Goal: Task Accomplishment & Management: Use online tool/utility

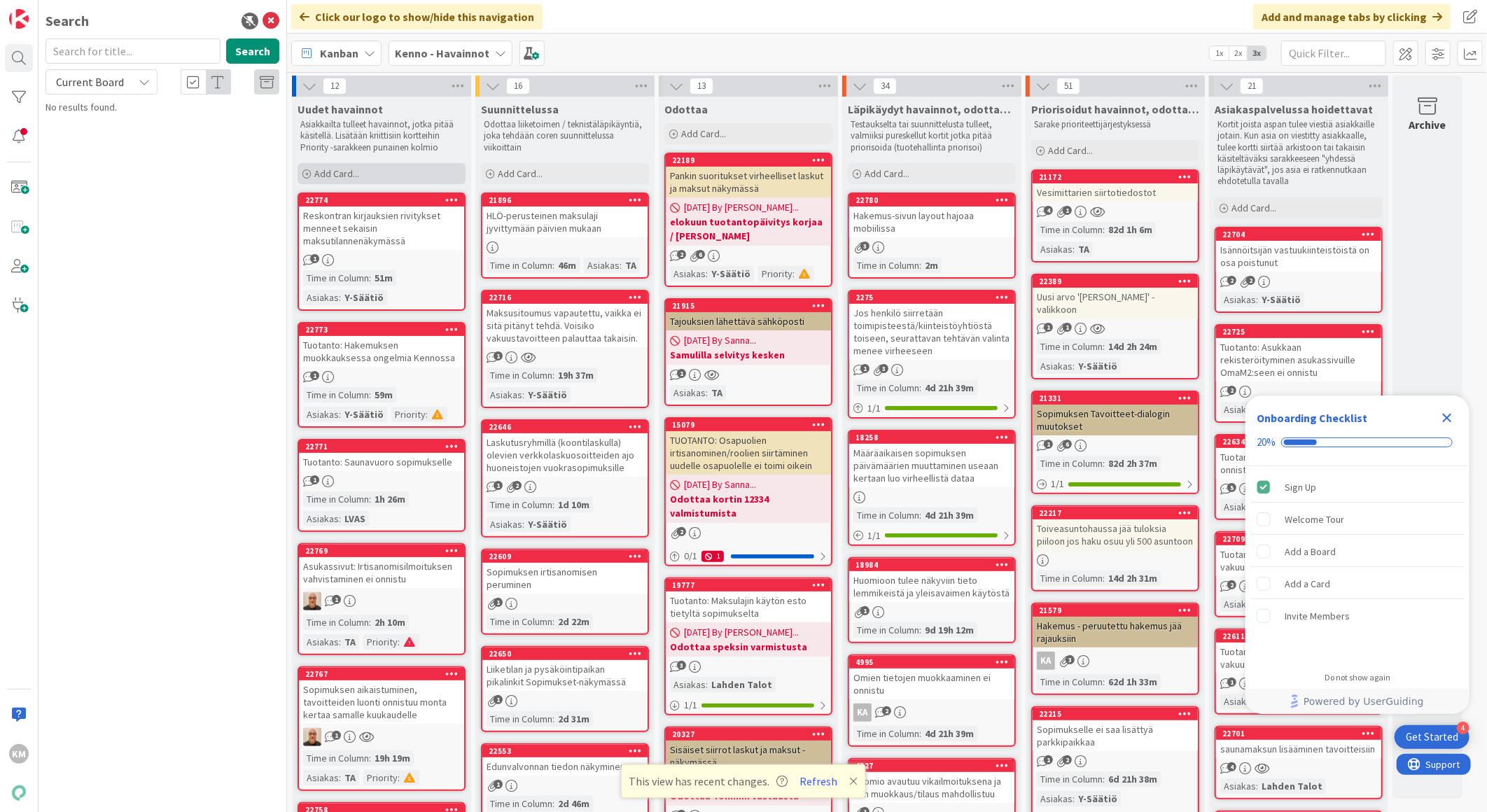
click at [360, 168] on div "Add Card..." at bounding box center [381, 173] width 168 height 21
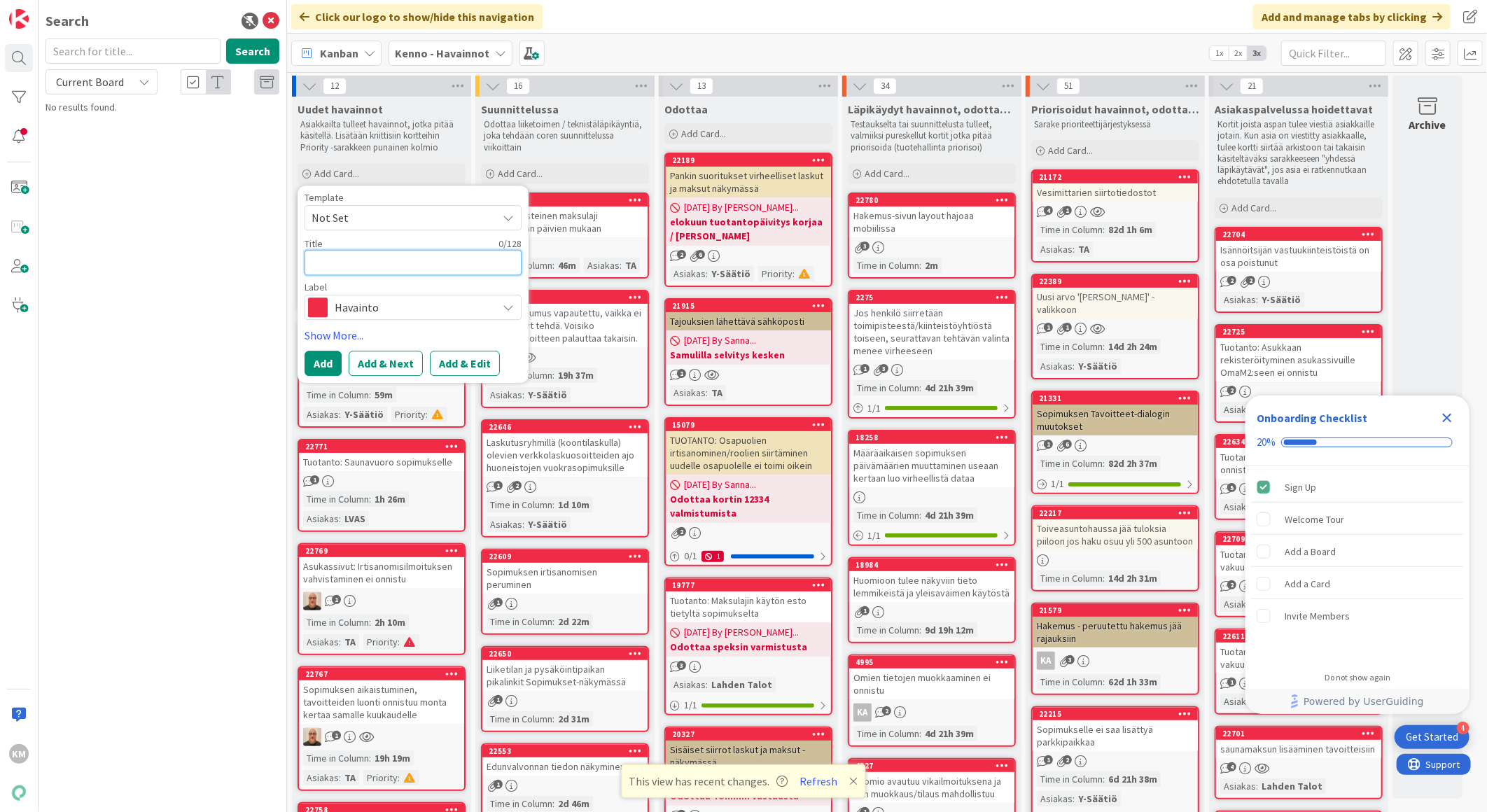
paste textarea "Hakemusta ei pysty muokkaamaan"
type textarea "x"
type textarea "Hakemusta ei pysty muokkaamaan"
click at [396, 365] on button "Add & Next" at bounding box center [385, 363] width 74 height 25
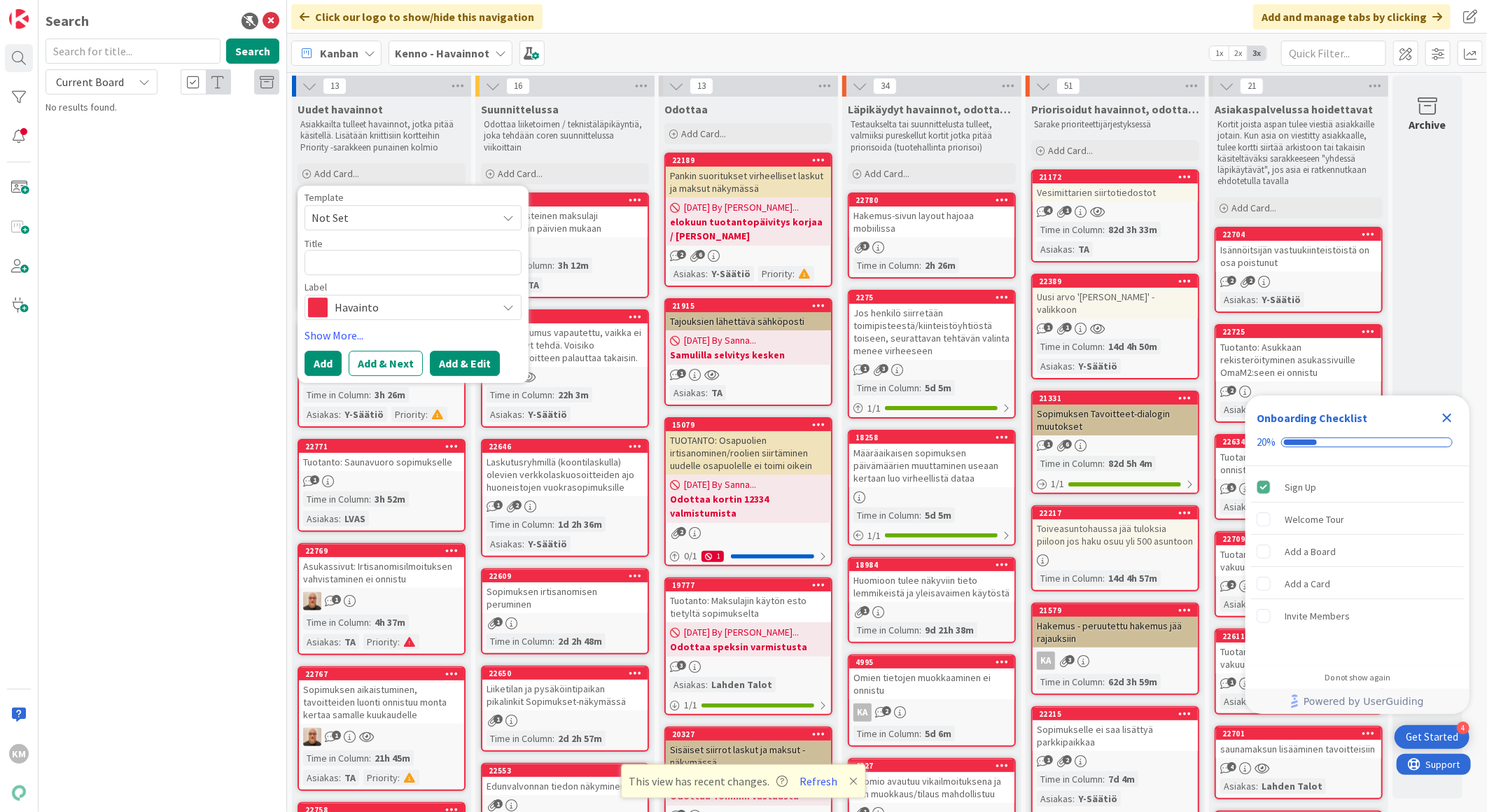
click at [440, 365] on button "Add & Edit" at bounding box center [465, 363] width 70 height 25
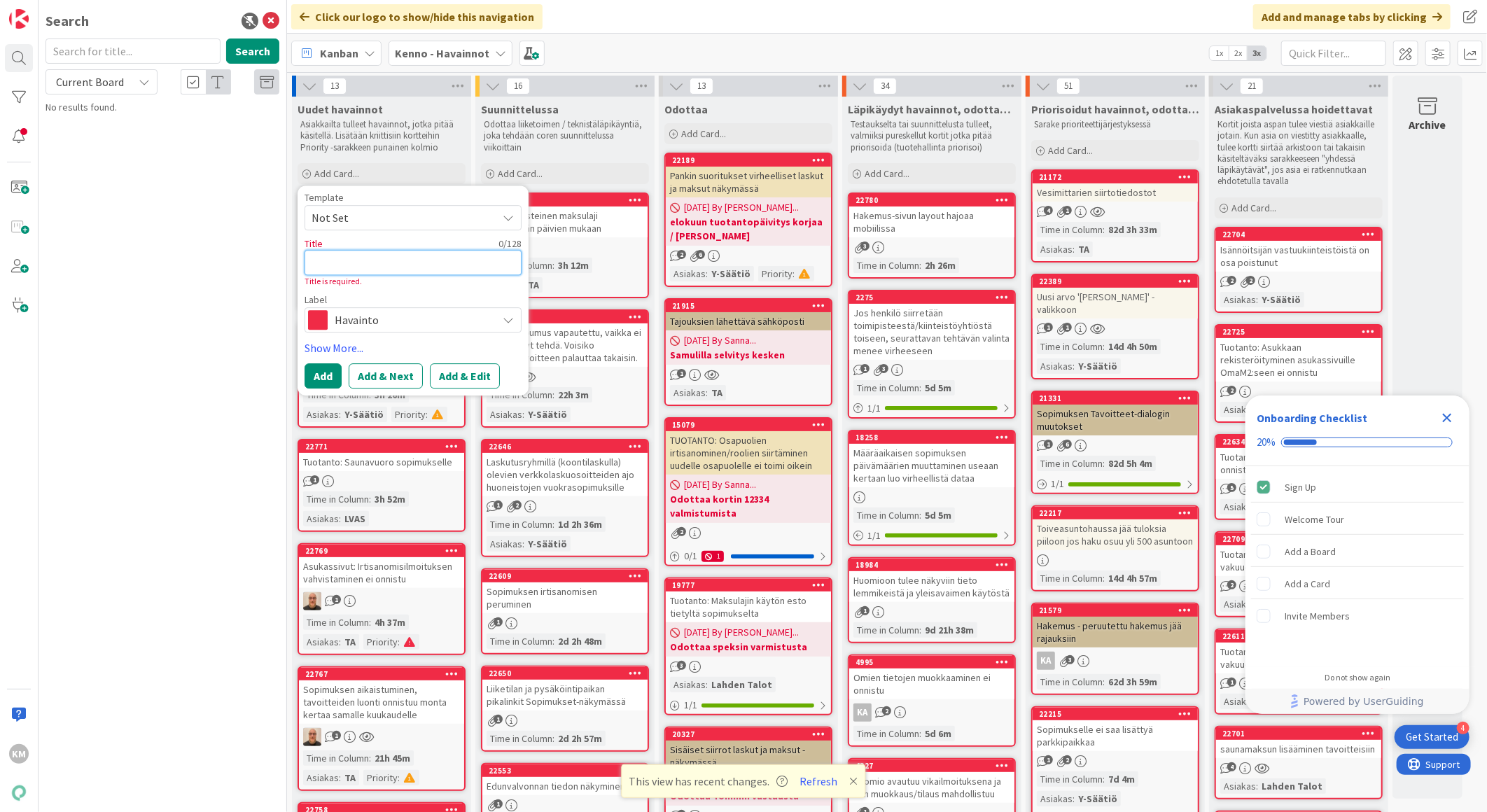
paste textarea "Hakemusta ei pysty muokkaamaan"
type textarea "x"
type textarea "Hakemusta ei pysty muokkaamaan"
click at [480, 374] on button "Add & Edit" at bounding box center [465, 376] width 70 height 25
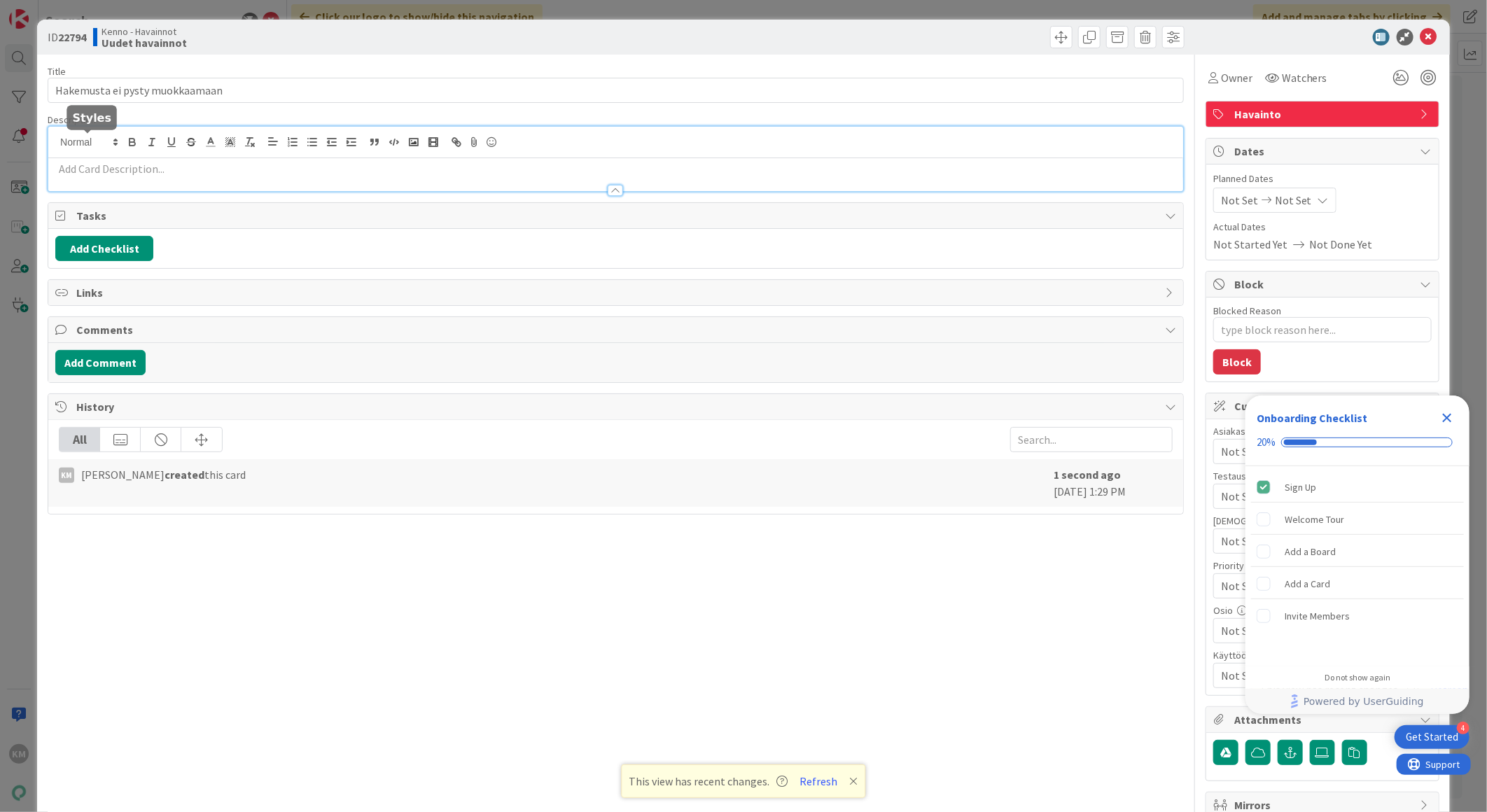
drag, startPoint x: 77, startPoint y: 138, endPoint x: 94, endPoint y: 130, distance: 18.8
click at [77, 139] on div at bounding box center [616, 159] width 1134 height 64
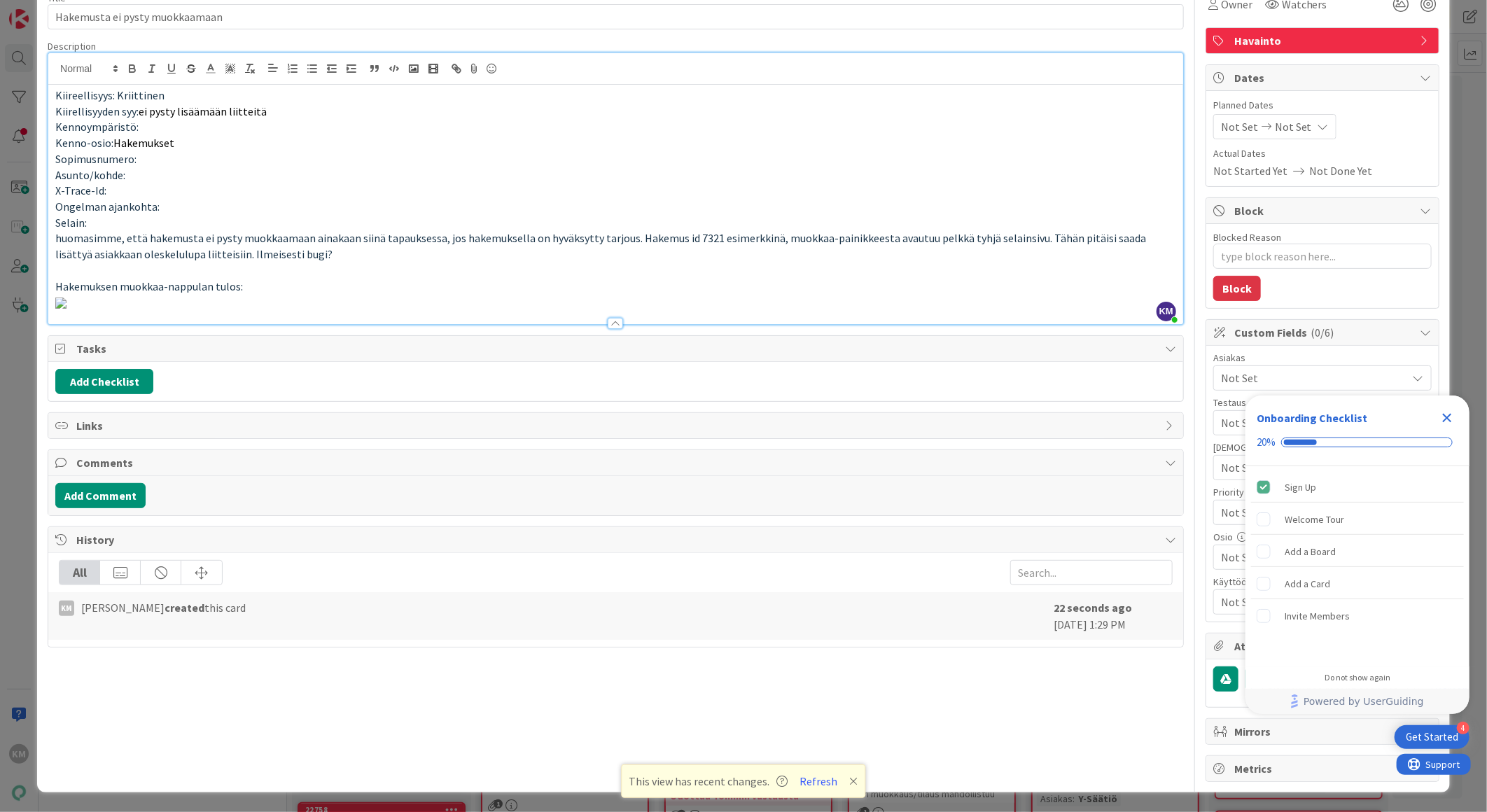
scroll to position [519, 0]
click at [112, 508] on button "Add Comment" at bounding box center [100, 496] width 90 height 25
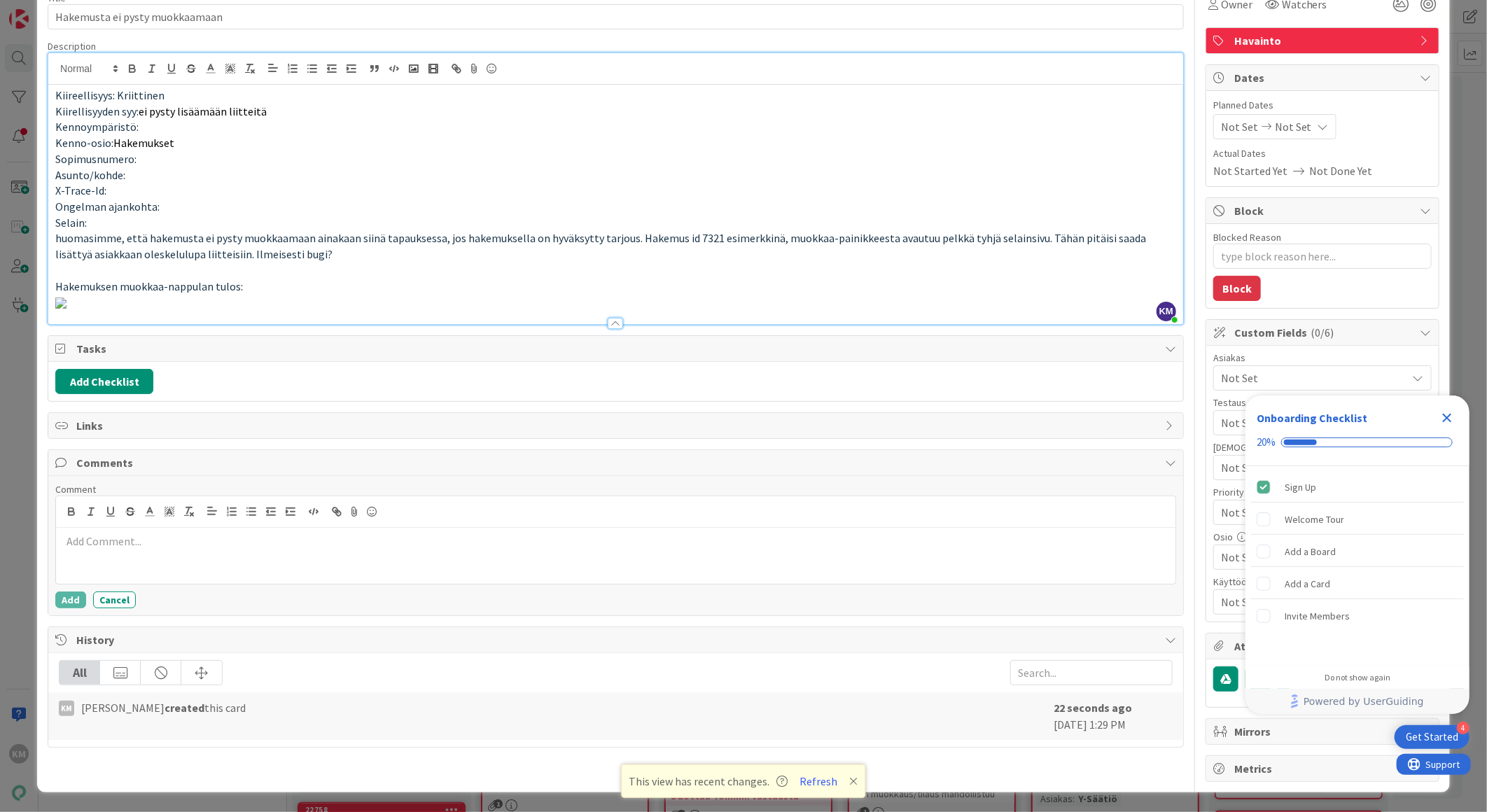
drag, startPoint x: 102, startPoint y: 659, endPoint x: 79, endPoint y: 675, distance: 28.0
click at [71, 608] on button "Add" at bounding box center [71, 600] width 31 height 17
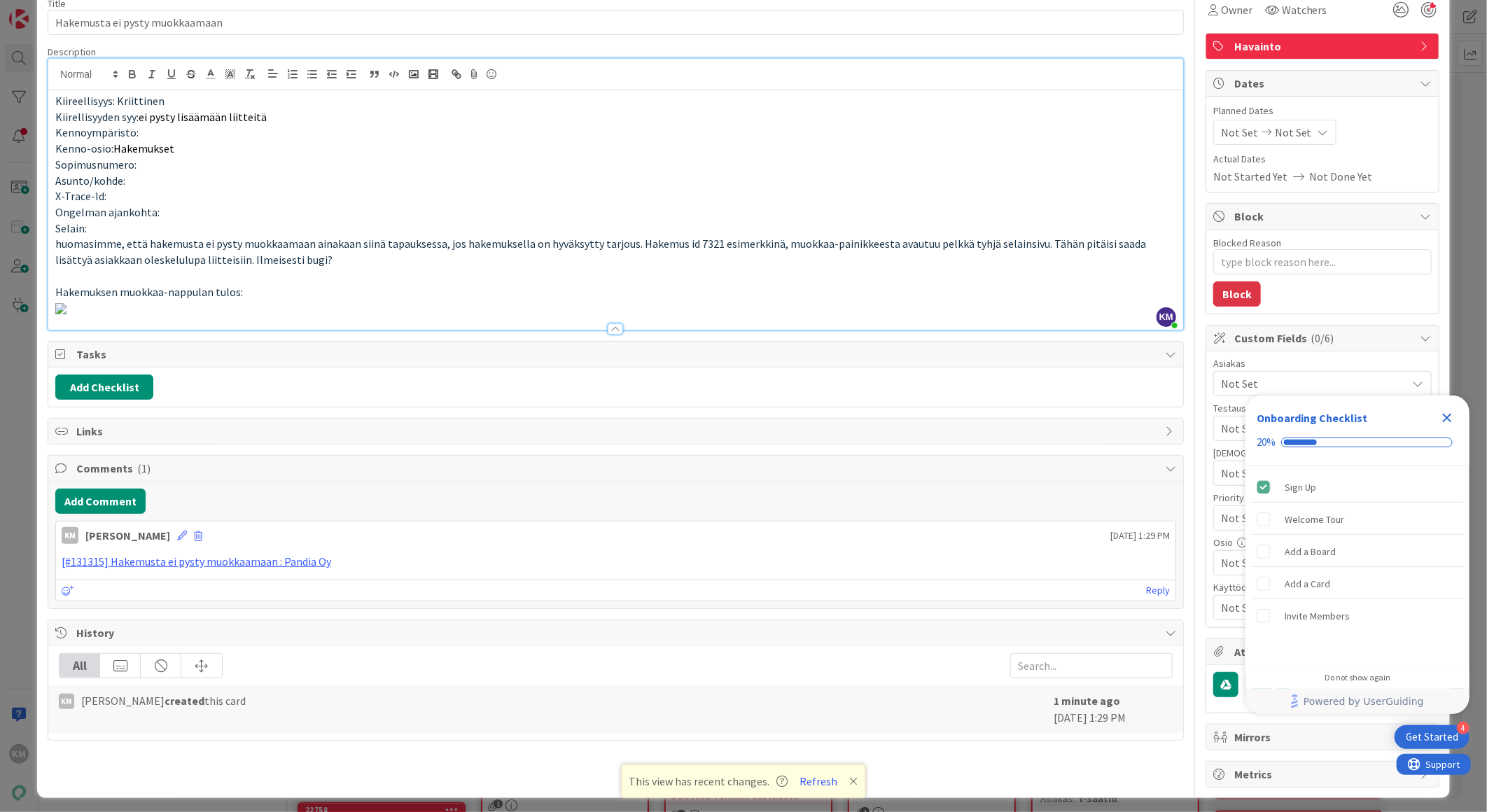
scroll to position [0, 0]
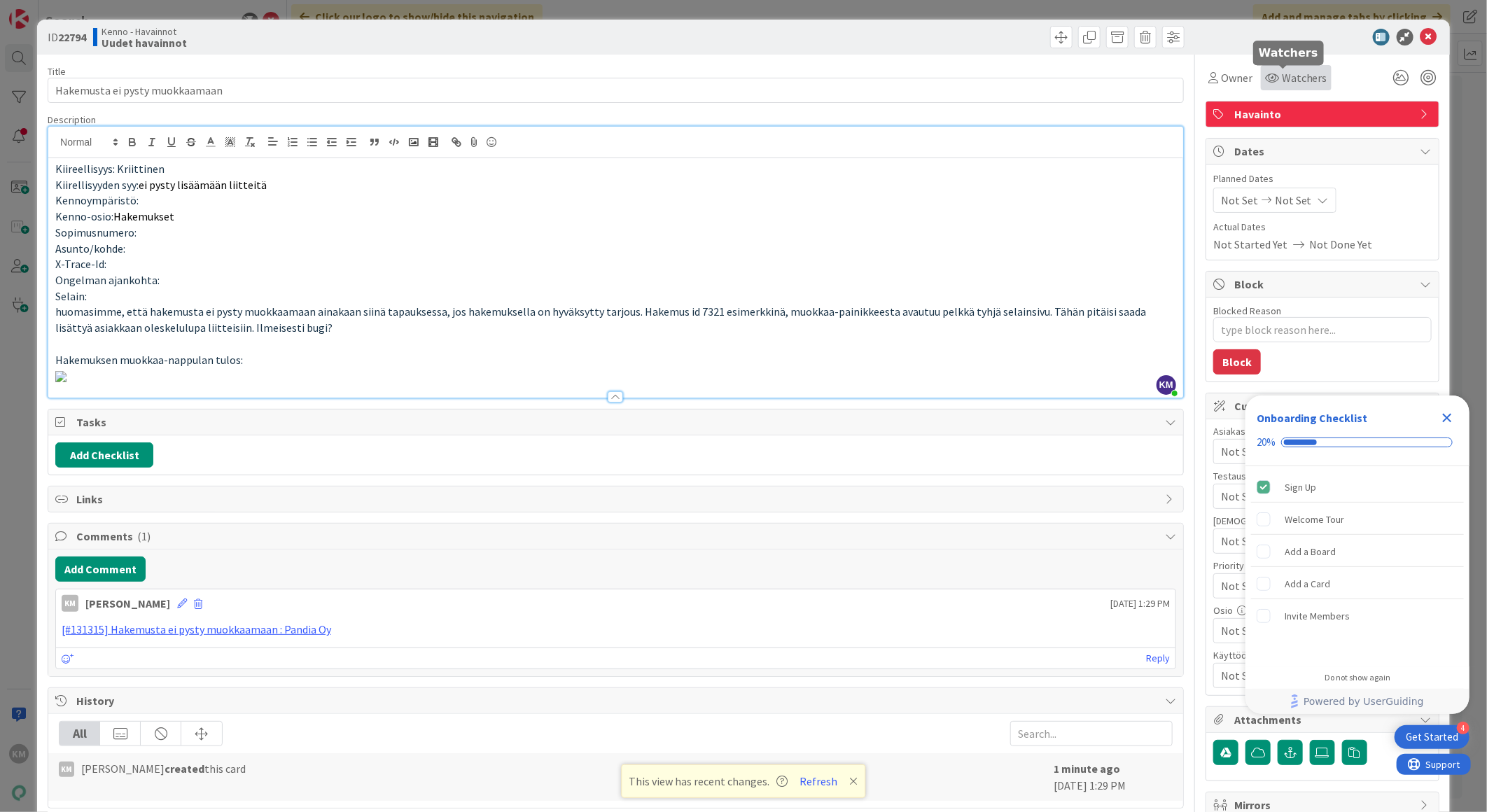
click at [1304, 75] on span "Watchers" at bounding box center [1304, 78] width 46 height 17
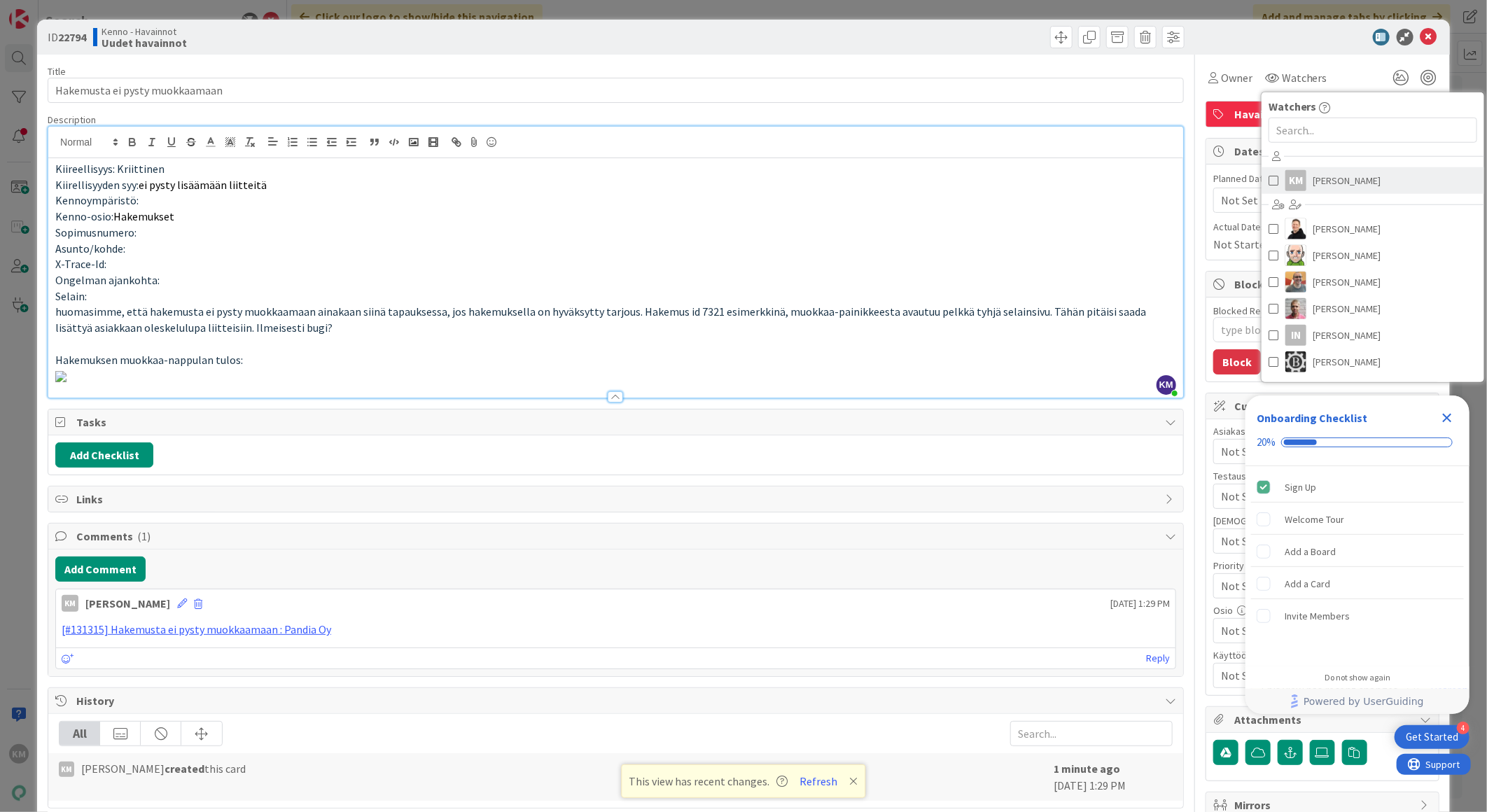
click at [1300, 178] on link "KM Kaisa Moilanen" at bounding box center [1373, 180] width 223 height 27
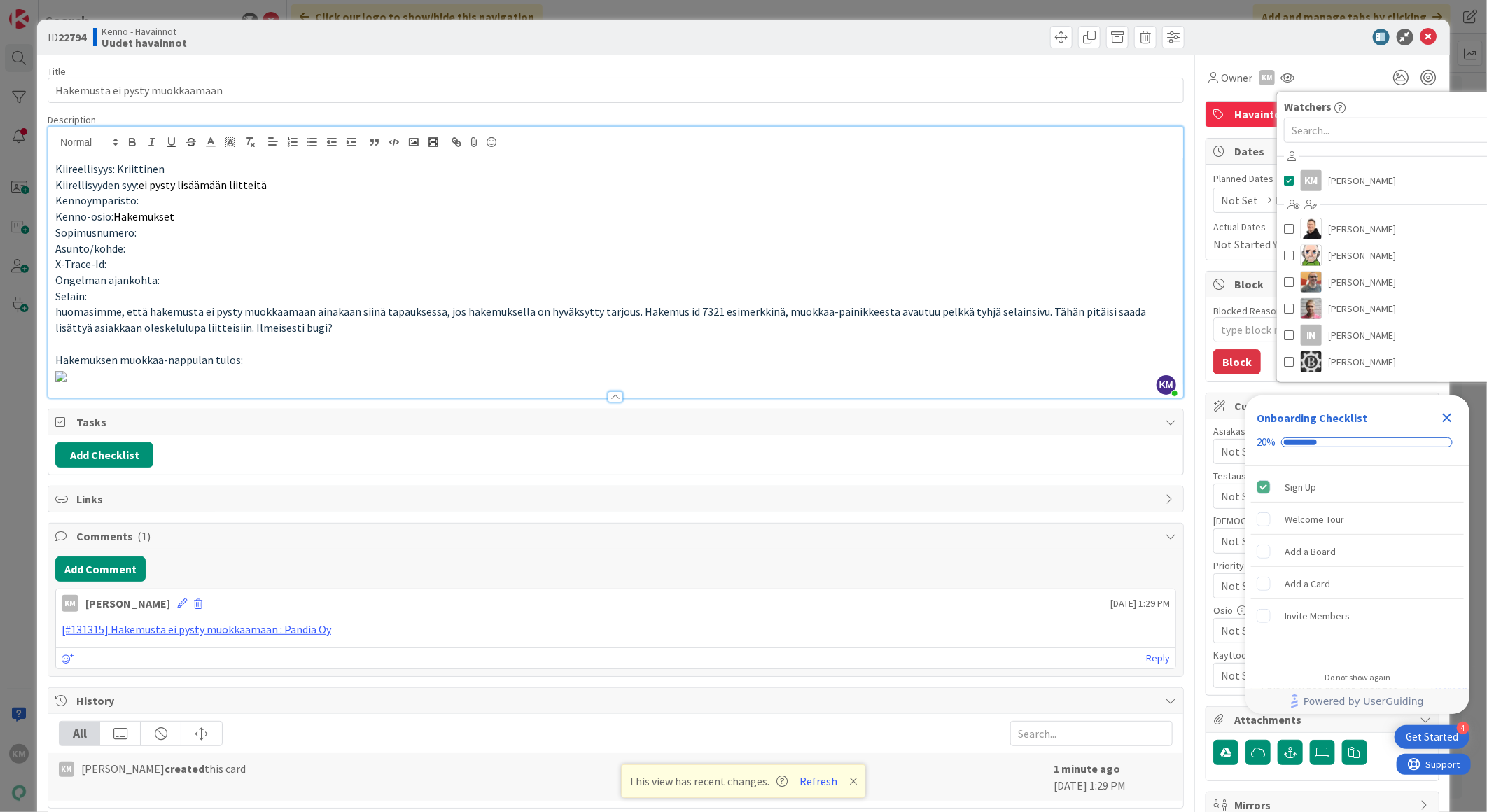
click at [1327, 46] on div "ID 22794 Kenno - Havainnot Uudet havainnot" at bounding box center [744, 37] width 1413 height 35
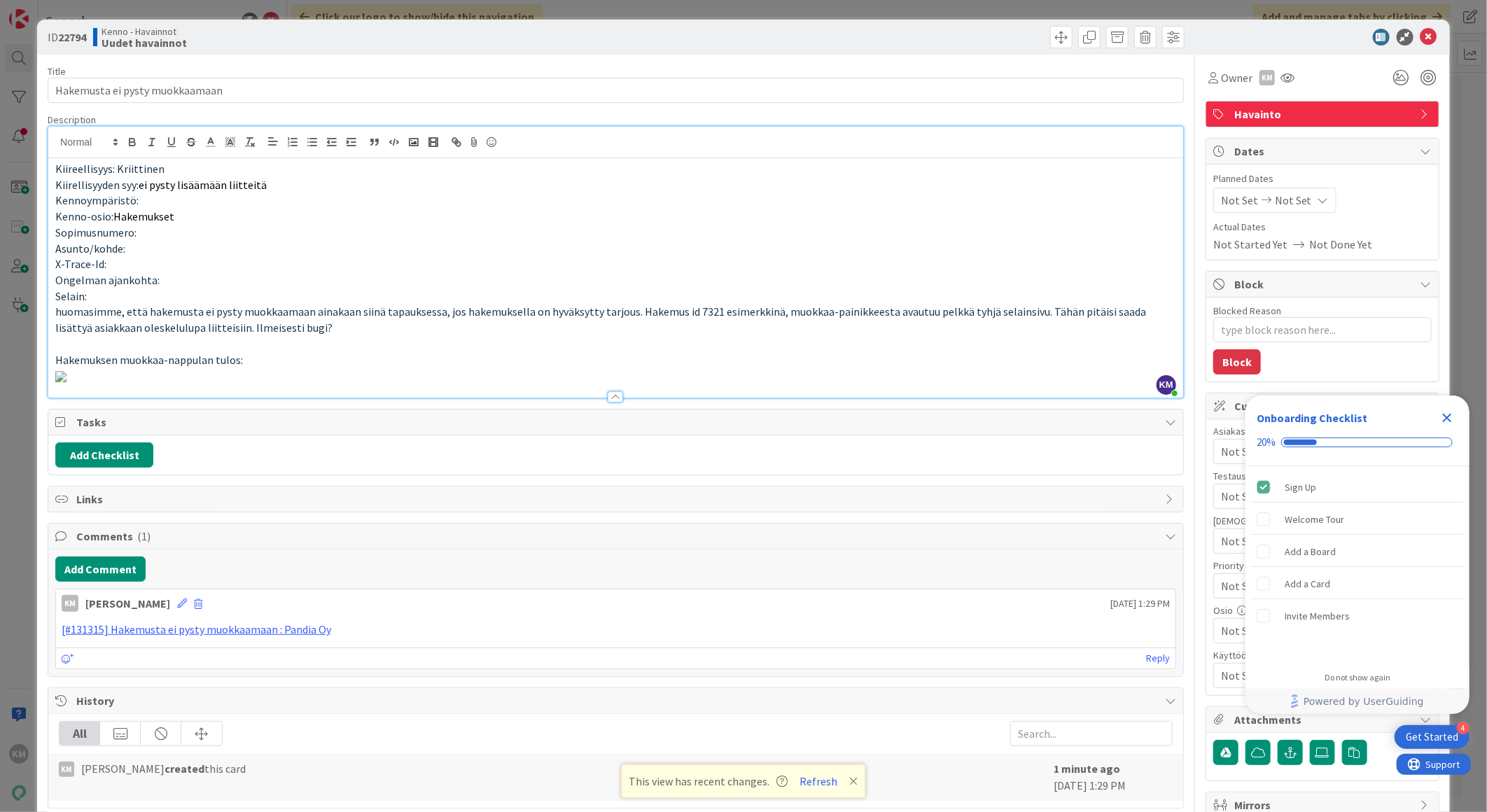
click at [1442, 417] on icon "Close Checklist" at bounding box center [1447, 418] width 17 height 17
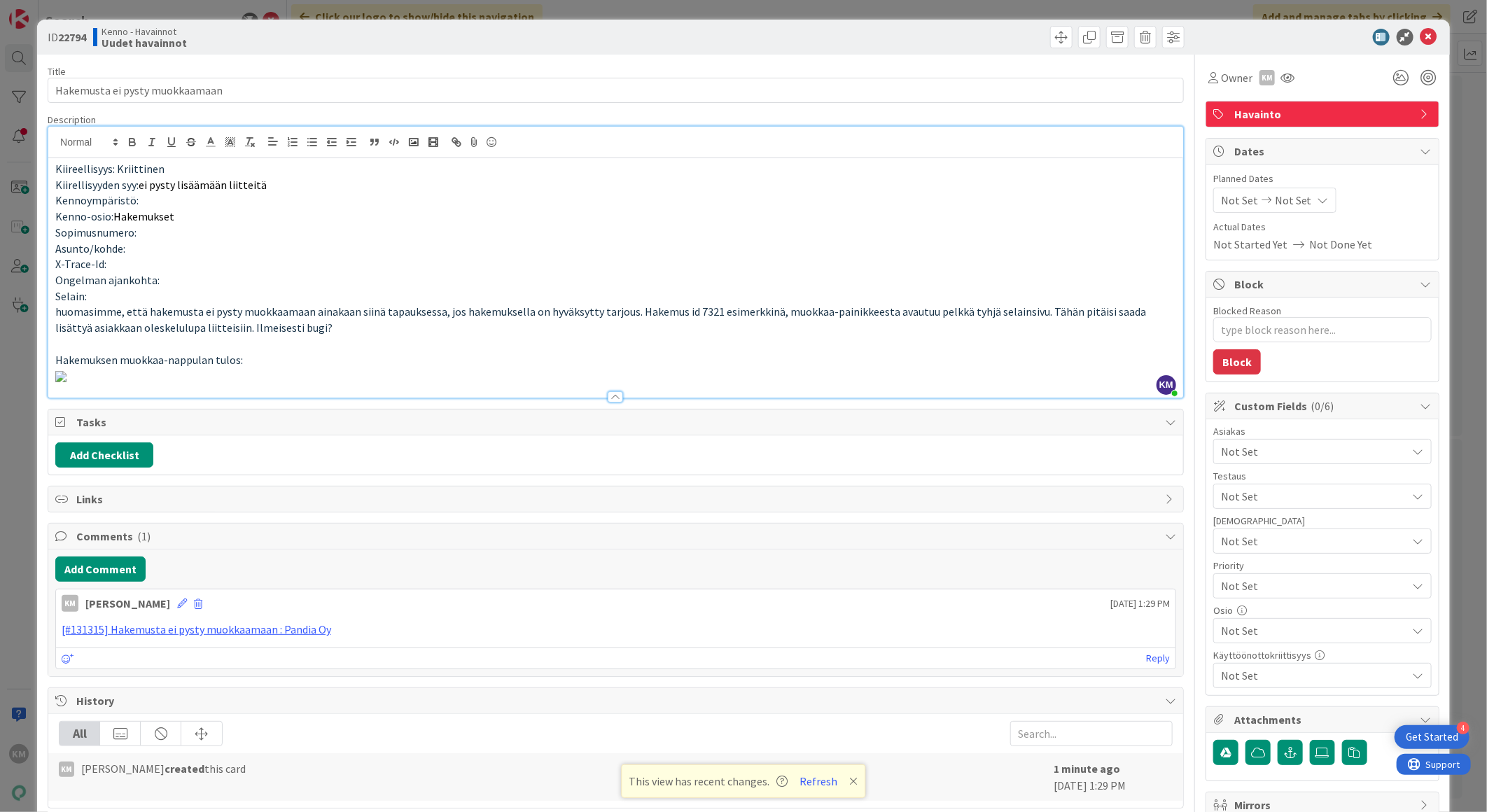
click at [1370, 450] on span "Not Set" at bounding box center [1314, 452] width 186 height 17
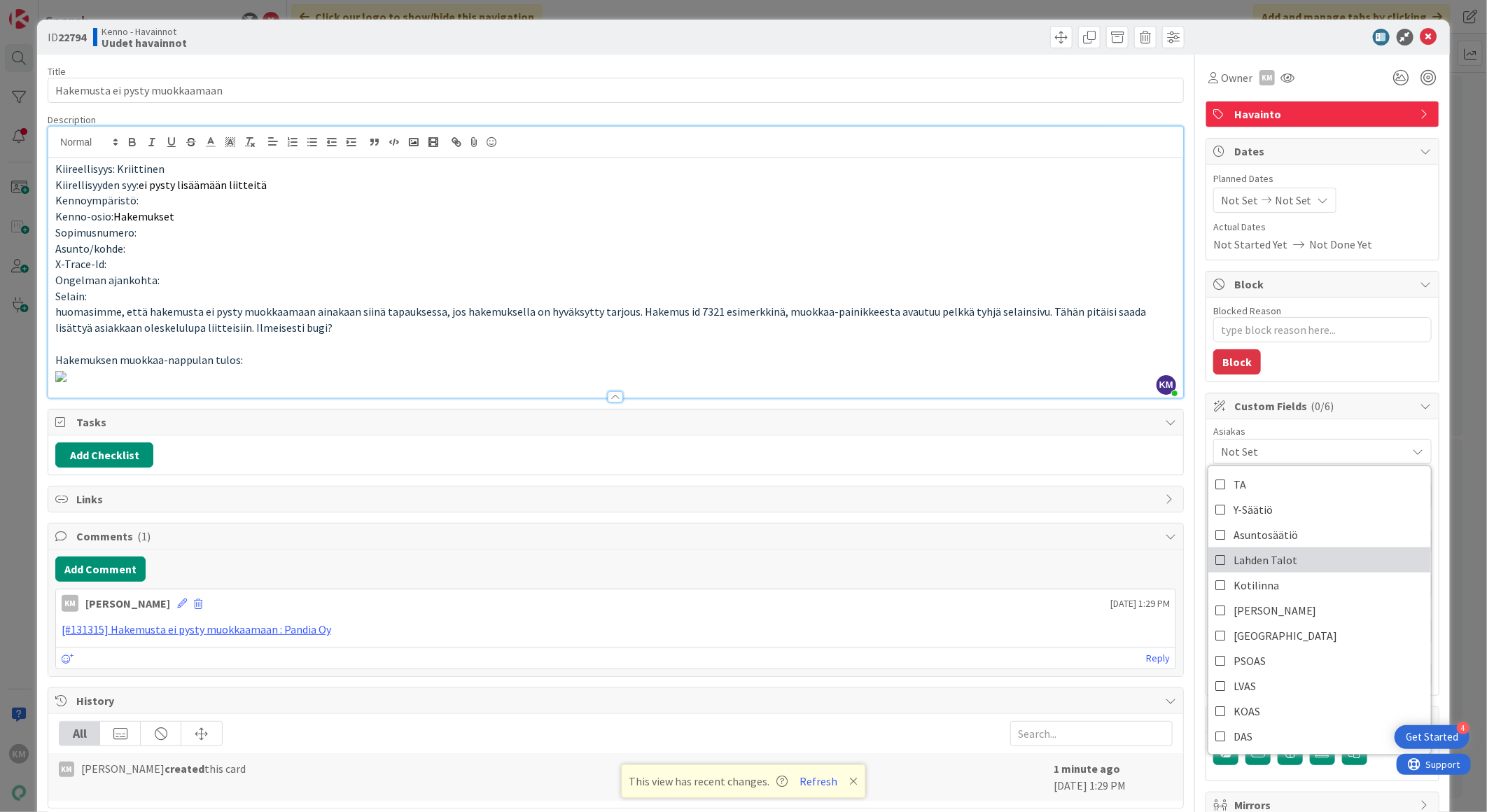
click at [1318, 555] on link "Lahden Talot" at bounding box center [1320, 560] width 223 height 25
click at [1352, 79] on div "Owner KM Watchers KM Kaisa Moilanen Ansu Nevalainen Antti Niemenpää Basse Nyber…" at bounding box center [1323, 78] width 234 height 25
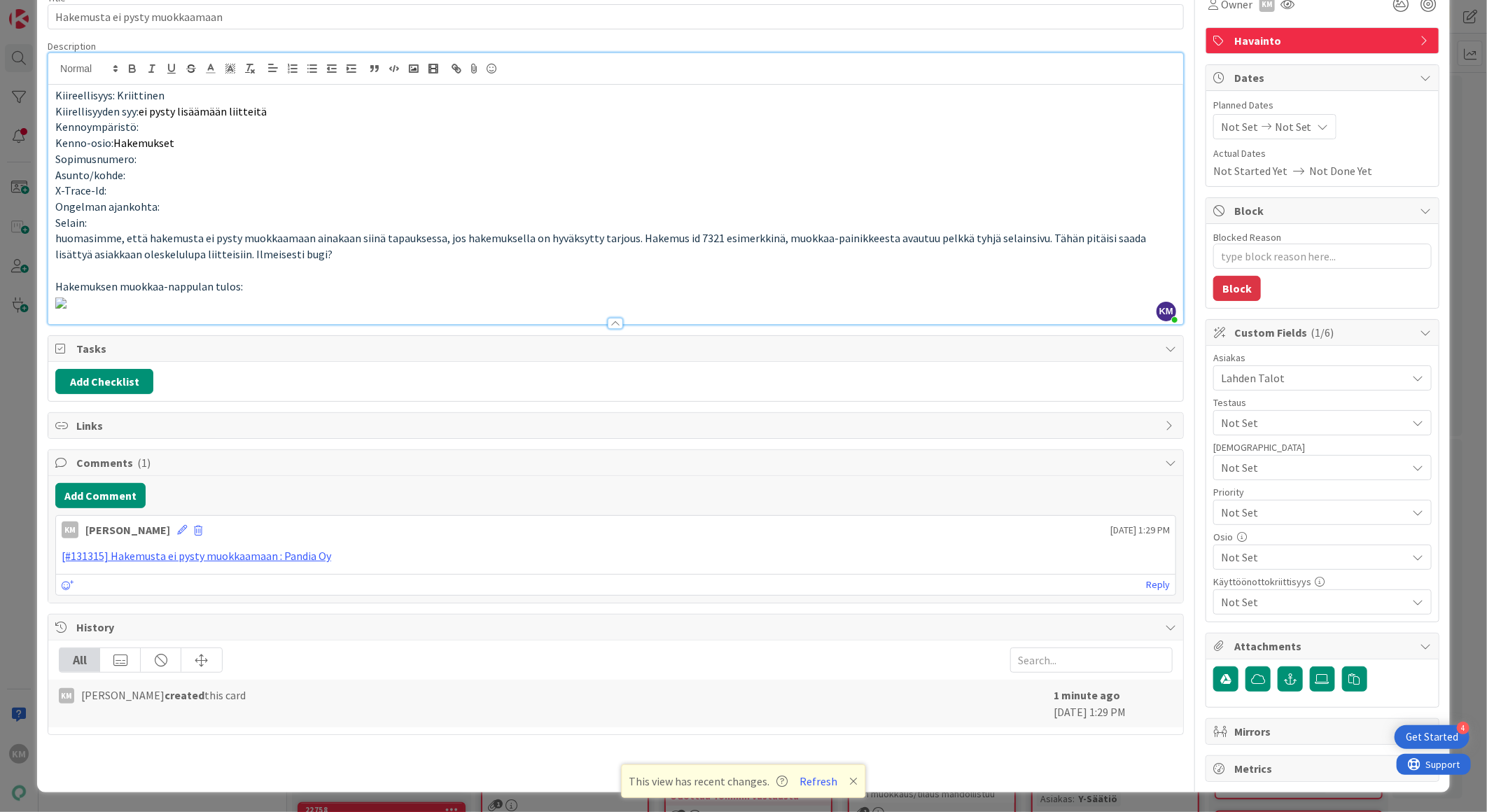
scroll to position [233, 0]
click at [1268, 503] on span "Not Set" at bounding box center [1311, 512] width 179 height 20
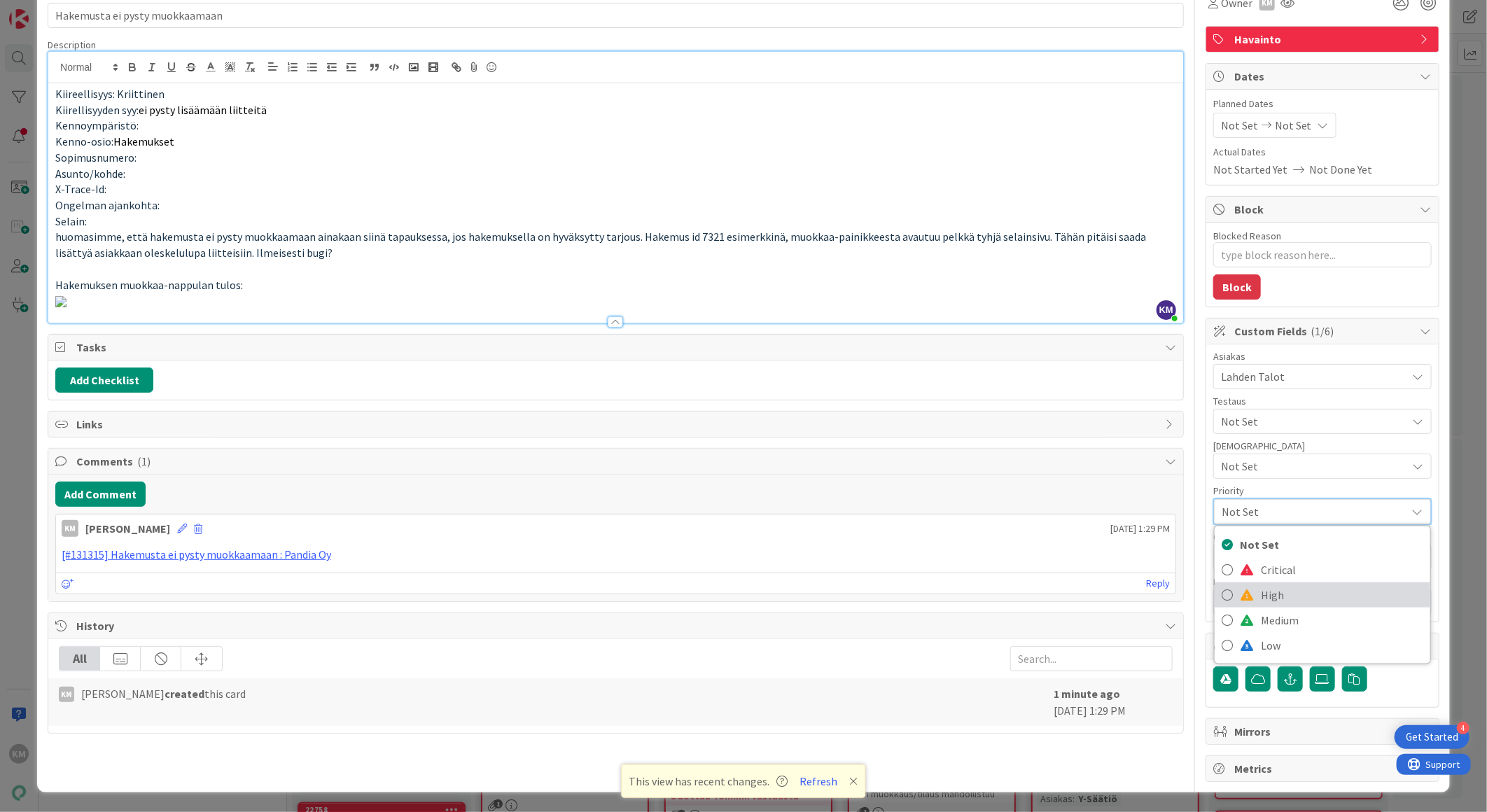
click at [1279, 584] on span "High" at bounding box center [1342, 595] width 162 height 21
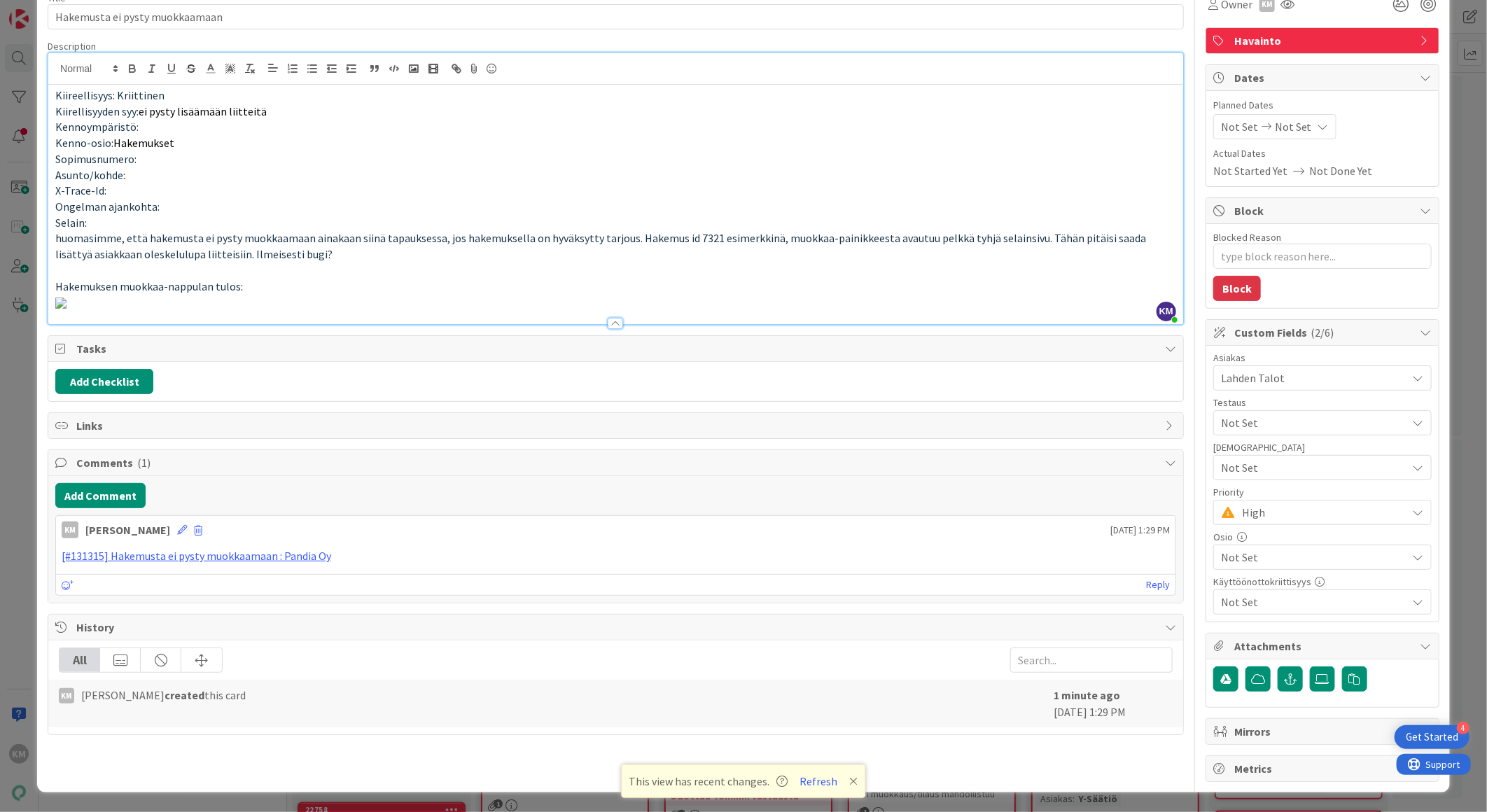
click at [1297, 684] on div "Owner KM Watchers KM Kaisa Moilanen Ansu Nevalainen Antti Niemenpää Basse Nyber…" at bounding box center [1323, 381] width 234 height 801
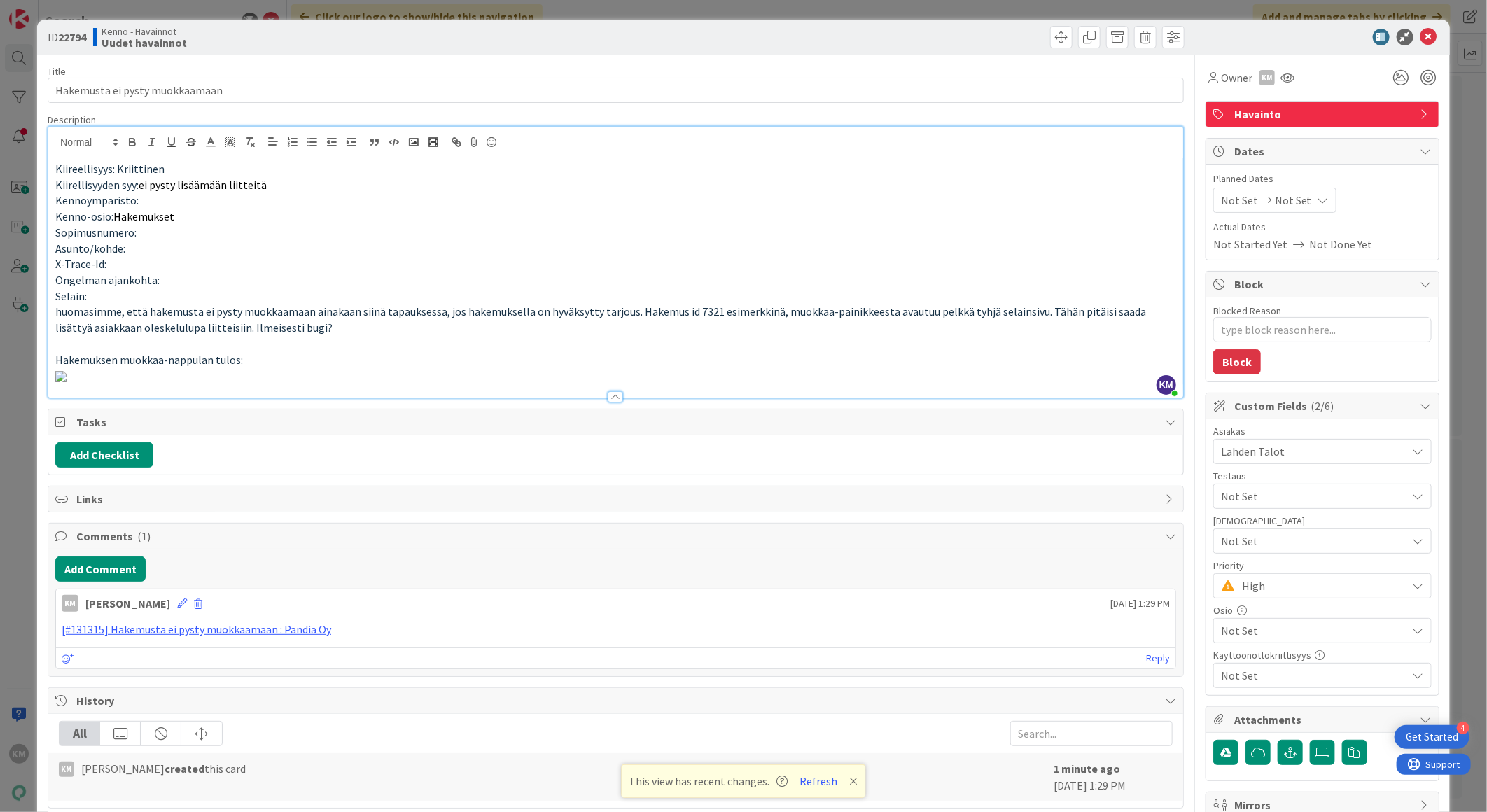
click at [80, 35] on b "22794" at bounding box center [72, 37] width 28 height 14
copy b "22794"
click at [1421, 31] on icon at bounding box center [1429, 37] width 17 height 17
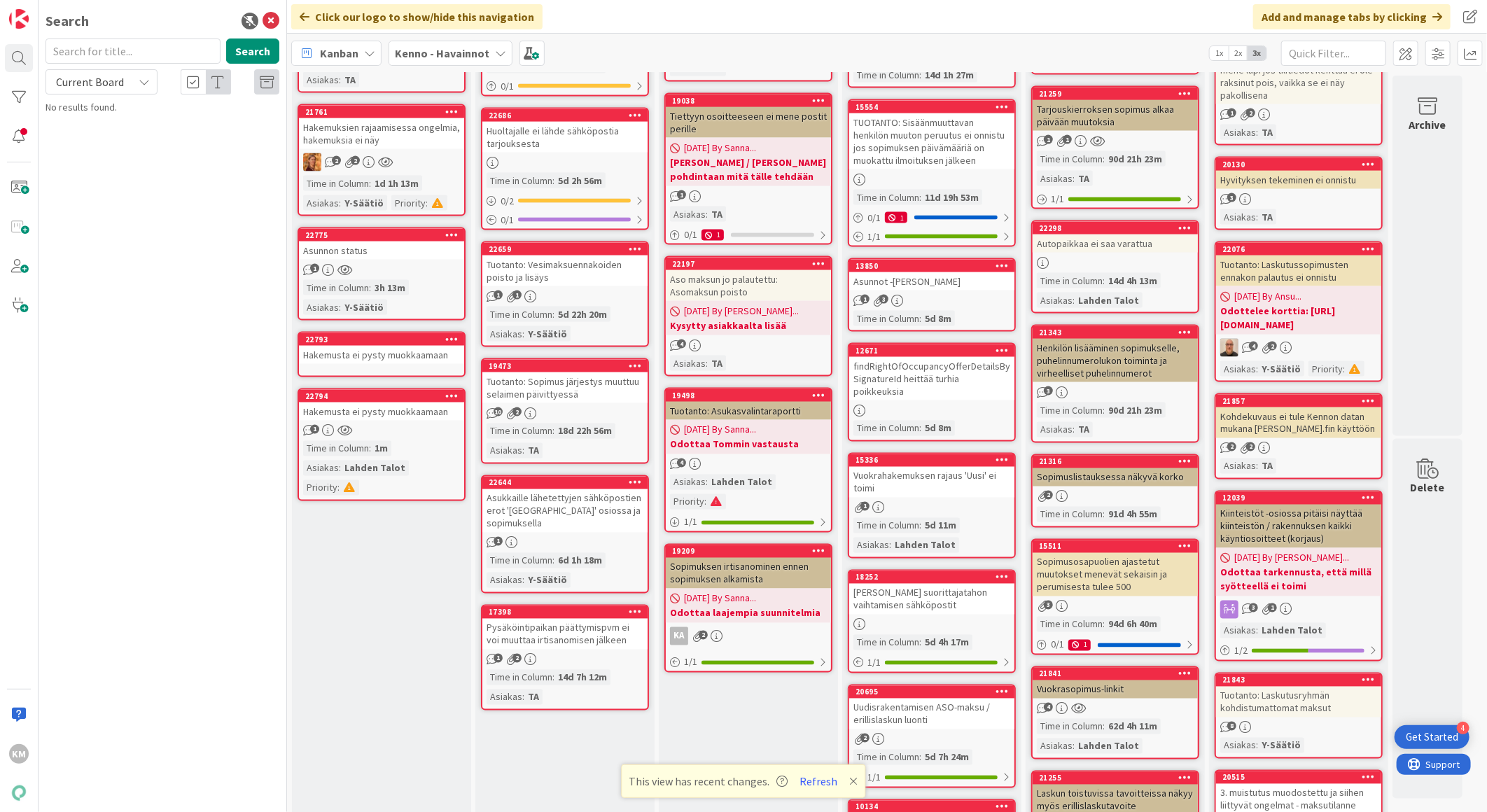
scroll to position [1322, 0]
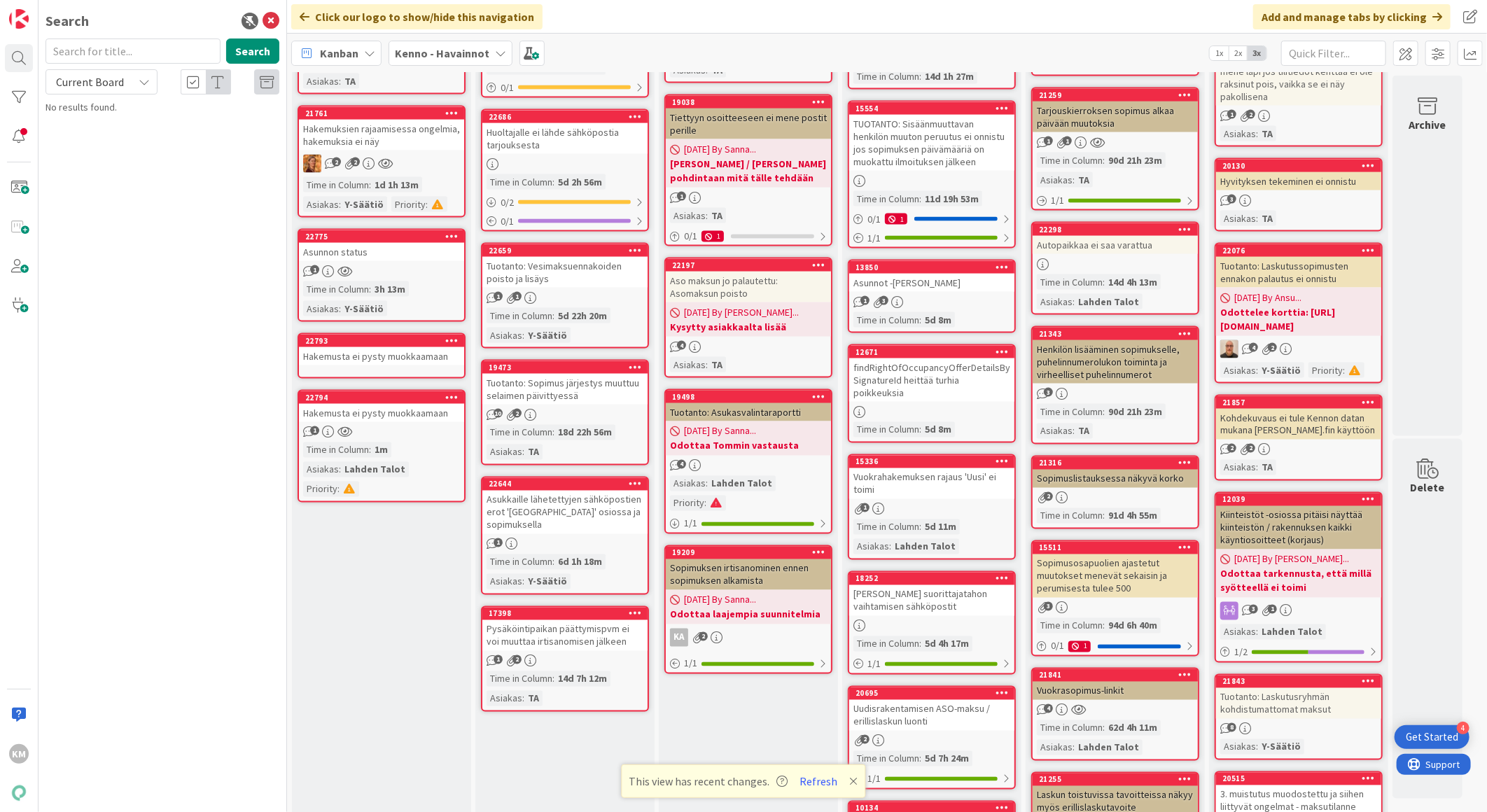
click at [443, 347] on div "Hakemusta ei pysty muokkaamaan" at bounding box center [381, 356] width 165 height 18
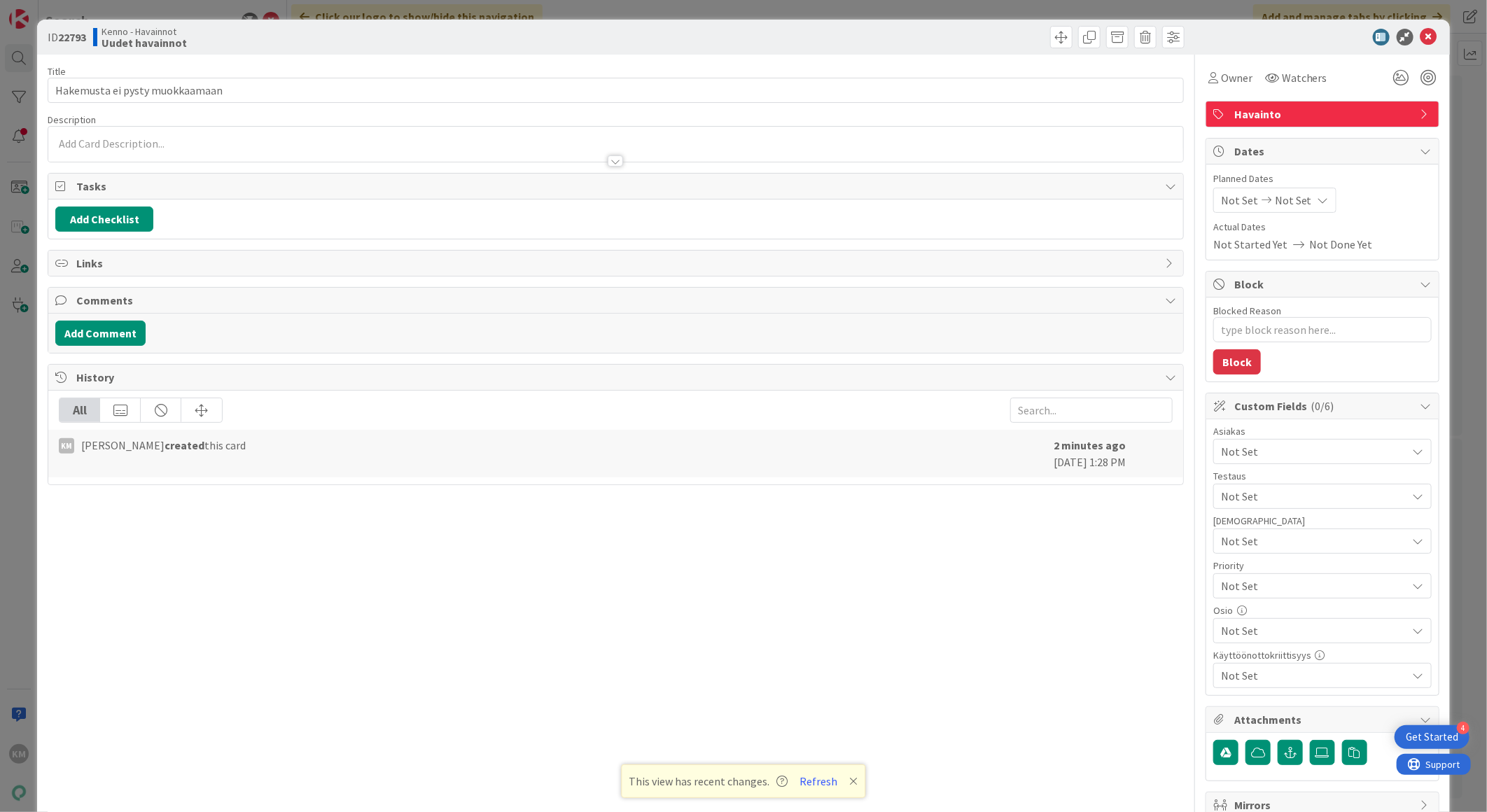
type textarea "x"
click at [1134, 37] on span at bounding box center [1145, 37] width 23 height 23
click at [1142, 94] on button "Delete" at bounding box center [1167, 103] width 52 height 25
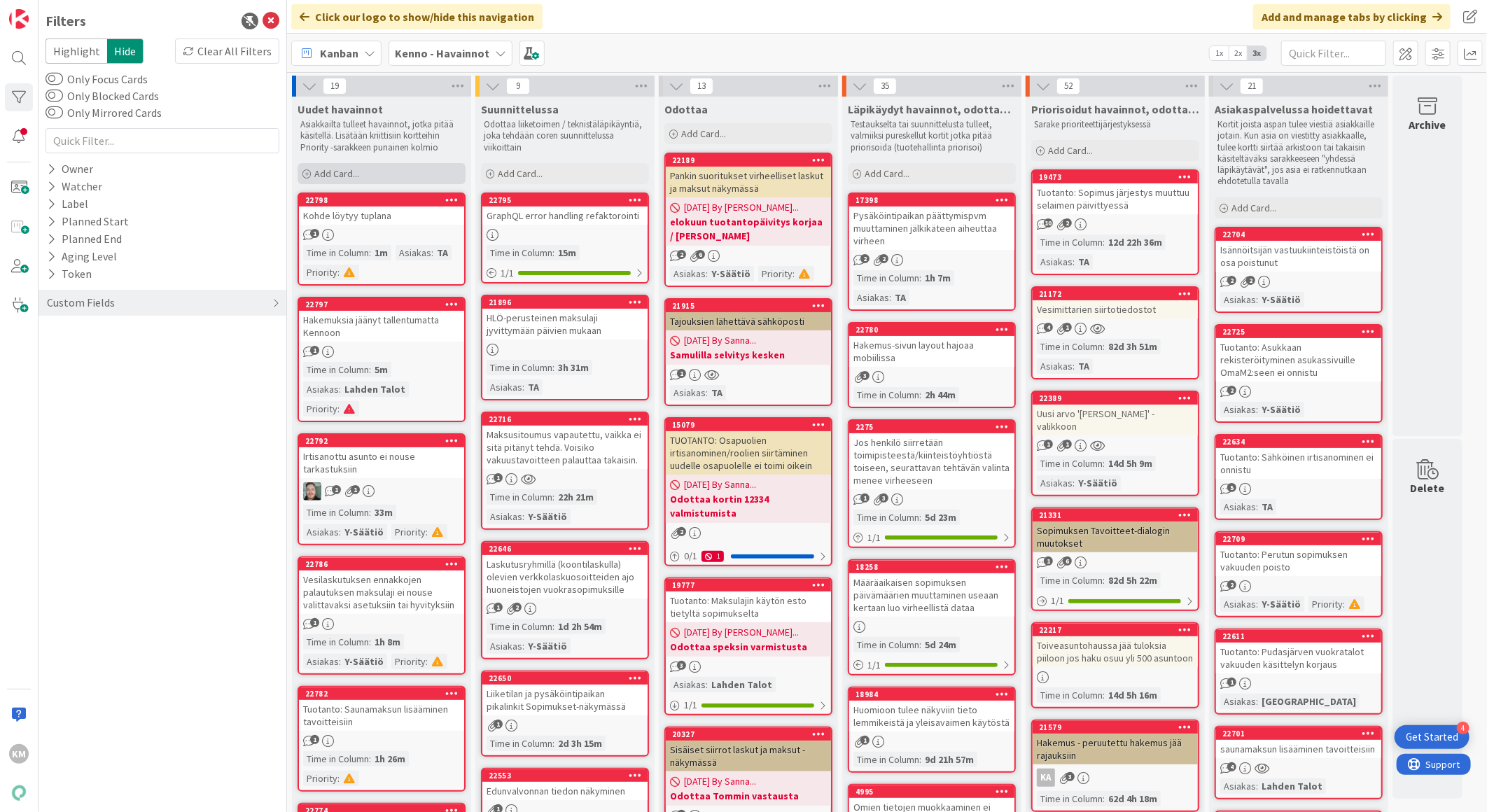
click at [389, 166] on div "Add Card..." at bounding box center [381, 173] width 168 height 21
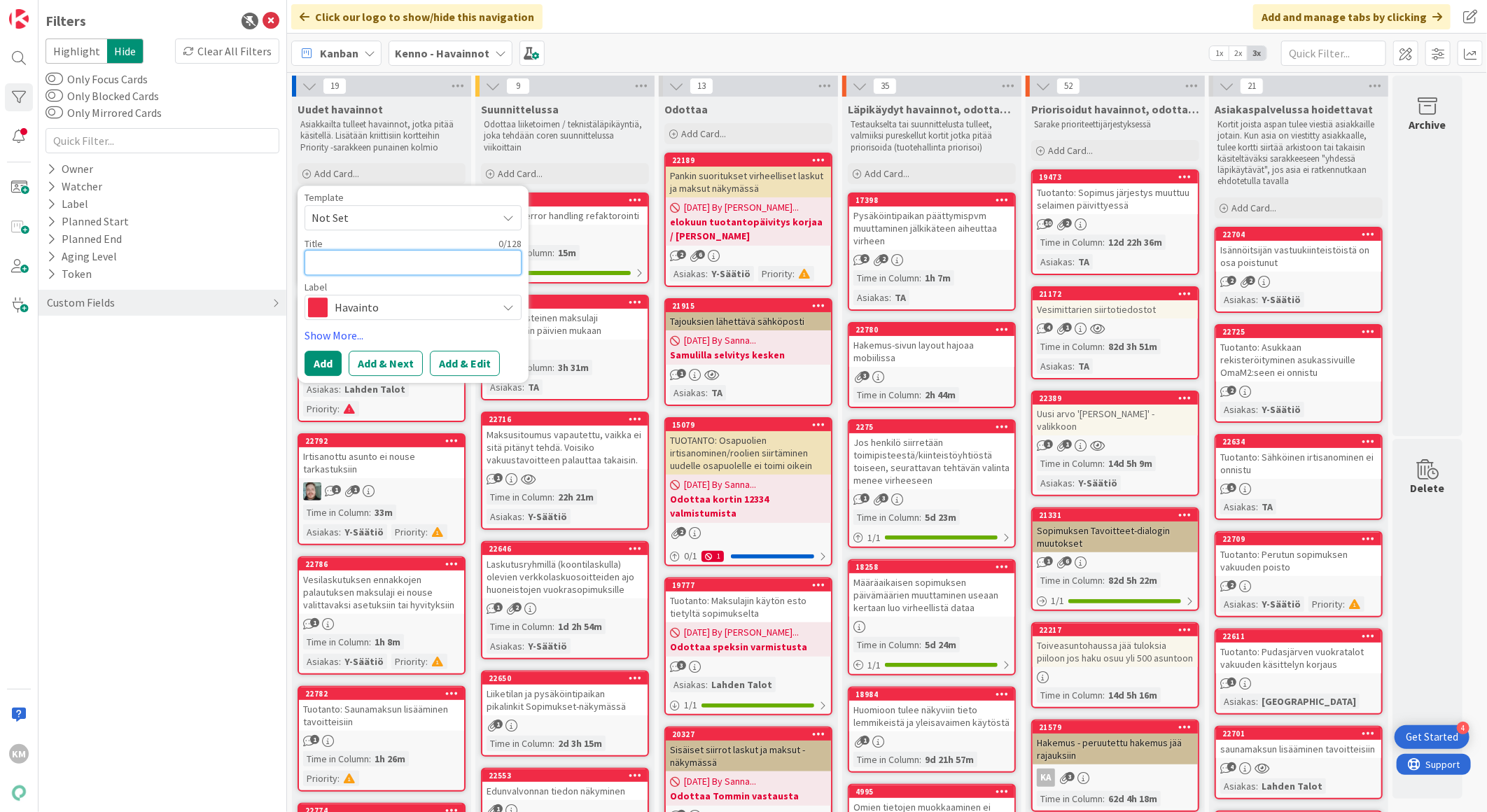
paste textarea "Ei löydä vuokralaiselle voimassa olevaa pysäköintipaikkasopimus"
type textarea "Ei löydä vuokralaiselle voimassa olevaa pysäköintipaikkasopimus"
type textarea "x"
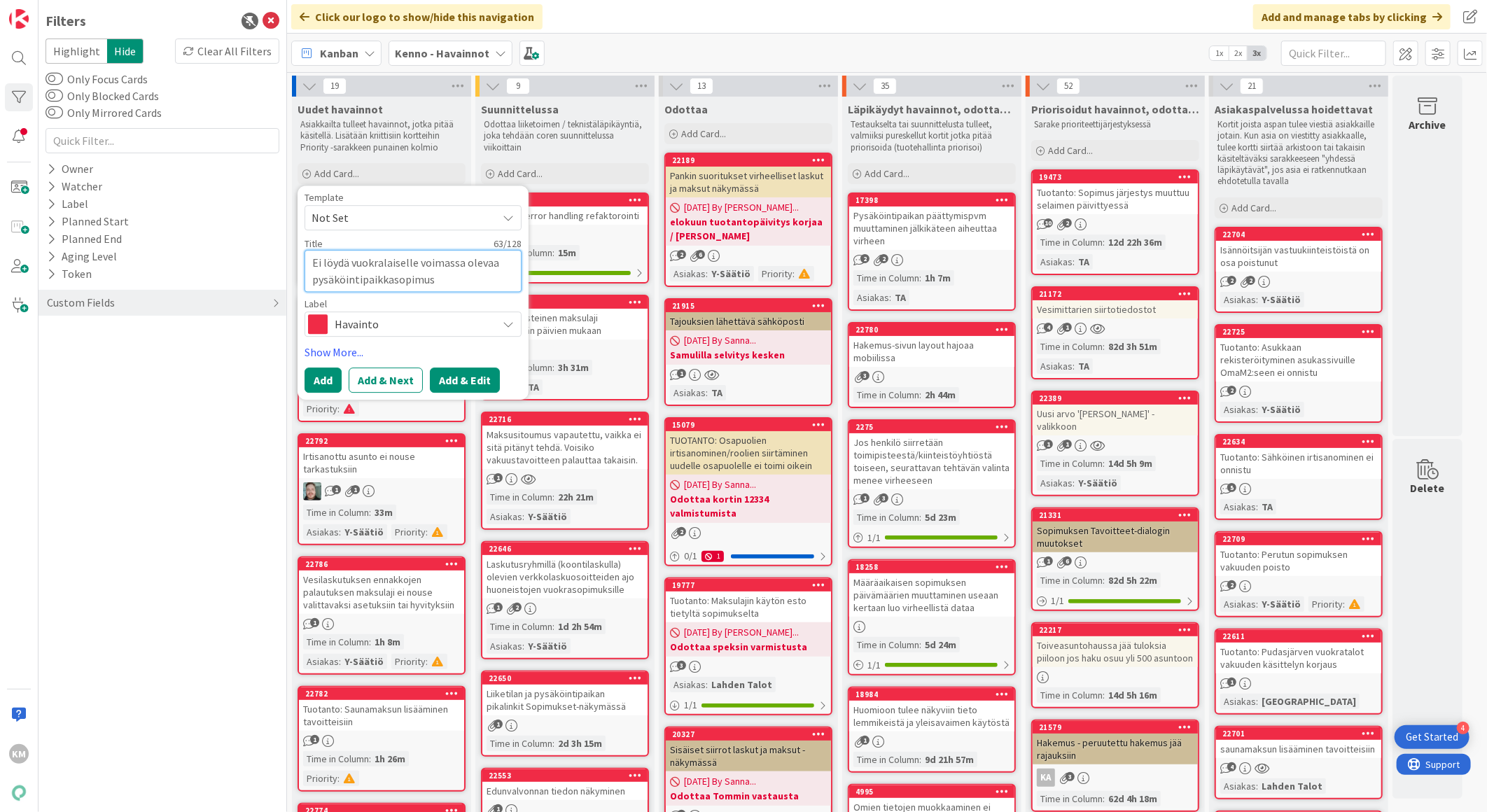
type textarea "Ei löydä vuokralaiselle voimassa olevaa pysäköintipaikkasopimus"
click at [453, 374] on button "Add & Edit" at bounding box center [465, 380] width 70 height 25
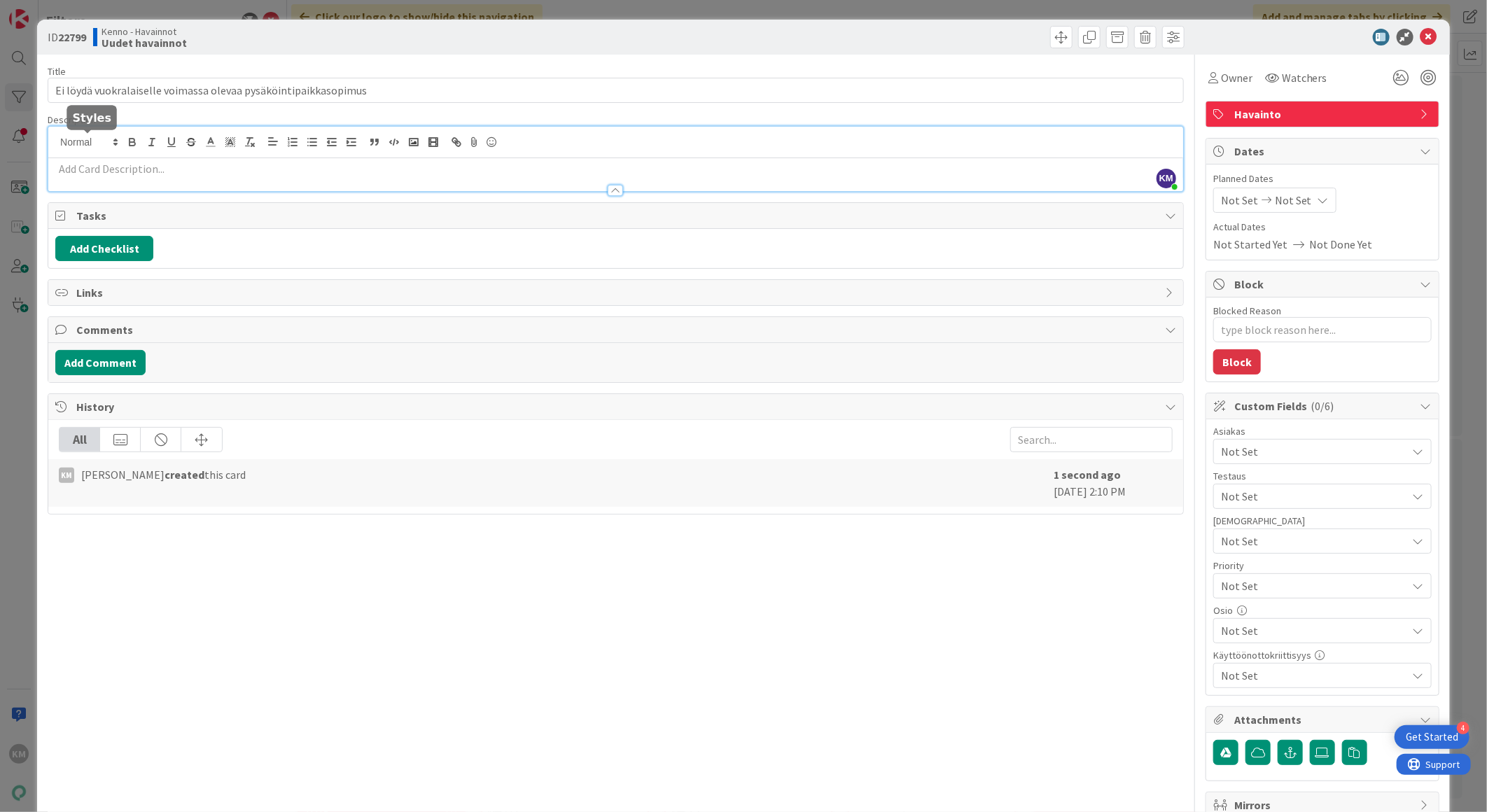
drag, startPoint x: 86, startPoint y: 141, endPoint x: 66, endPoint y: 169, distance: 34.4
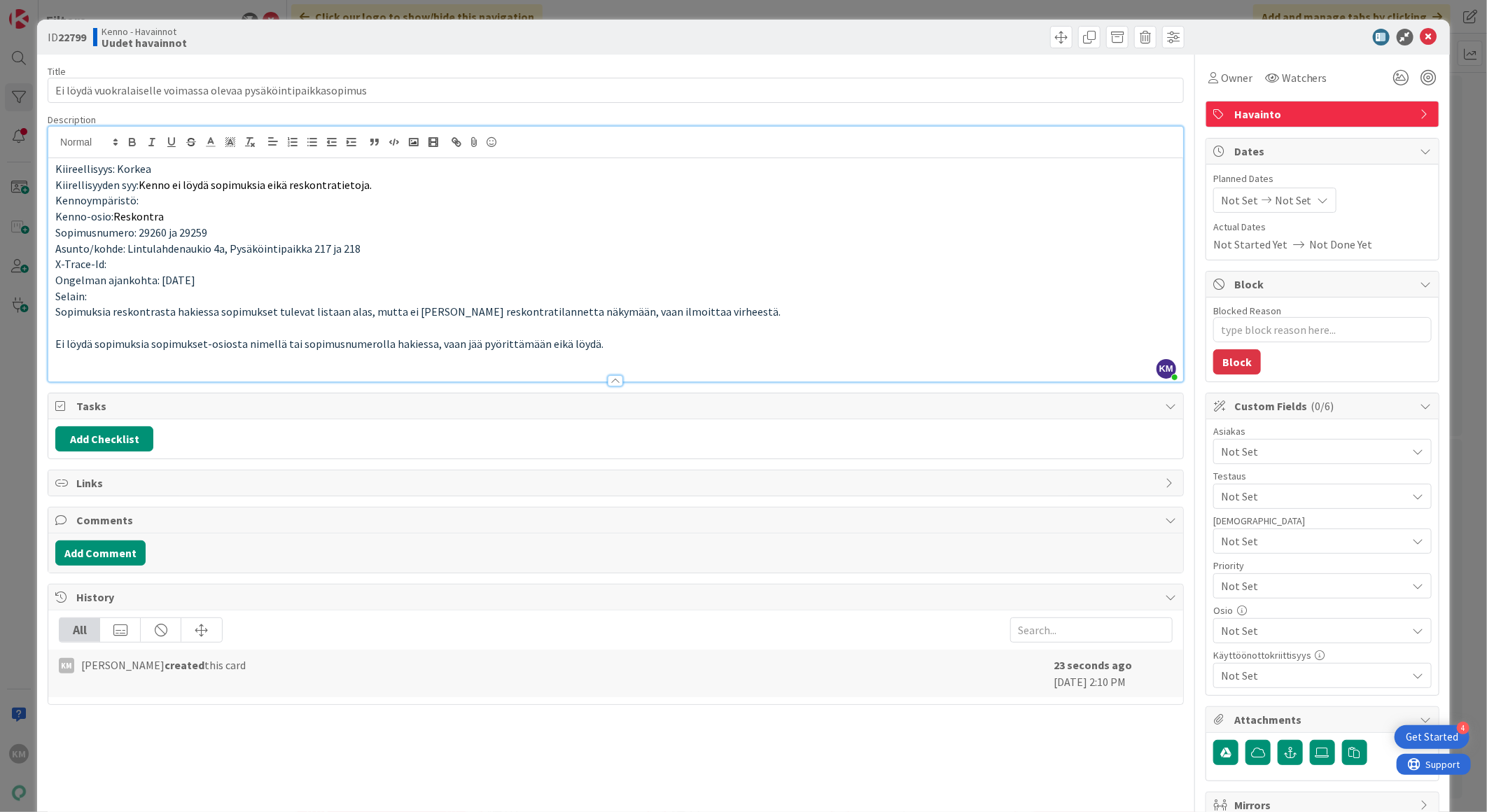
click at [135, 360] on p at bounding box center [616, 359] width 1121 height 16
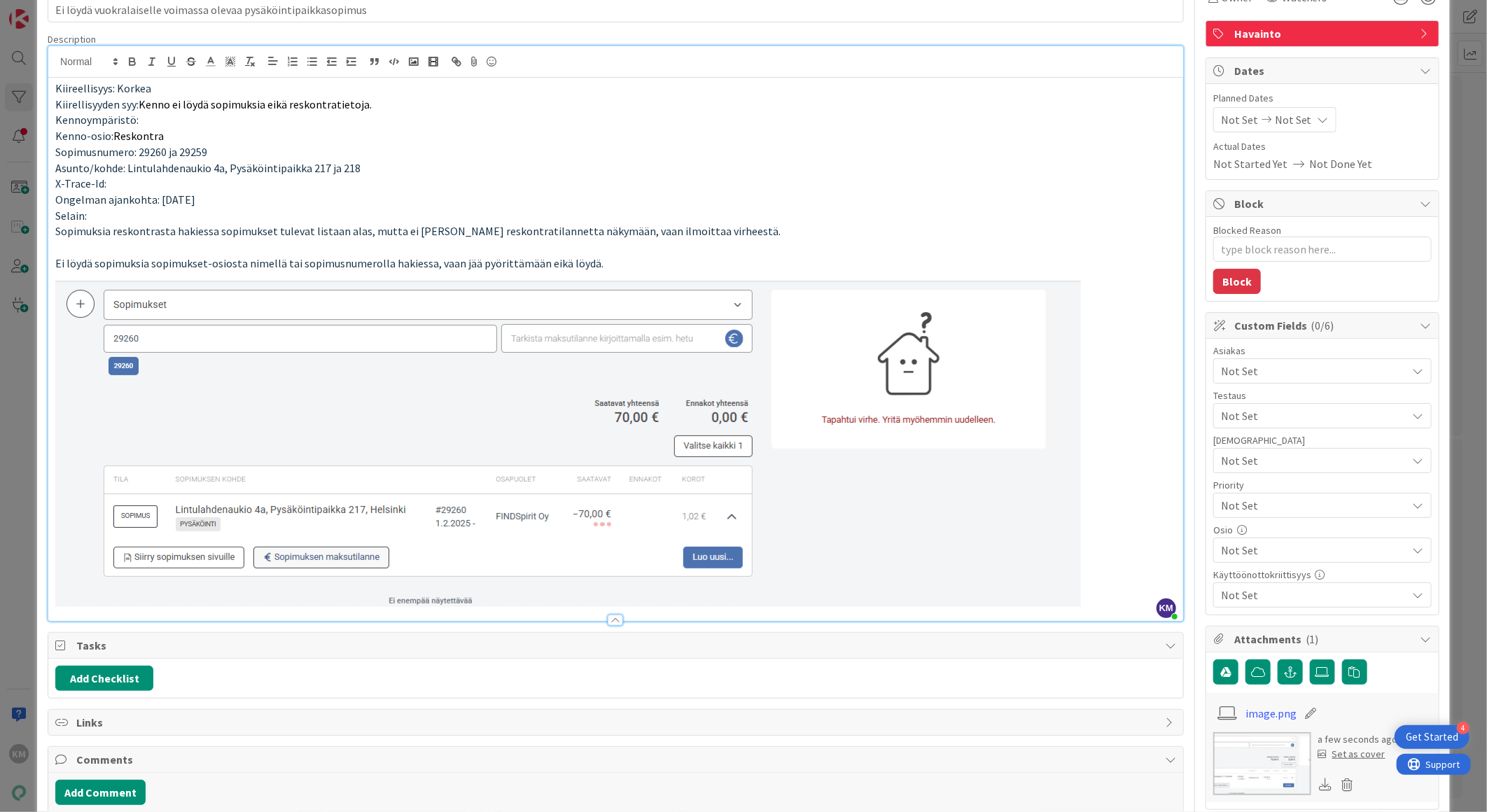
scroll to position [155, 0]
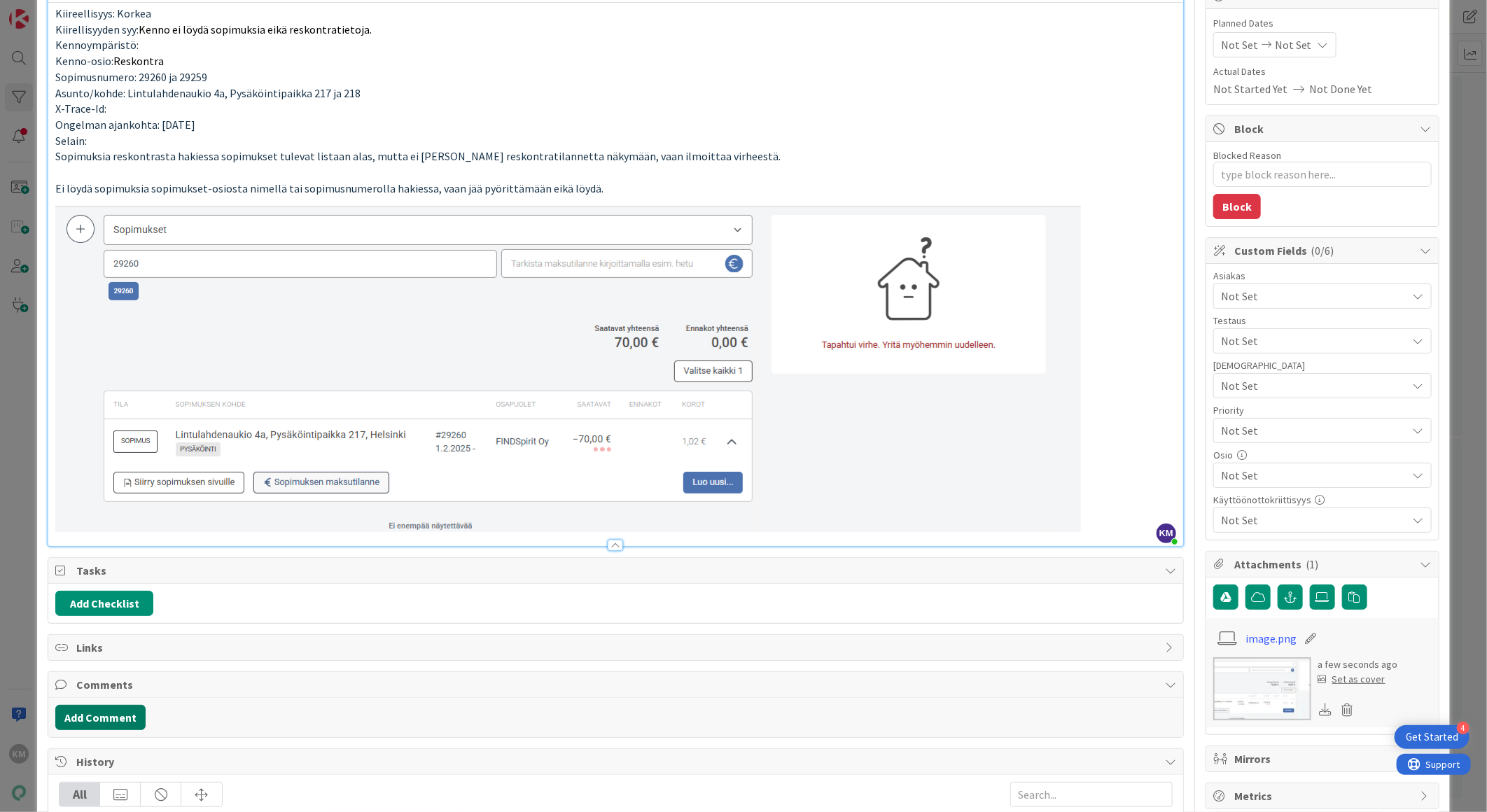
click at [121, 719] on button "Add Comment" at bounding box center [100, 718] width 90 height 25
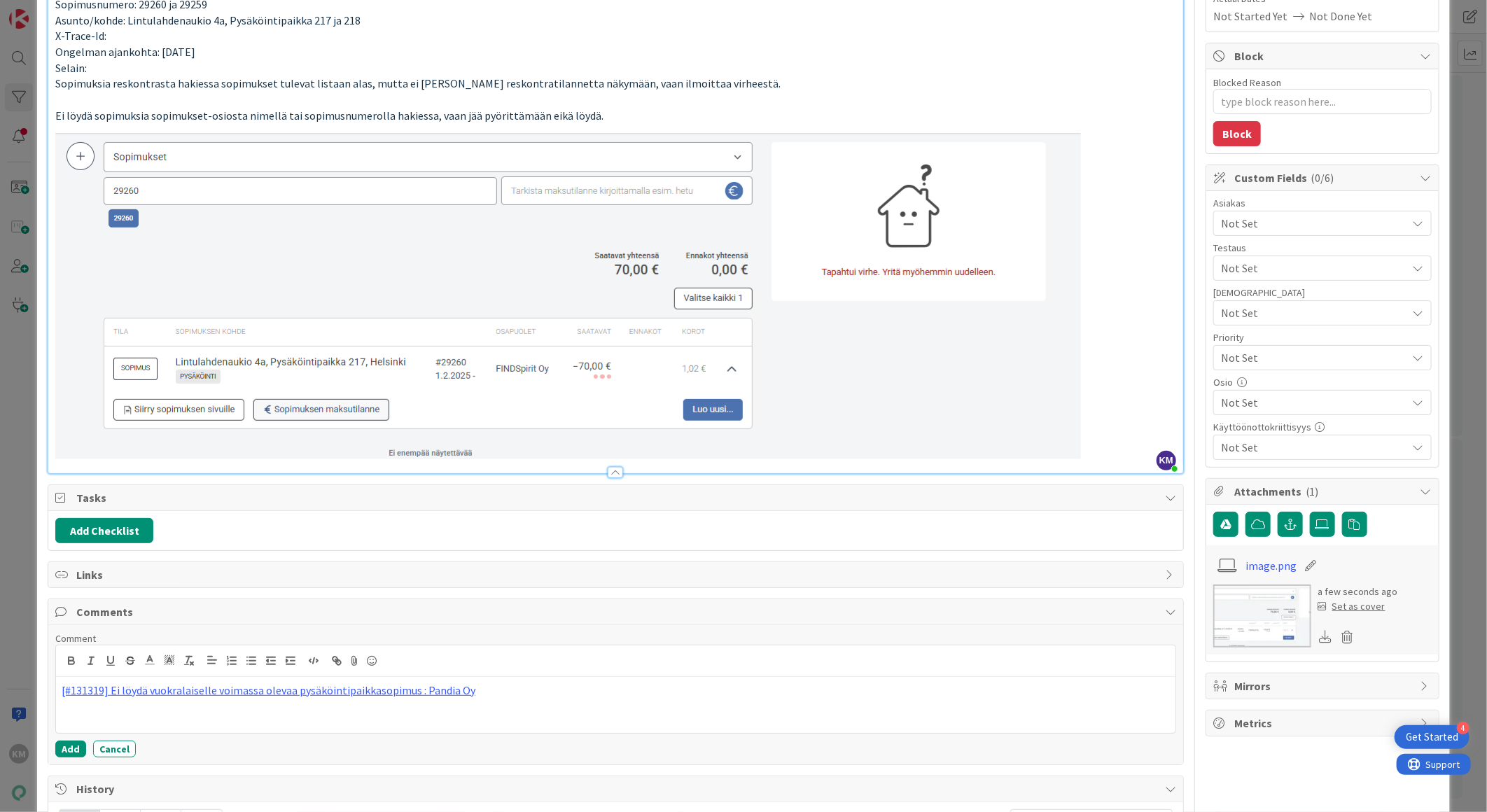
scroll to position [345, 0]
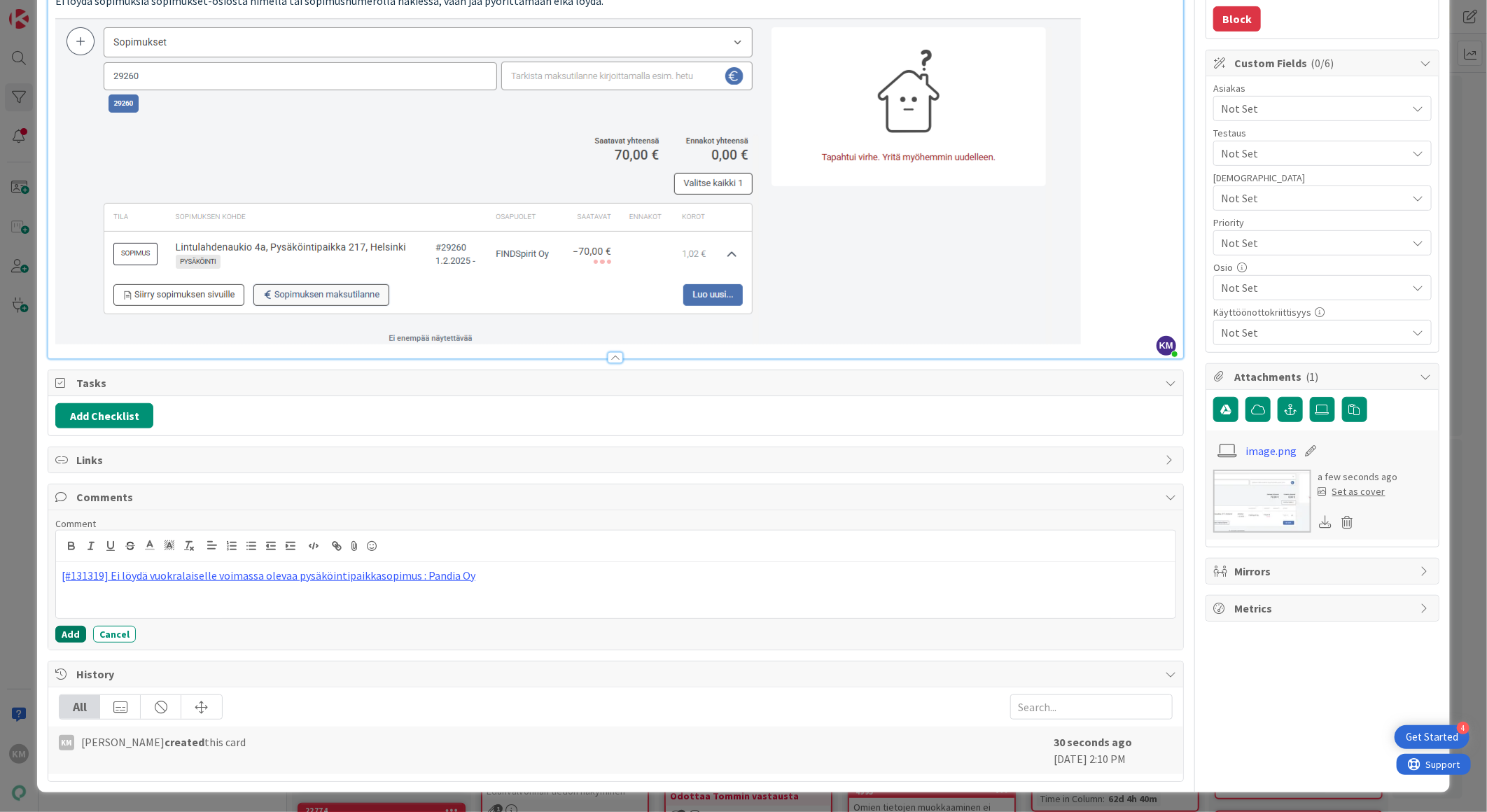
click at [71, 630] on button "Add" at bounding box center [71, 634] width 31 height 17
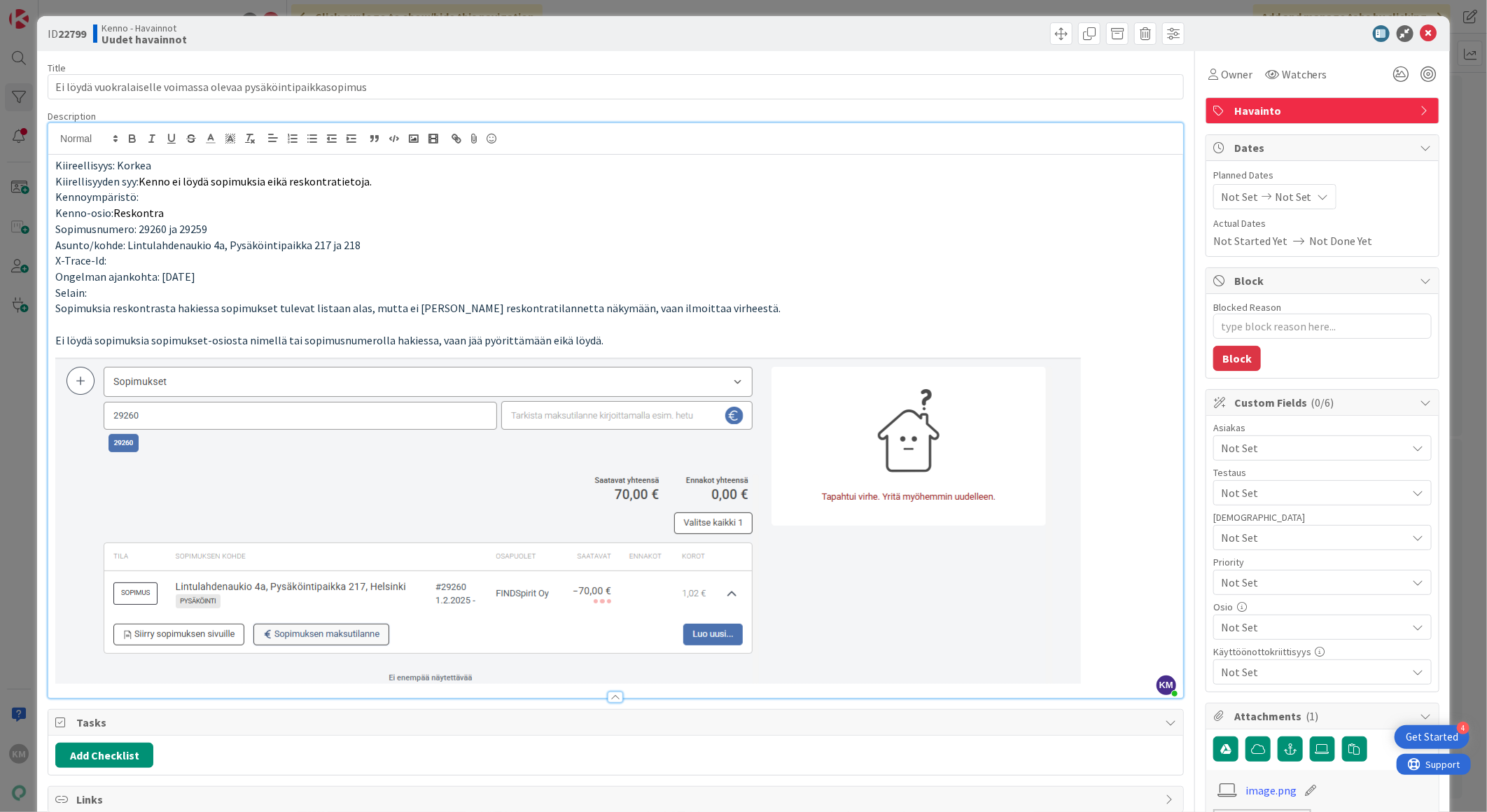
scroll to position [0, 0]
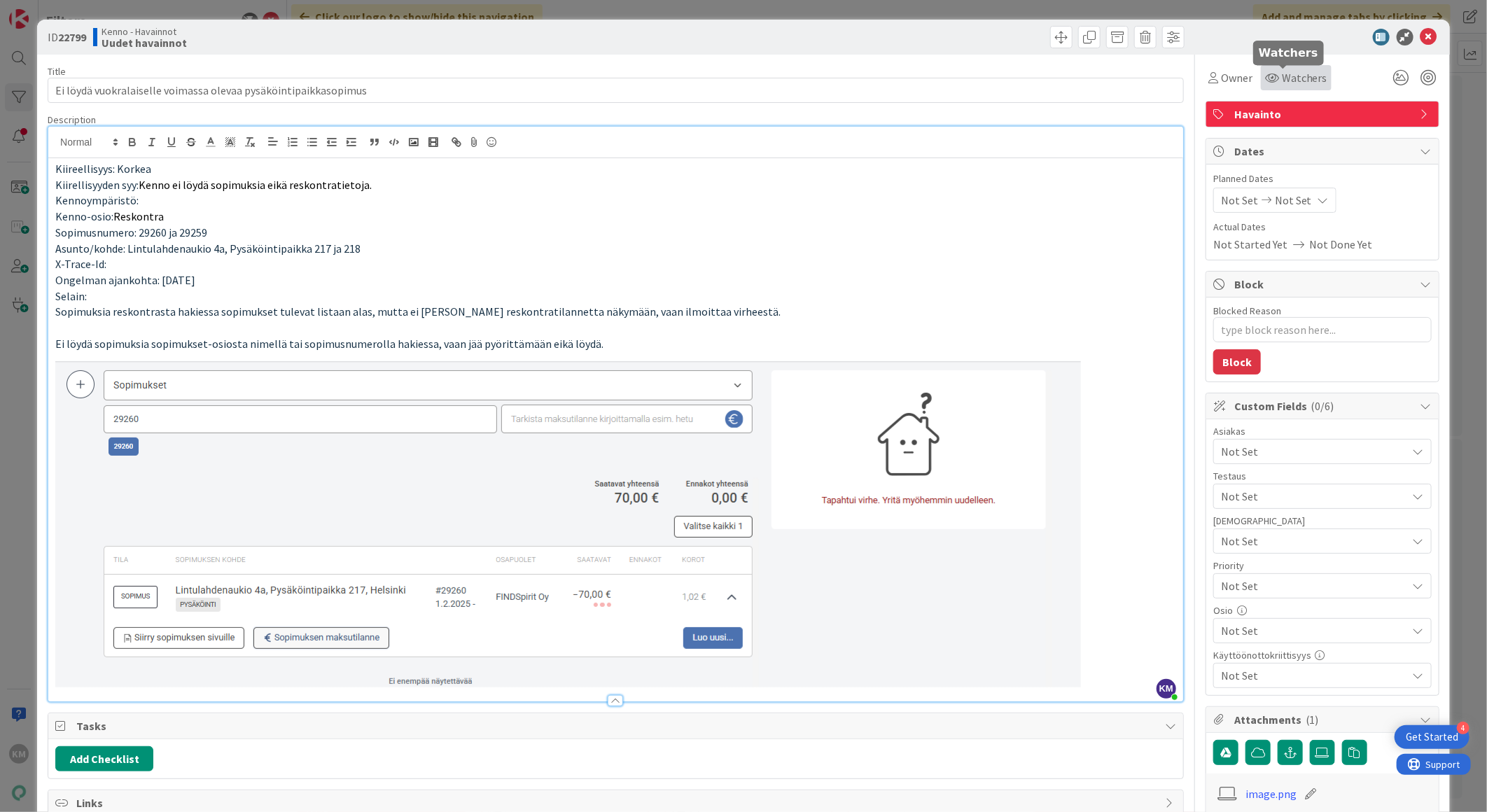
click at [1282, 80] on span "Watchers" at bounding box center [1304, 78] width 46 height 17
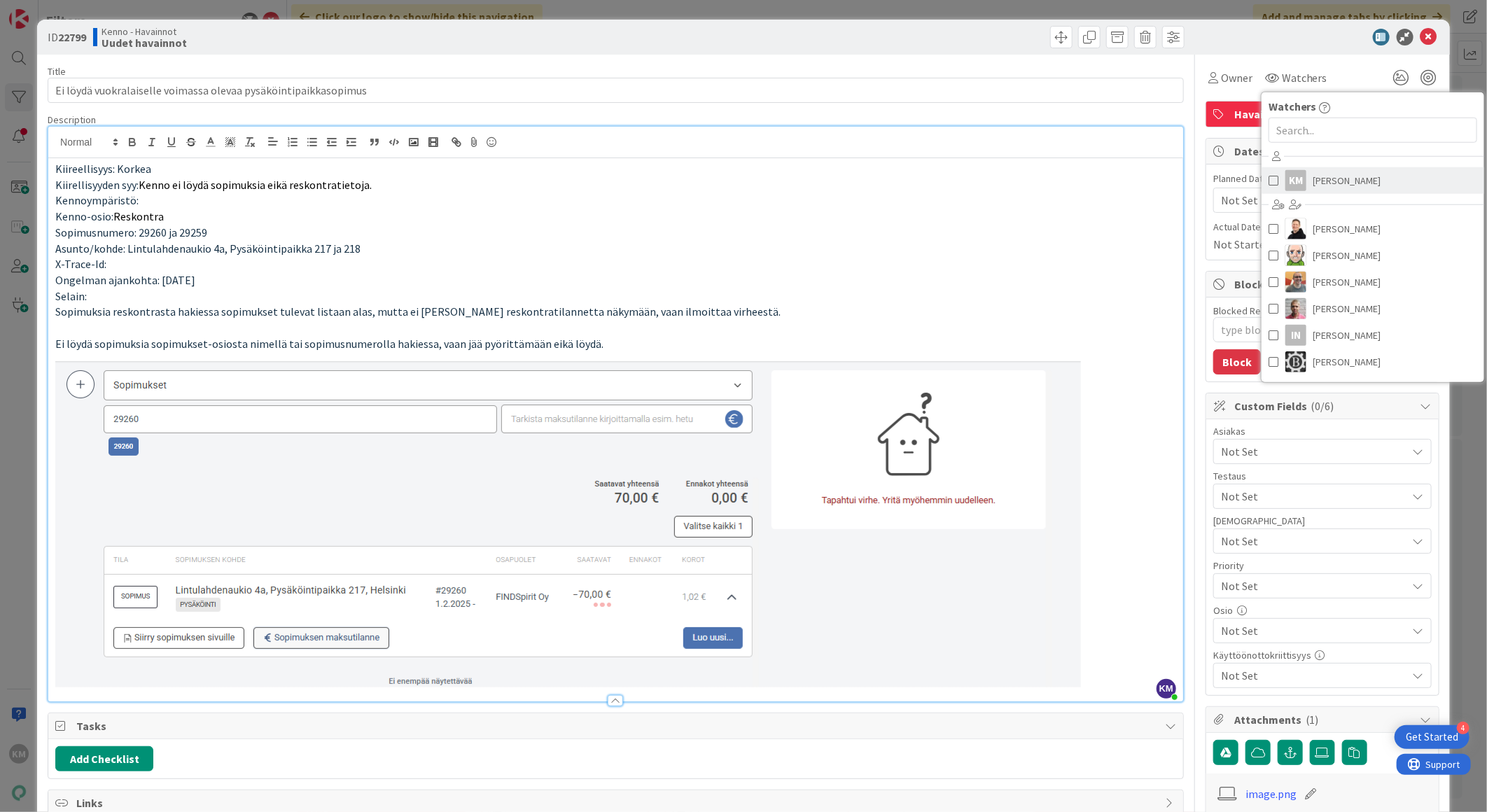
click at [1314, 178] on span "Kaisa Moilanen" at bounding box center [1347, 180] width 68 height 21
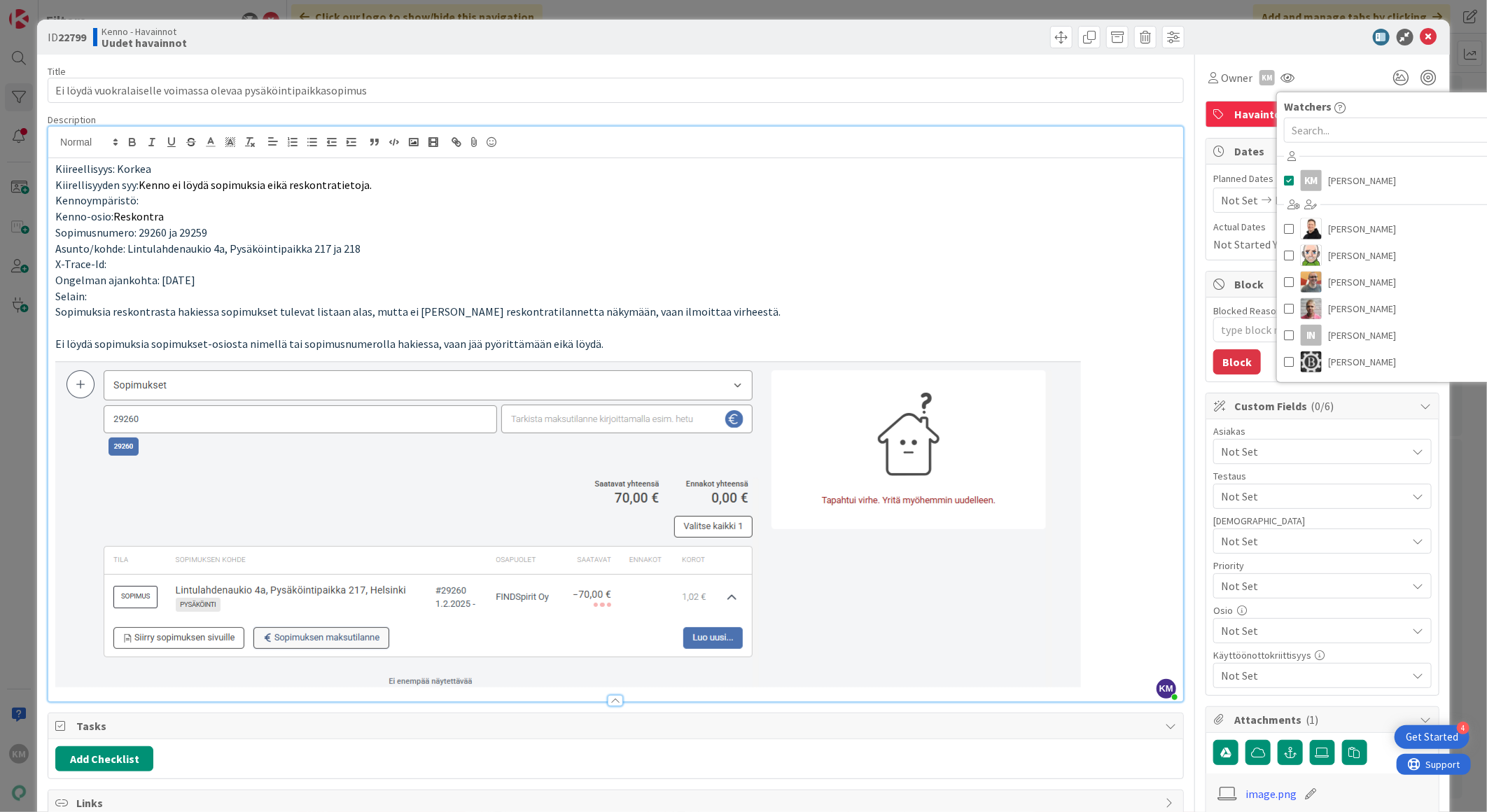
click at [1326, 47] on div "ID 22799 Kenno - Havainnot Uudet havainnot" at bounding box center [744, 37] width 1413 height 35
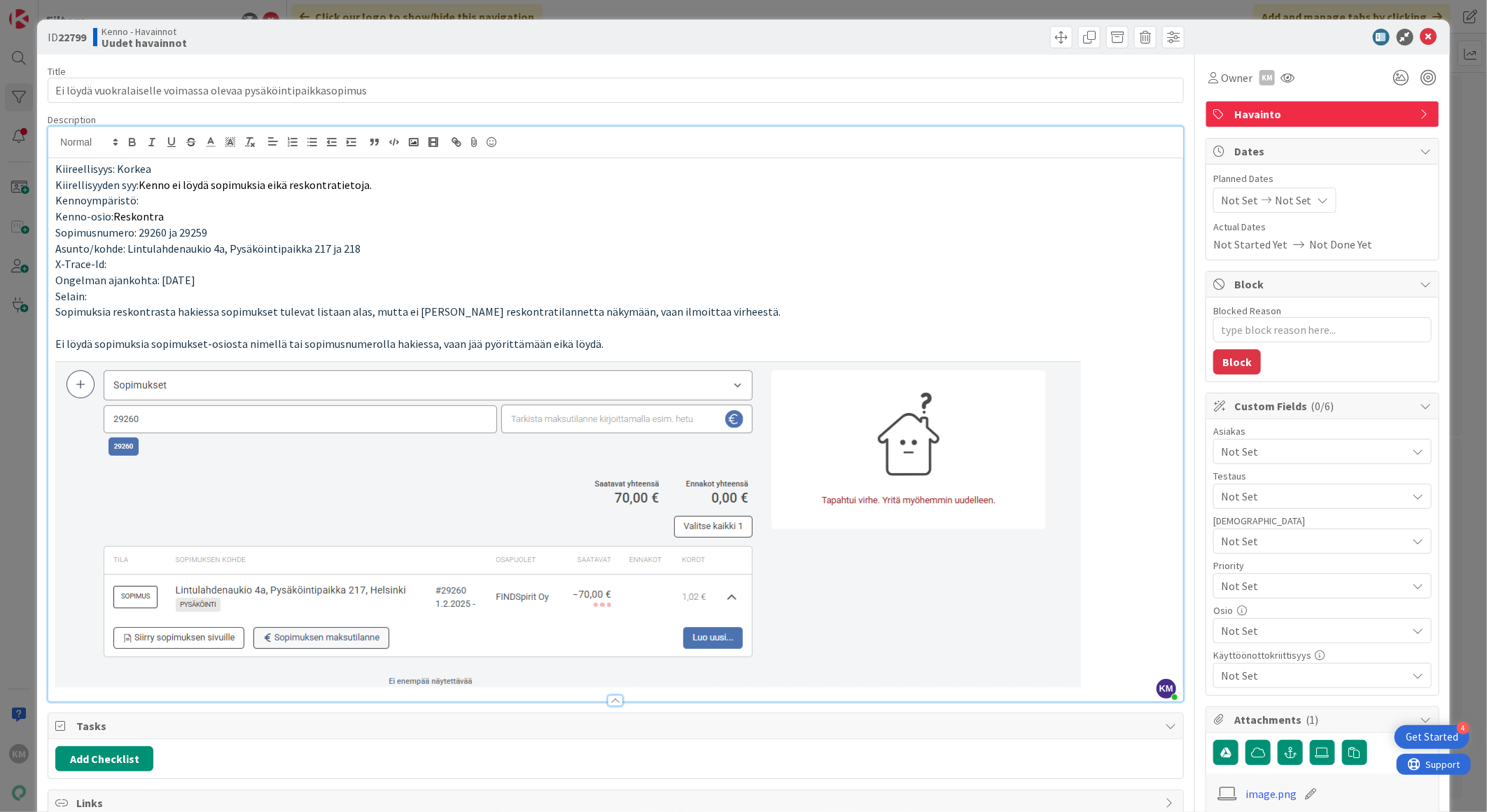
click at [1257, 455] on span "Not Set" at bounding box center [1314, 452] width 186 height 17
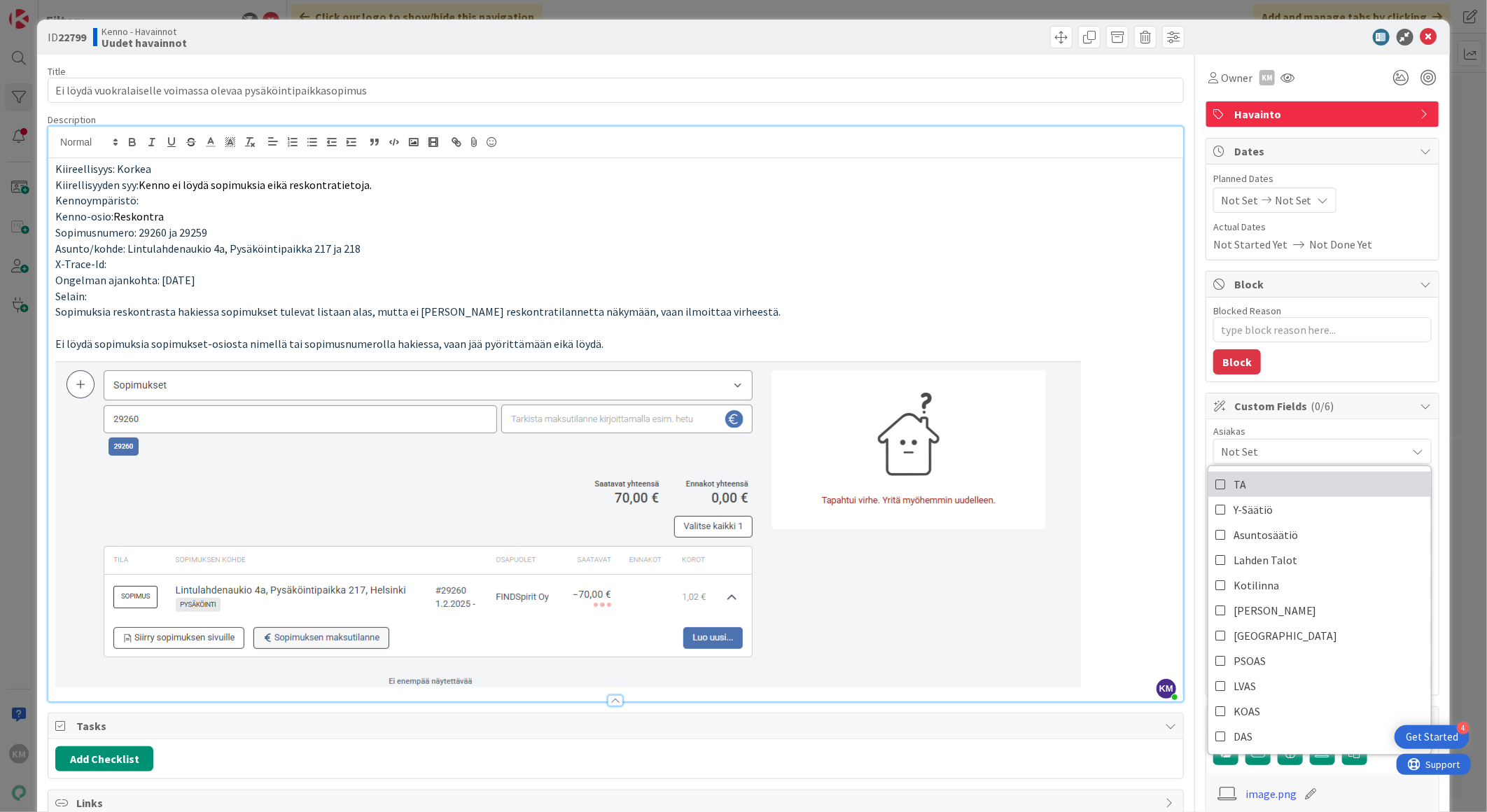
click at [1247, 483] on link "TA" at bounding box center [1320, 484] width 223 height 25
click at [1146, 388] on p at bounding box center [616, 519] width 1121 height 336
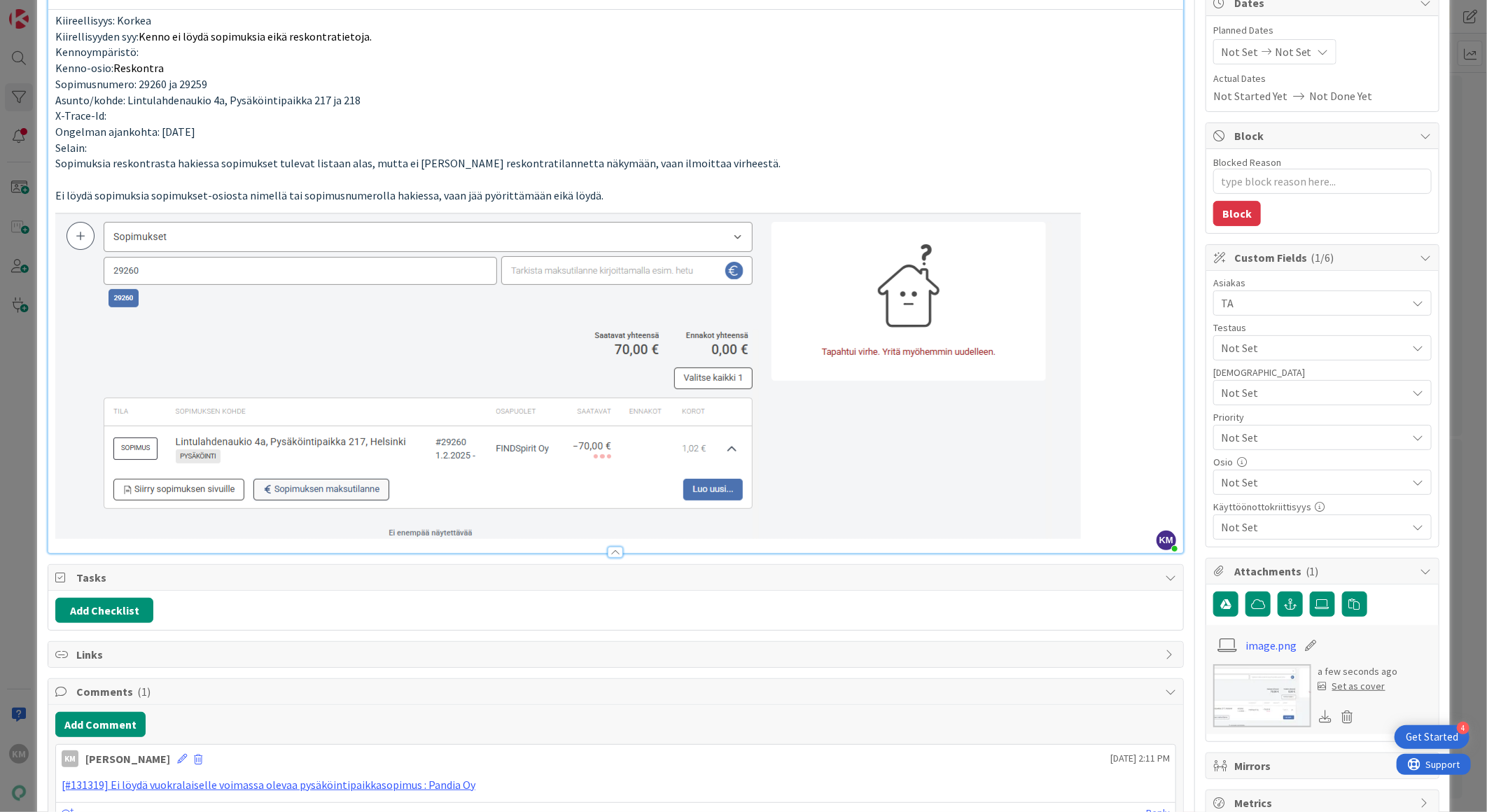
scroll to position [233, 0]
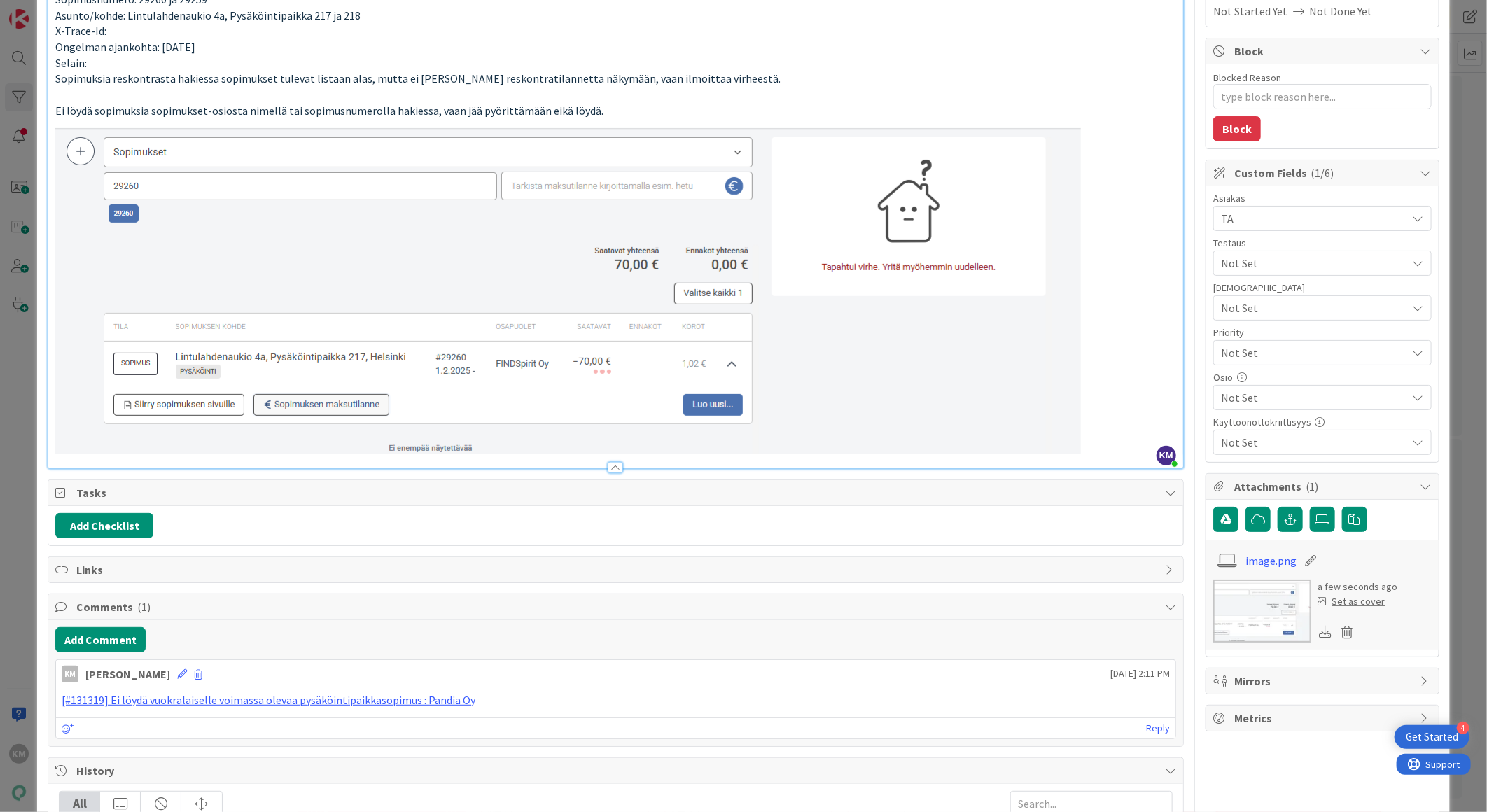
click at [1280, 347] on span "Not Set" at bounding box center [1311, 353] width 179 height 20
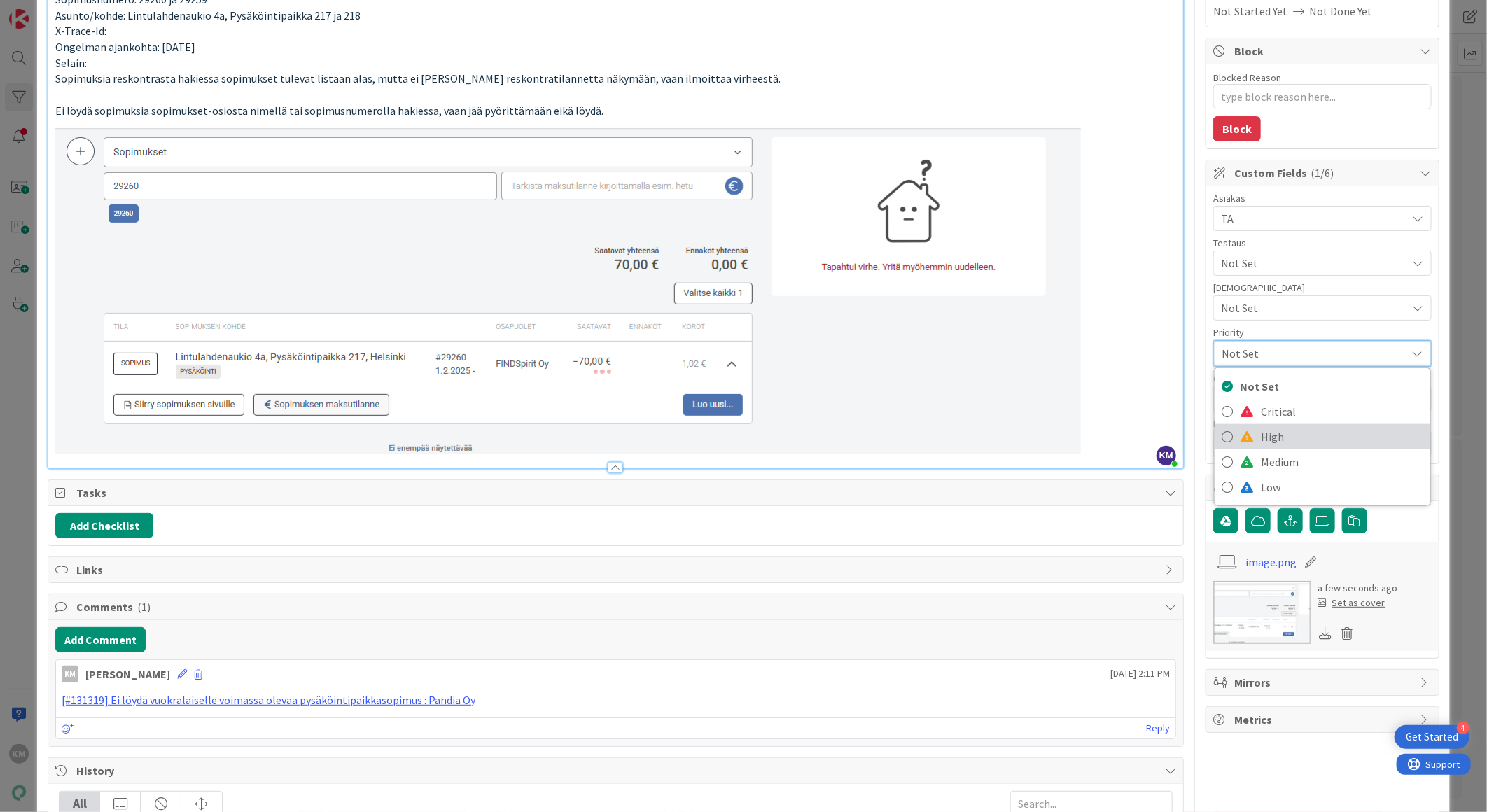
click at [1261, 433] on span "High" at bounding box center [1342, 437] width 162 height 21
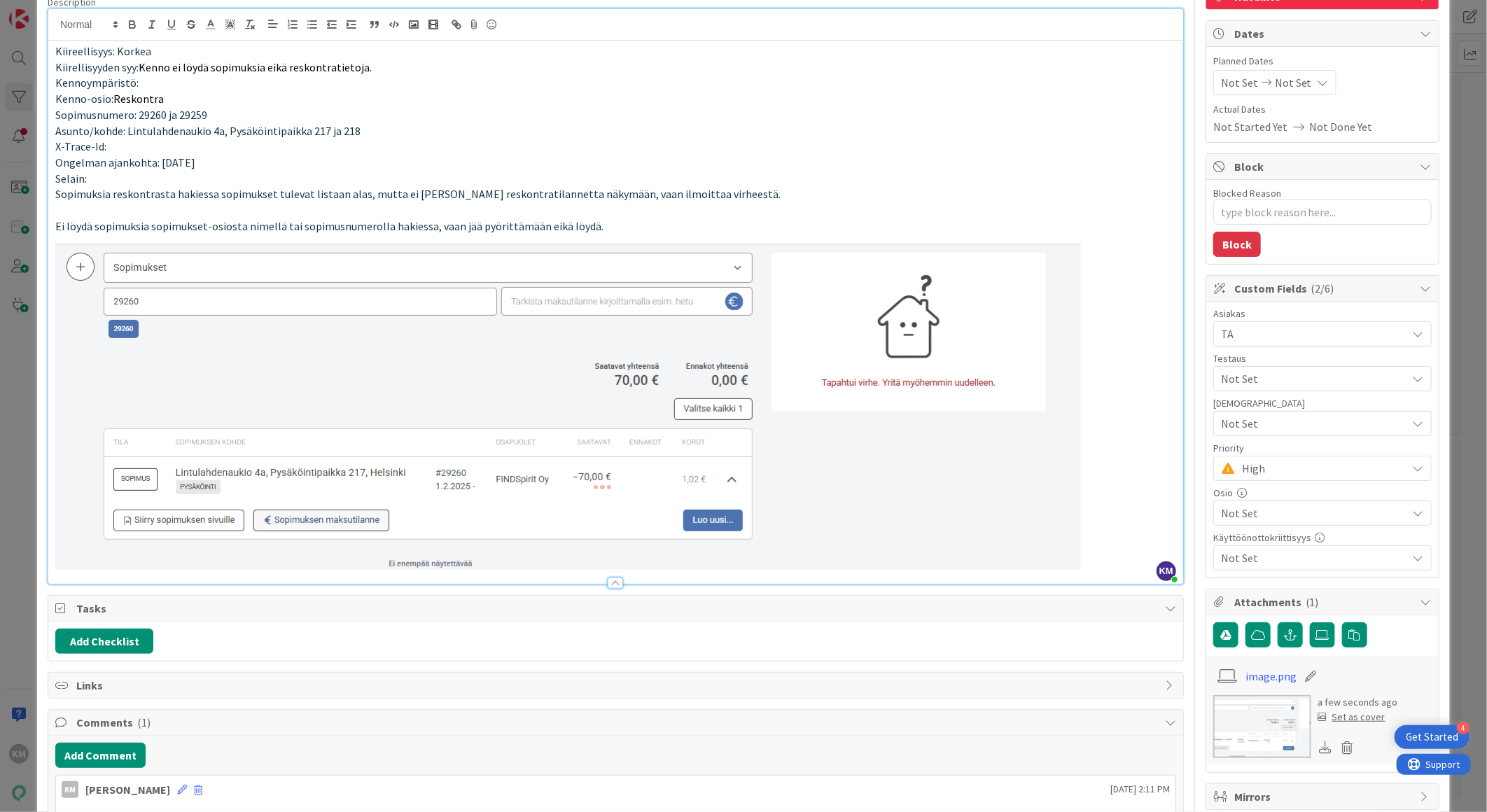
scroll to position [0, 0]
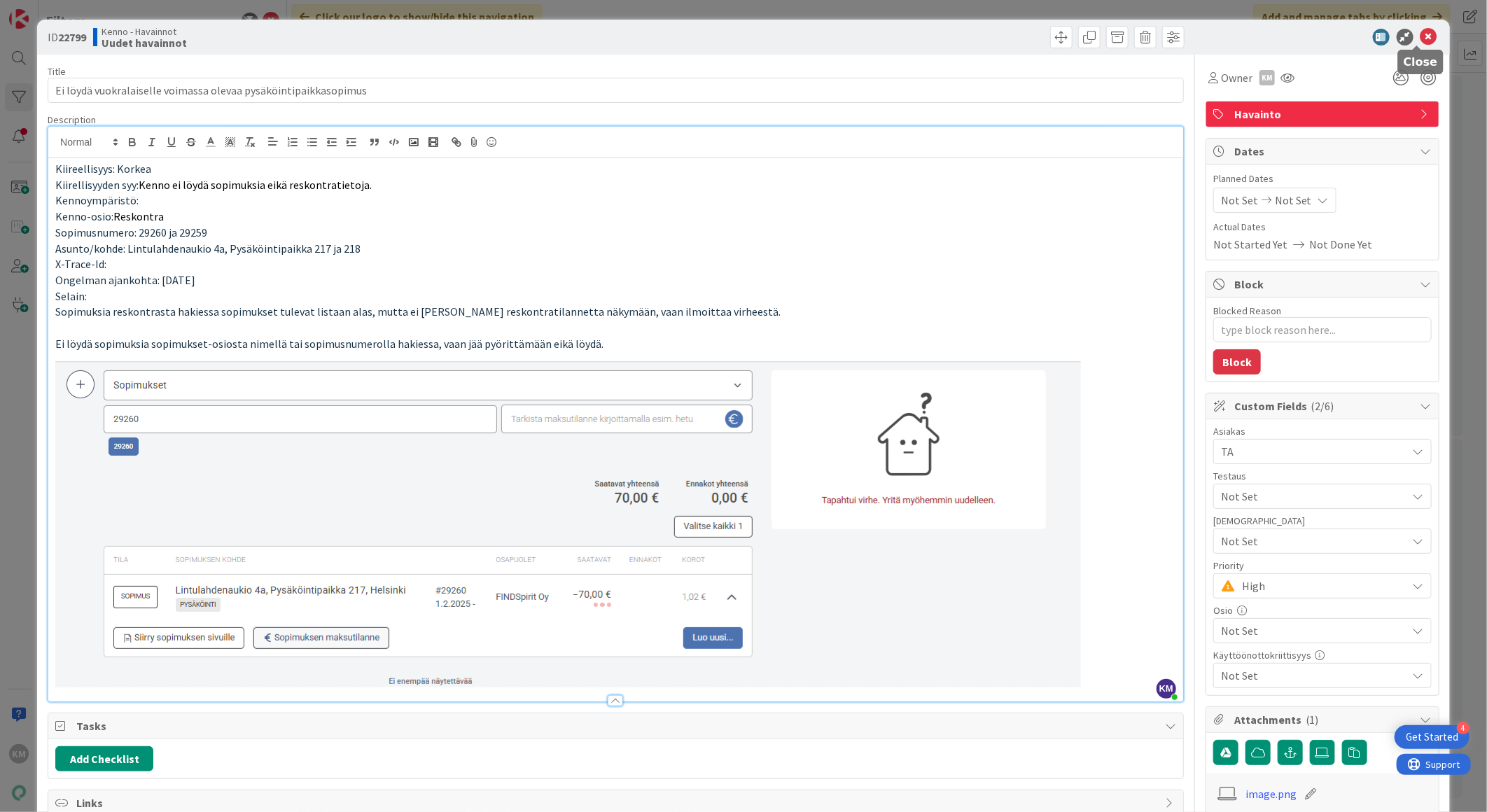
click at [1421, 37] on icon at bounding box center [1429, 37] width 17 height 17
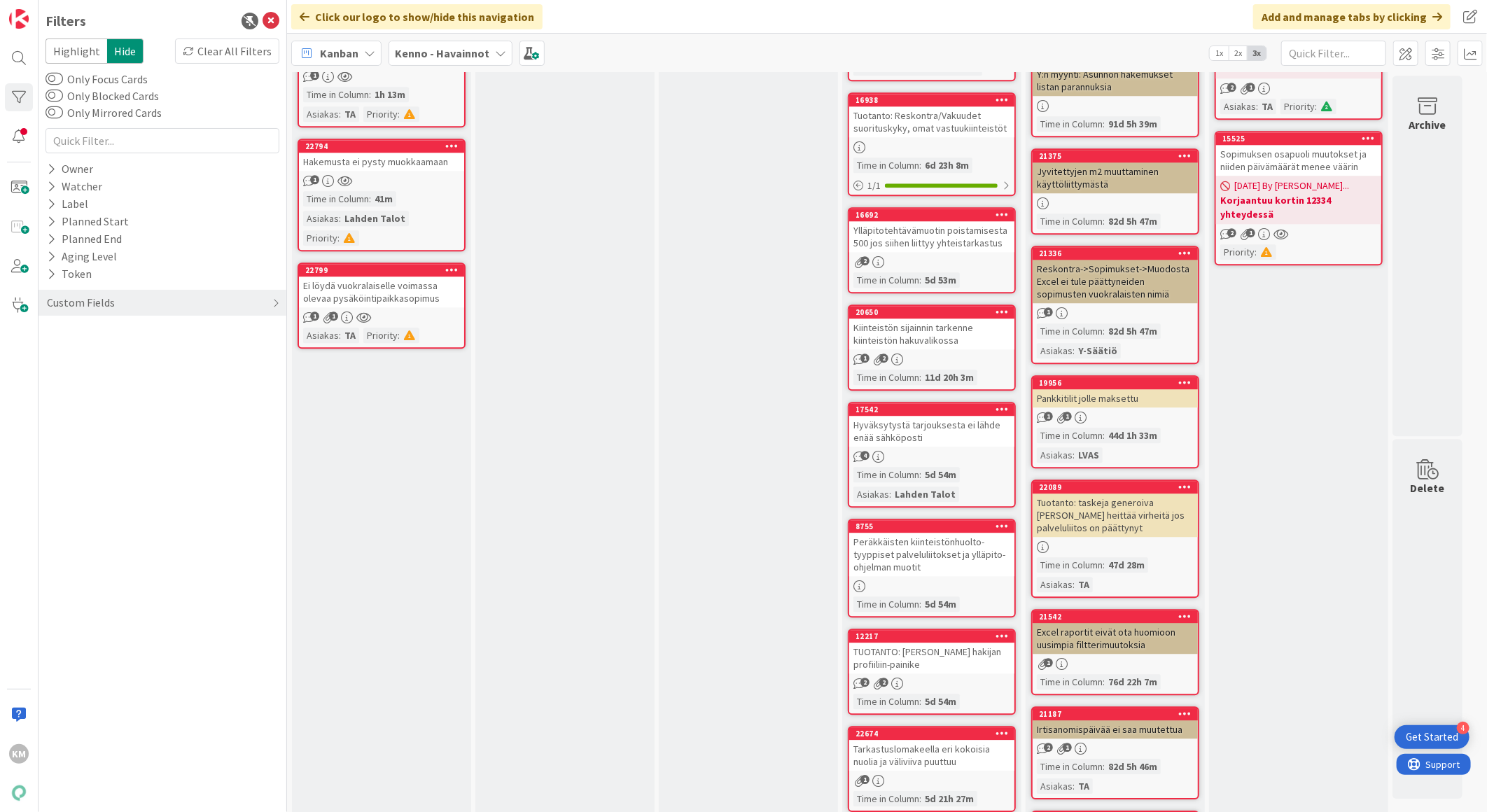
scroll to position [2255, 0]
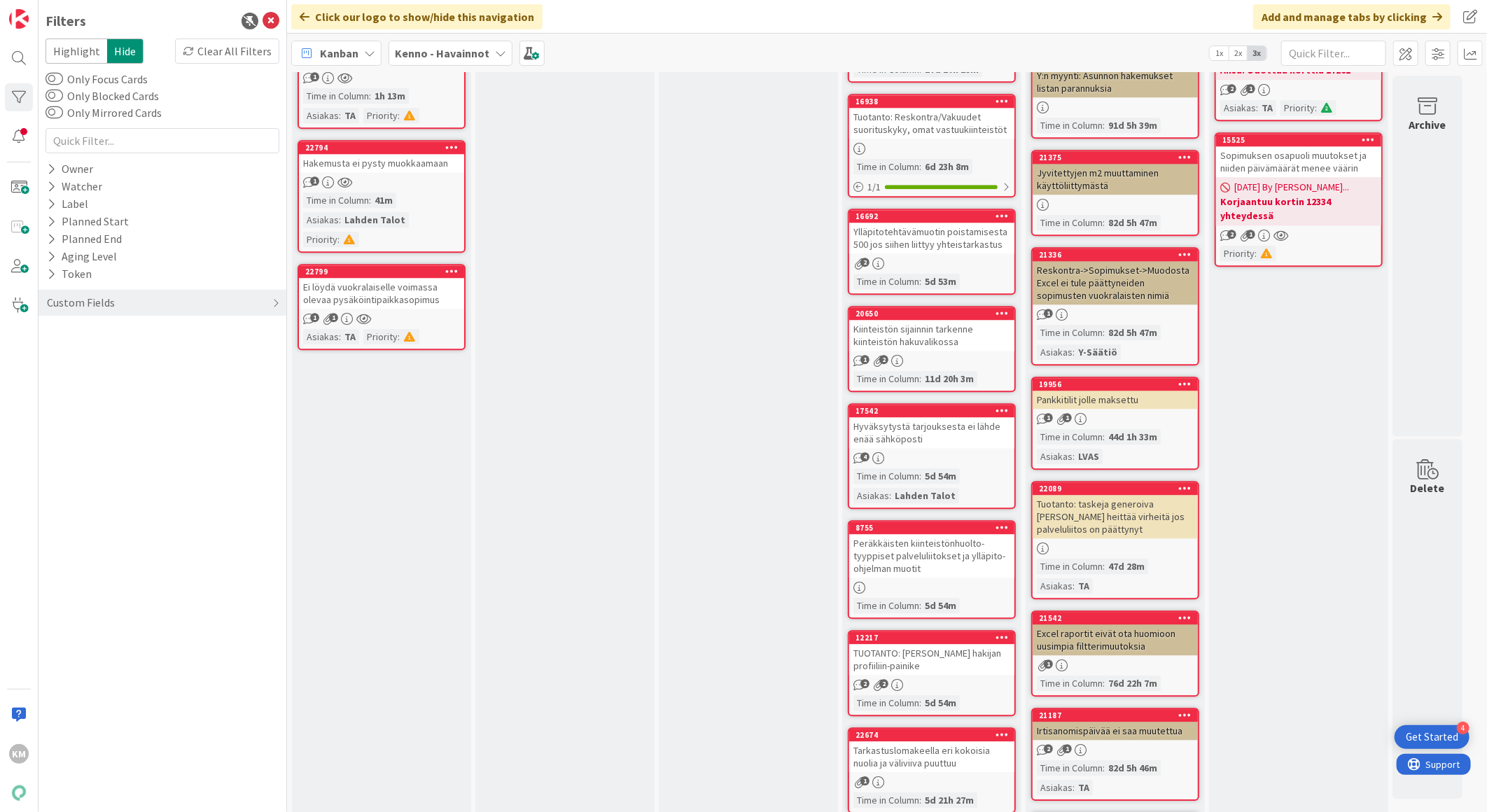
click at [394, 278] on div "Ei löydä vuokralaiselle voimassa olevaa pysäköintipaikkasopimus" at bounding box center [381, 293] width 165 height 31
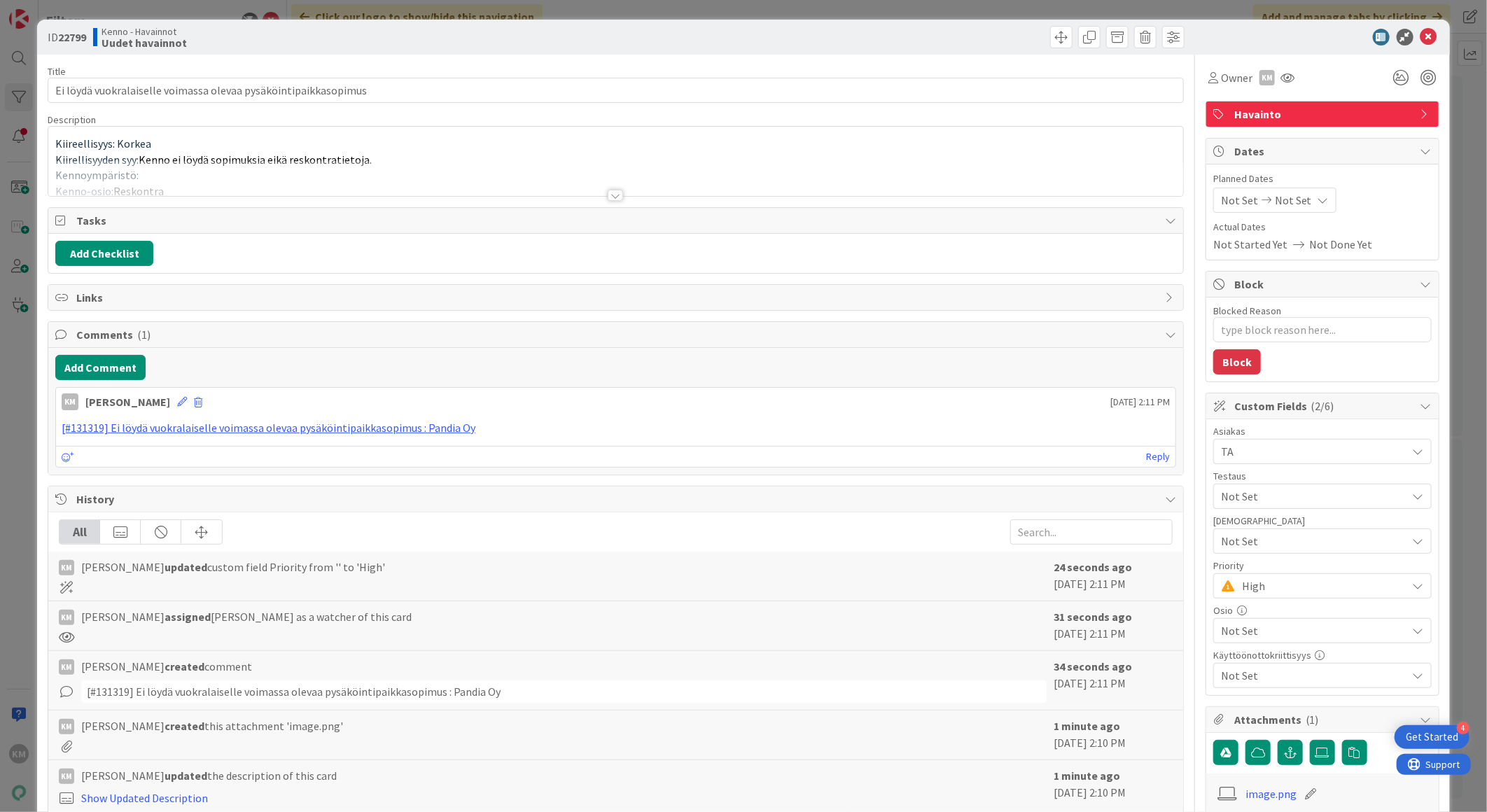
click at [82, 30] on b "22799" at bounding box center [72, 37] width 28 height 14
copy b "22799"
click at [1421, 37] on icon at bounding box center [1429, 37] width 17 height 17
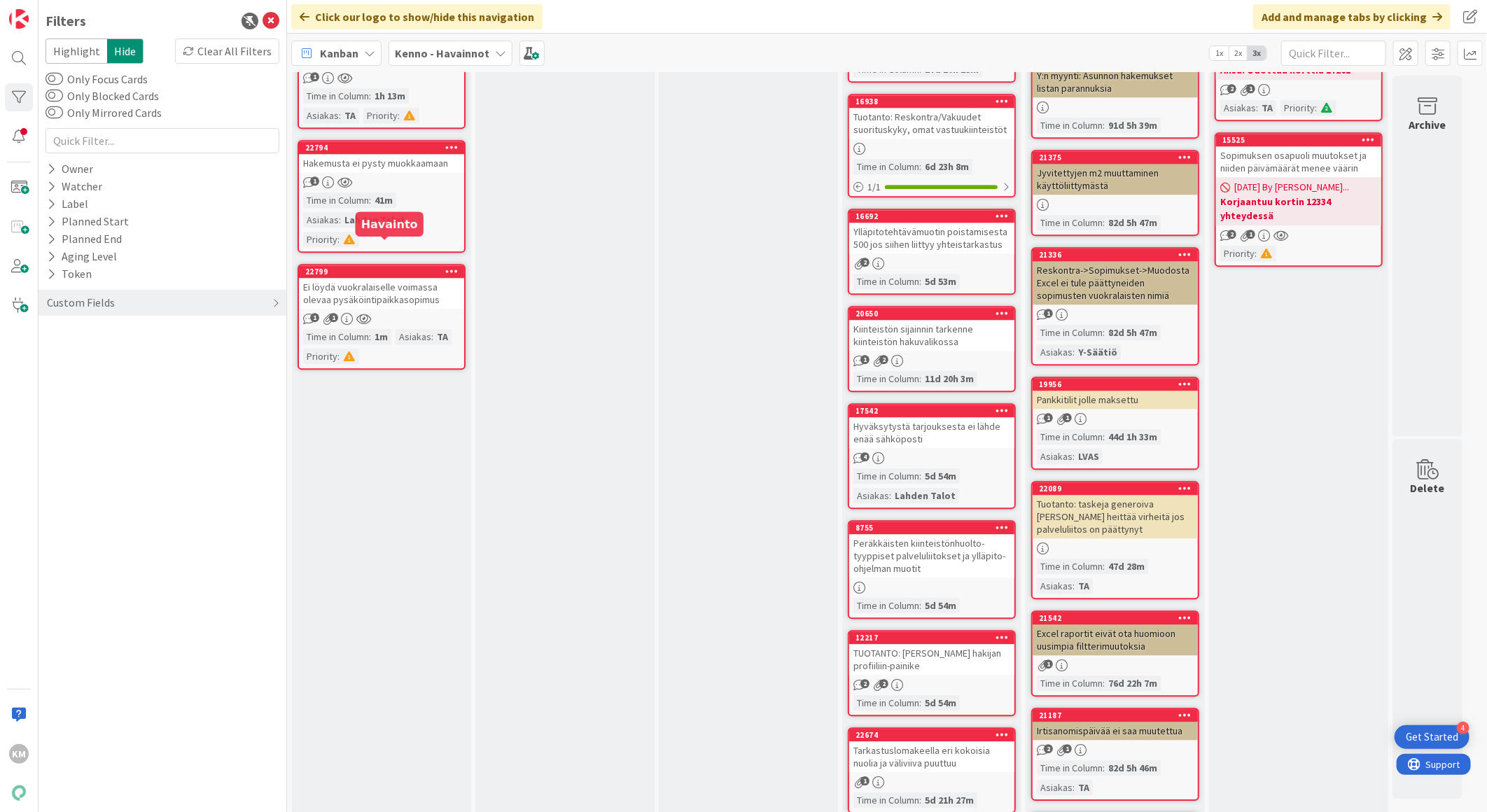
click at [383, 266] on div "22799" at bounding box center [384, 271] width 159 height 10
click at [382, 278] on div "Ei löydä vuokralaiselle voimassa olevaa pysäköintipaikkasopimus" at bounding box center [381, 293] width 165 height 31
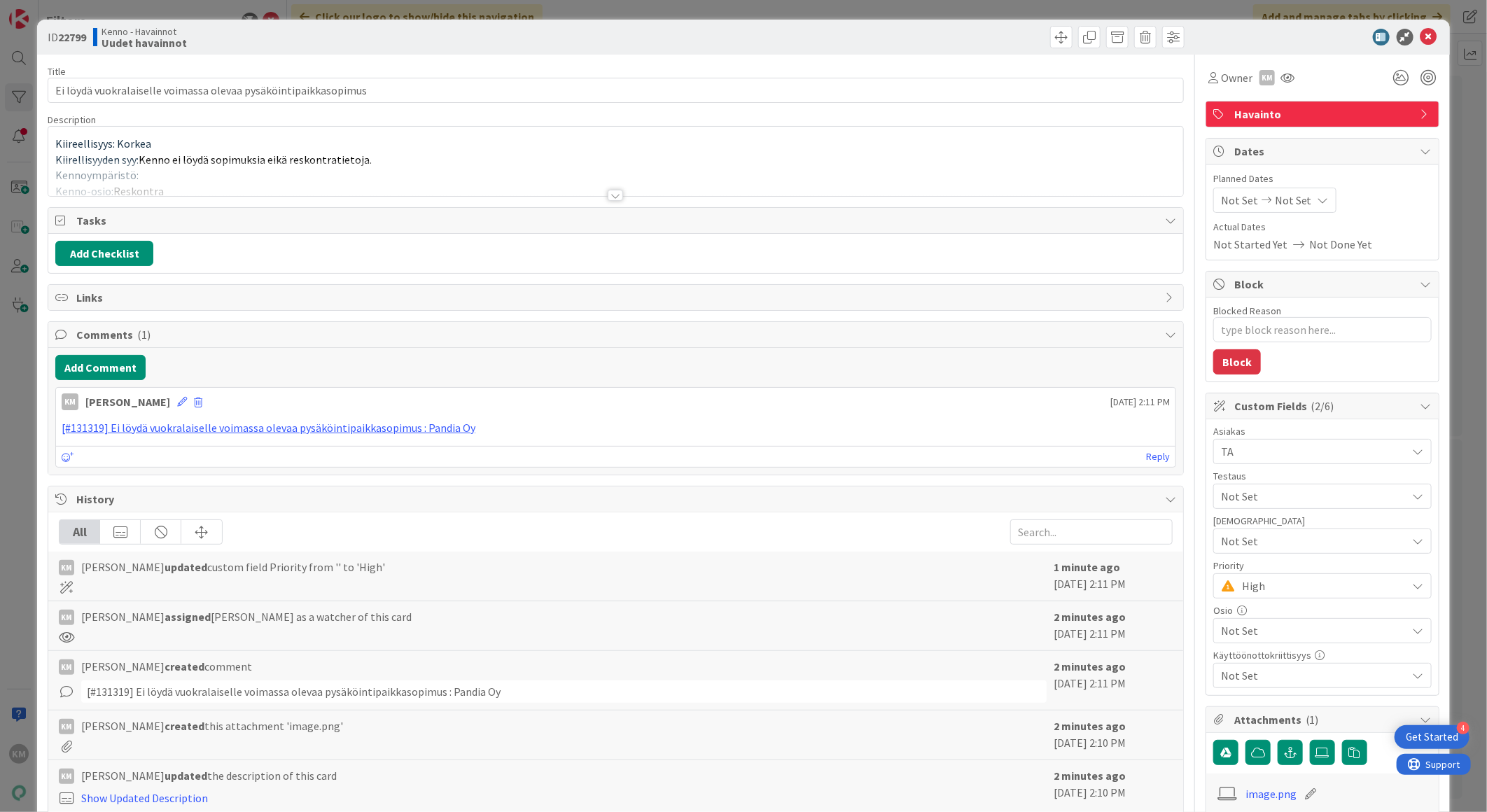
click at [68, 37] on b "22799" at bounding box center [72, 37] width 28 height 14
copy b "22799"
click at [613, 197] on div at bounding box center [616, 195] width 16 height 11
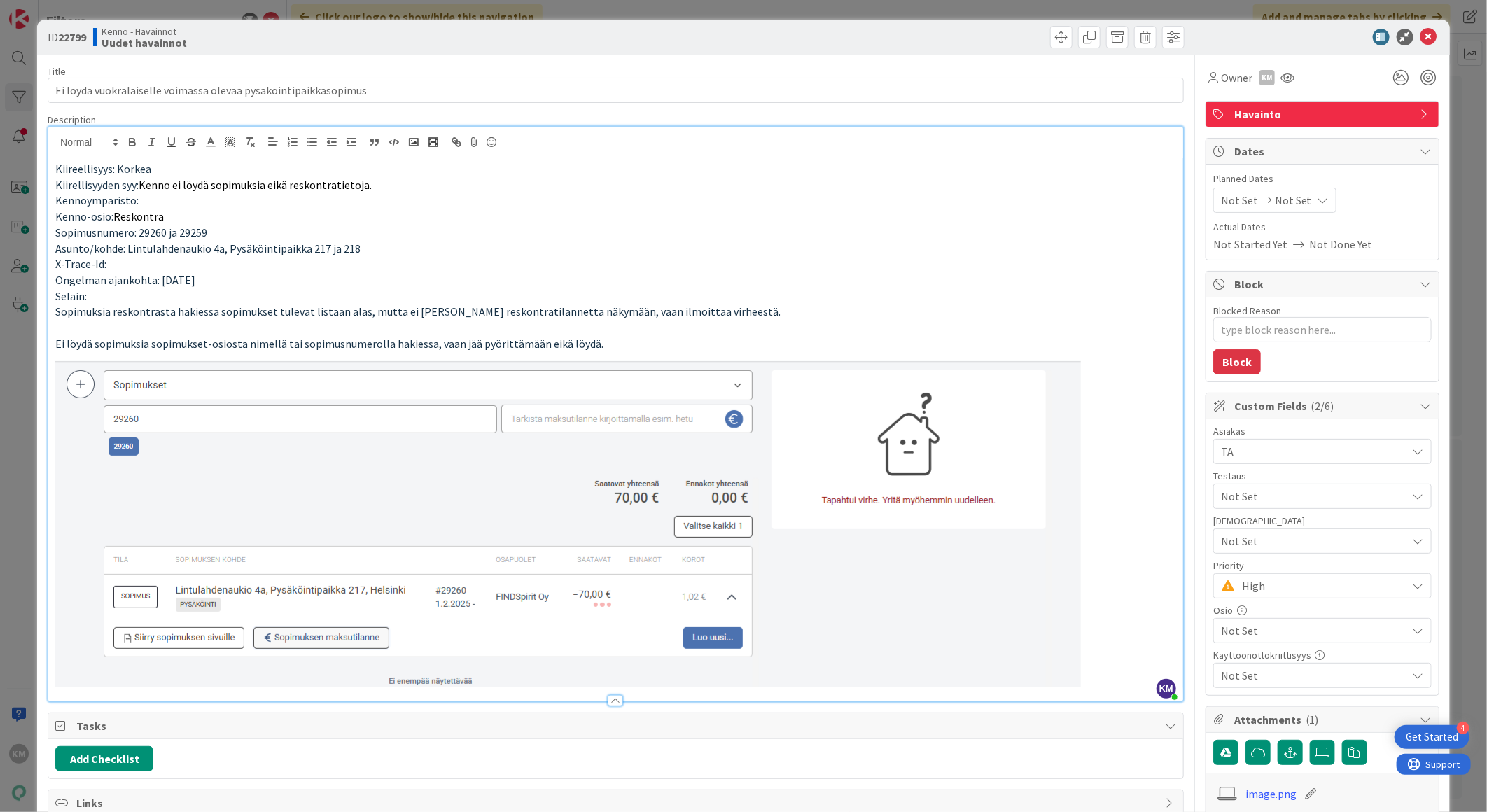
type textarea "x"
click at [1421, 35] on icon at bounding box center [1429, 37] width 17 height 17
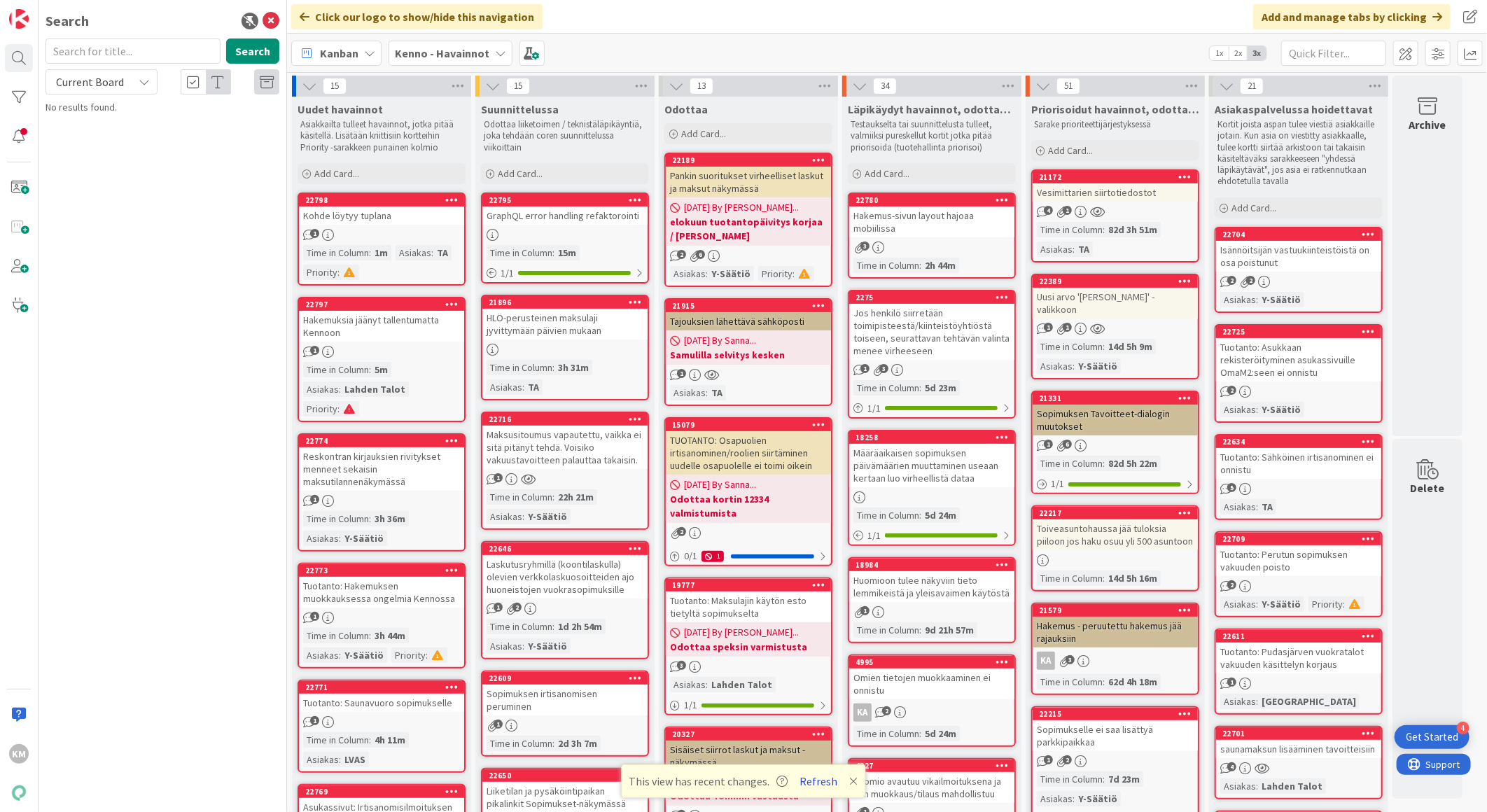
click at [821, 777] on button "Refresh" at bounding box center [819, 781] width 48 height 18
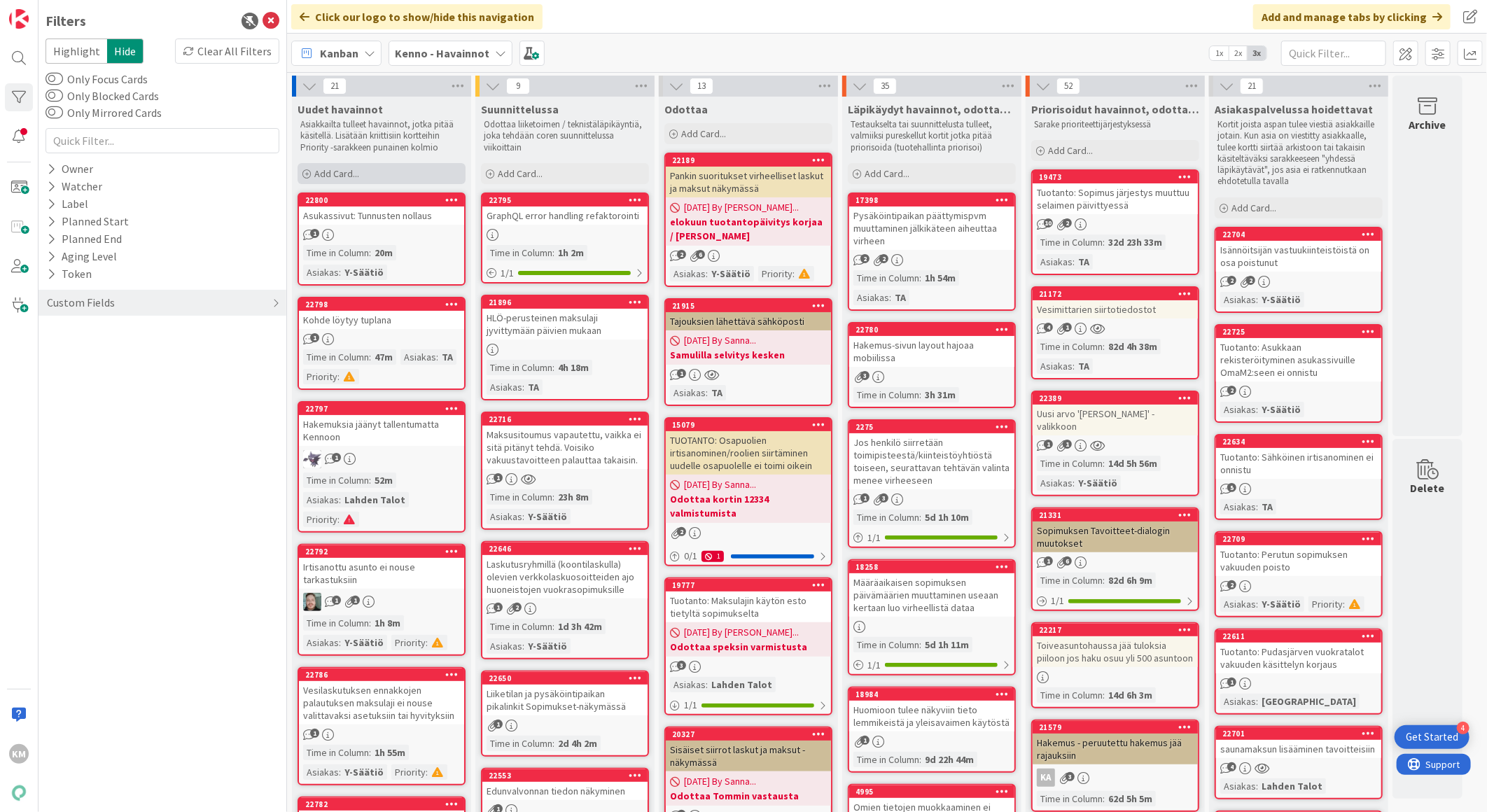
click at [343, 173] on span "Add Card..." at bounding box center [337, 173] width 45 height 13
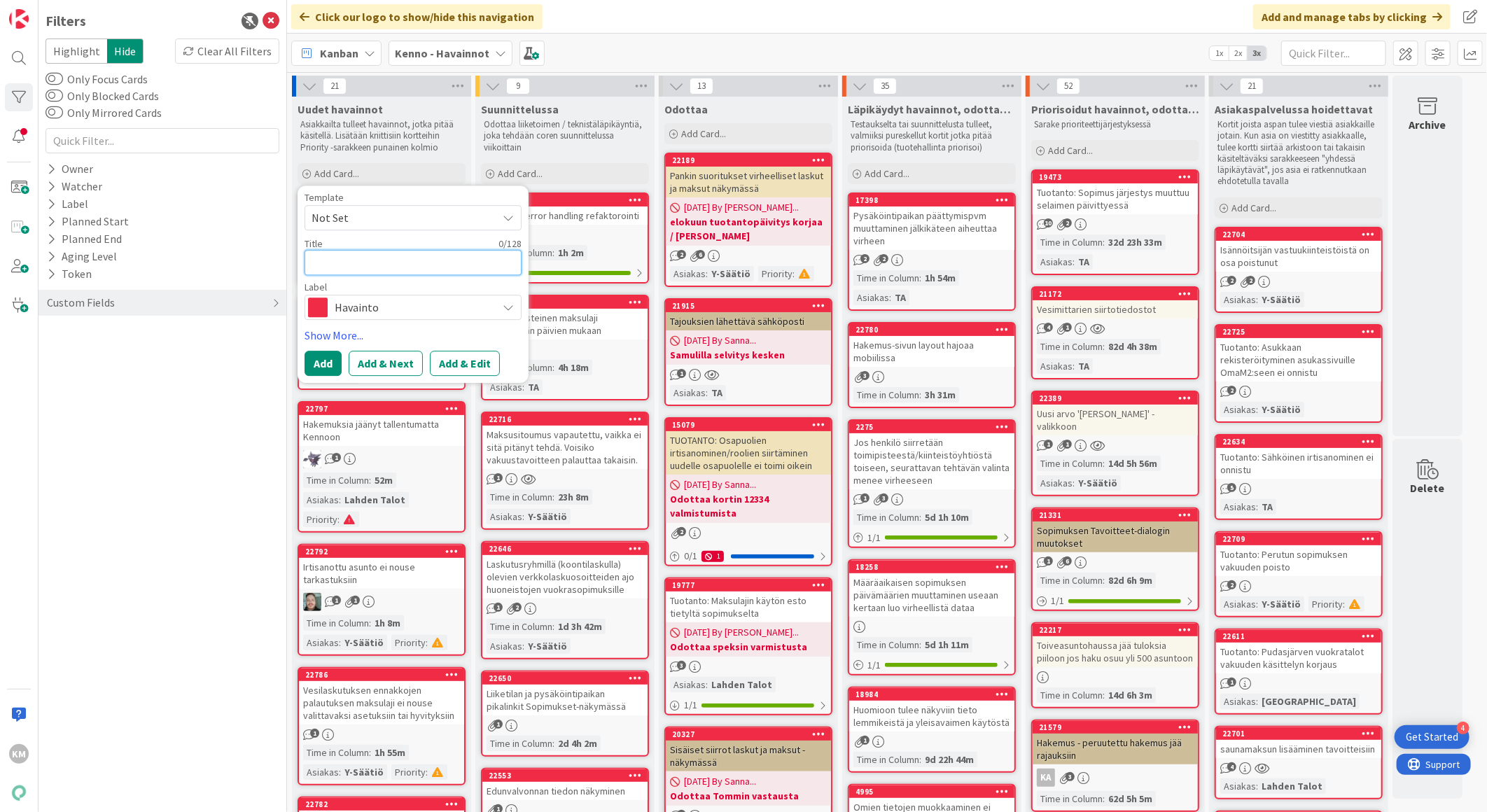
paste textarea "Sopimustiedot eivät aukea"
type textarea "x"
type textarea "Sopimustiedot eivät aukea"
click at [456, 365] on button "Add & Edit" at bounding box center [465, 363] width 70 height 25
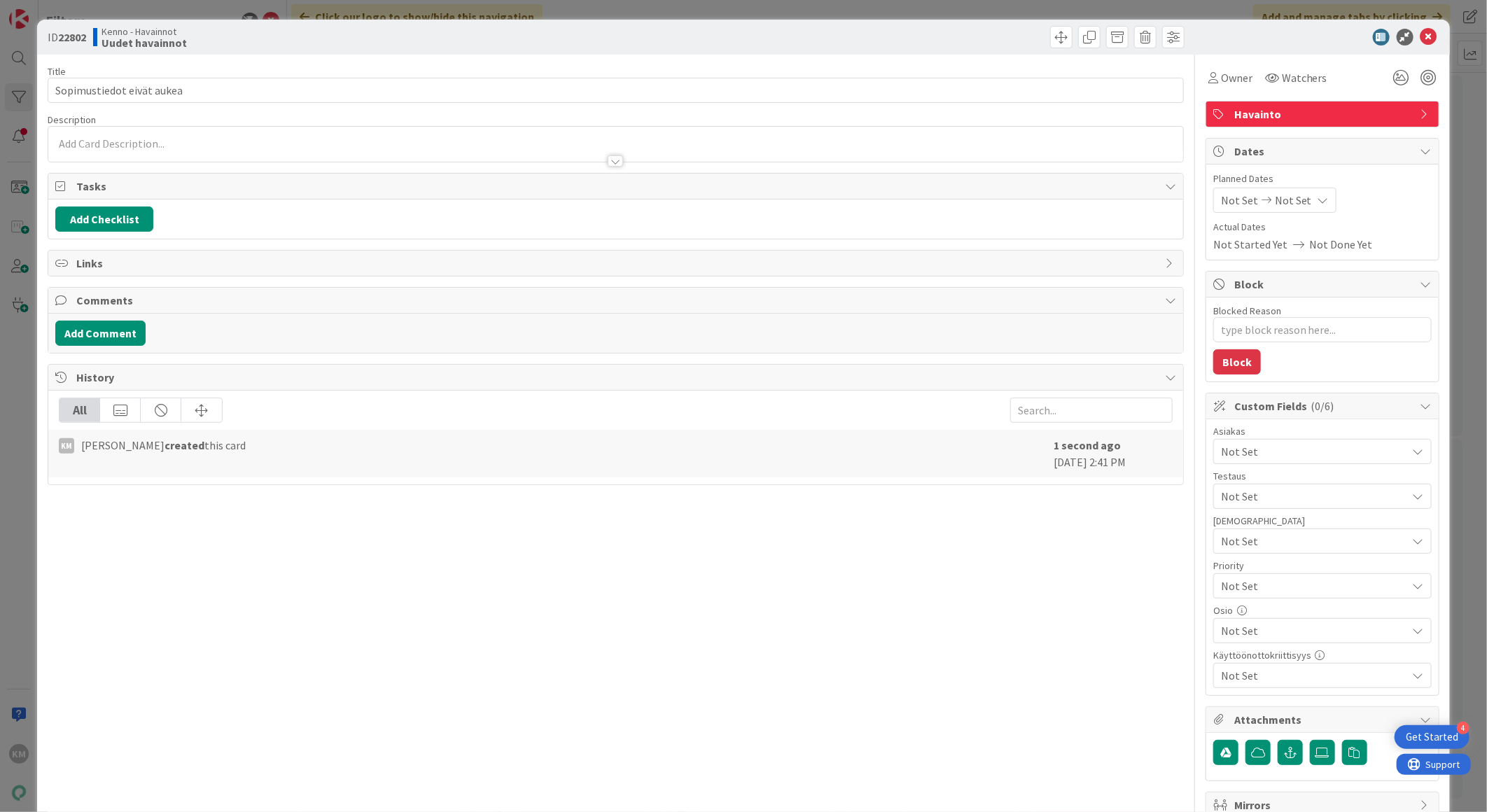
click at [103, 135] on div at bounding box center [616, 144] width 1134 height 35
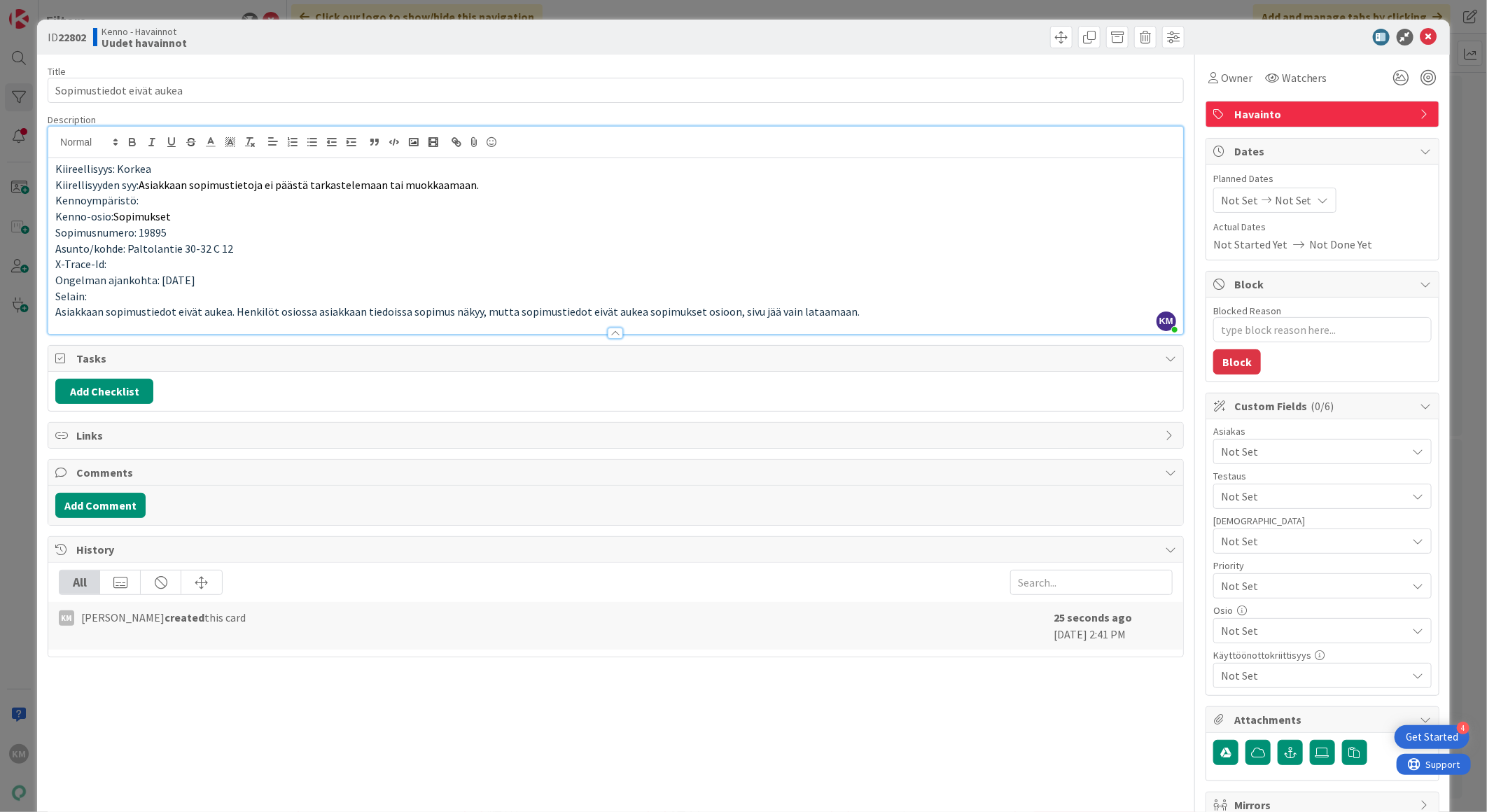
click at [122, 292] on p "Selain:" at bounding box center [616, 296] width 1121 height 16
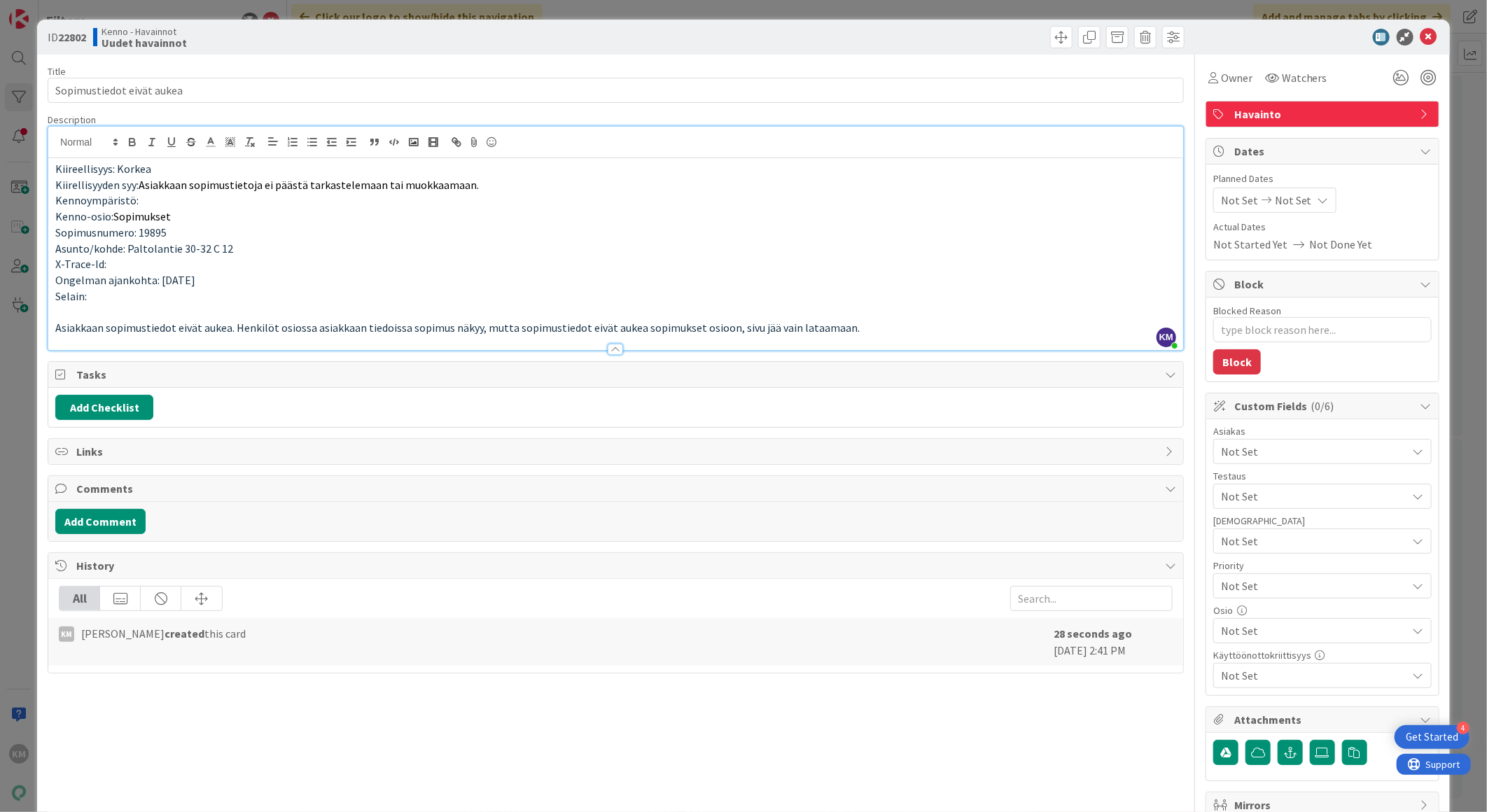
click at [925, 330] on p "Asiakkaan sopimustiedot eivät aukea. Henkilöt osiossa asiakkaan tiedoissa sopim…" at bounding box center [616, 328] width 1121 height 16
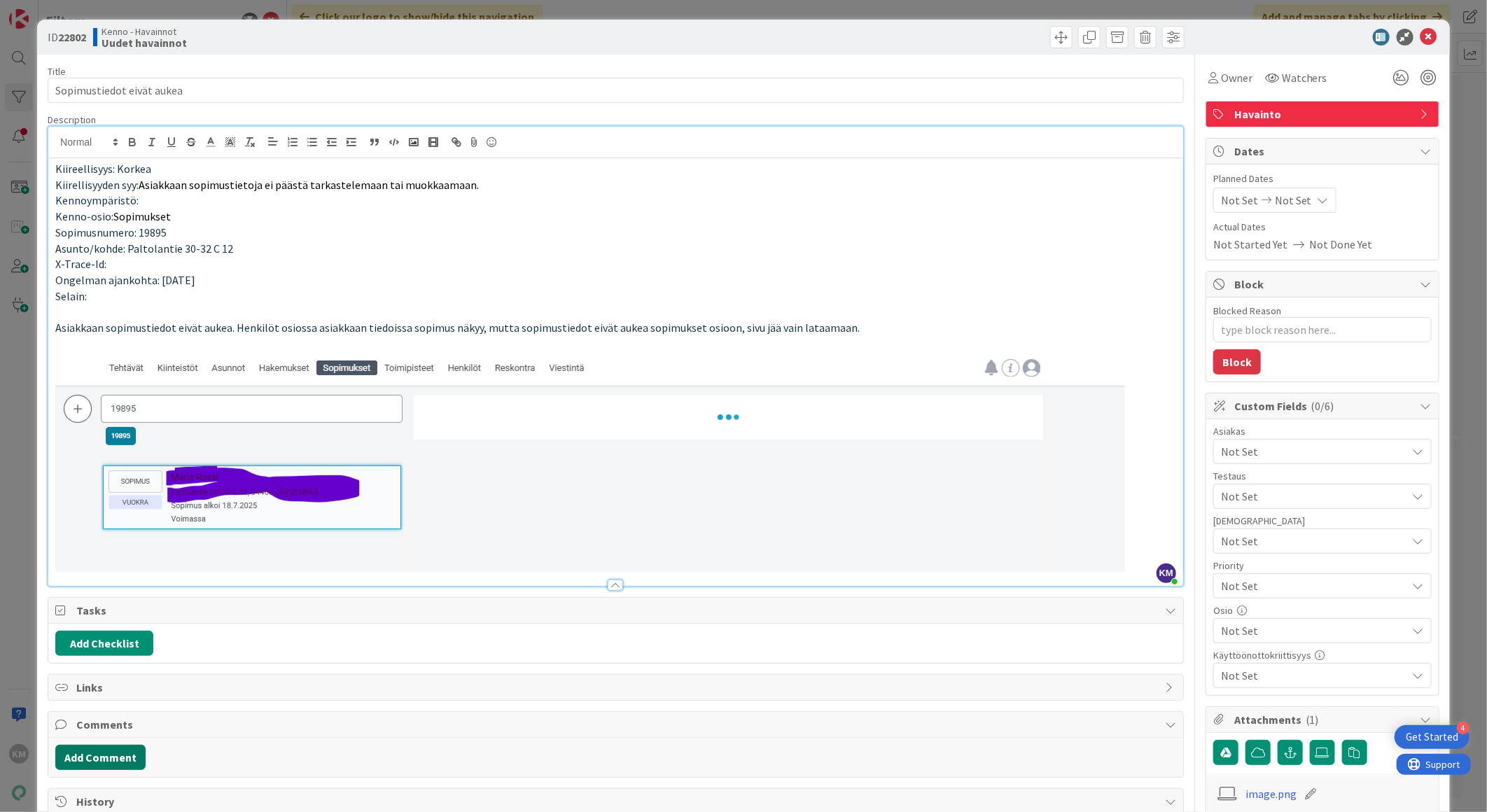
click at [128, 760] on button "Add Comment" at bounding box center [100, 757] width 90 height 25
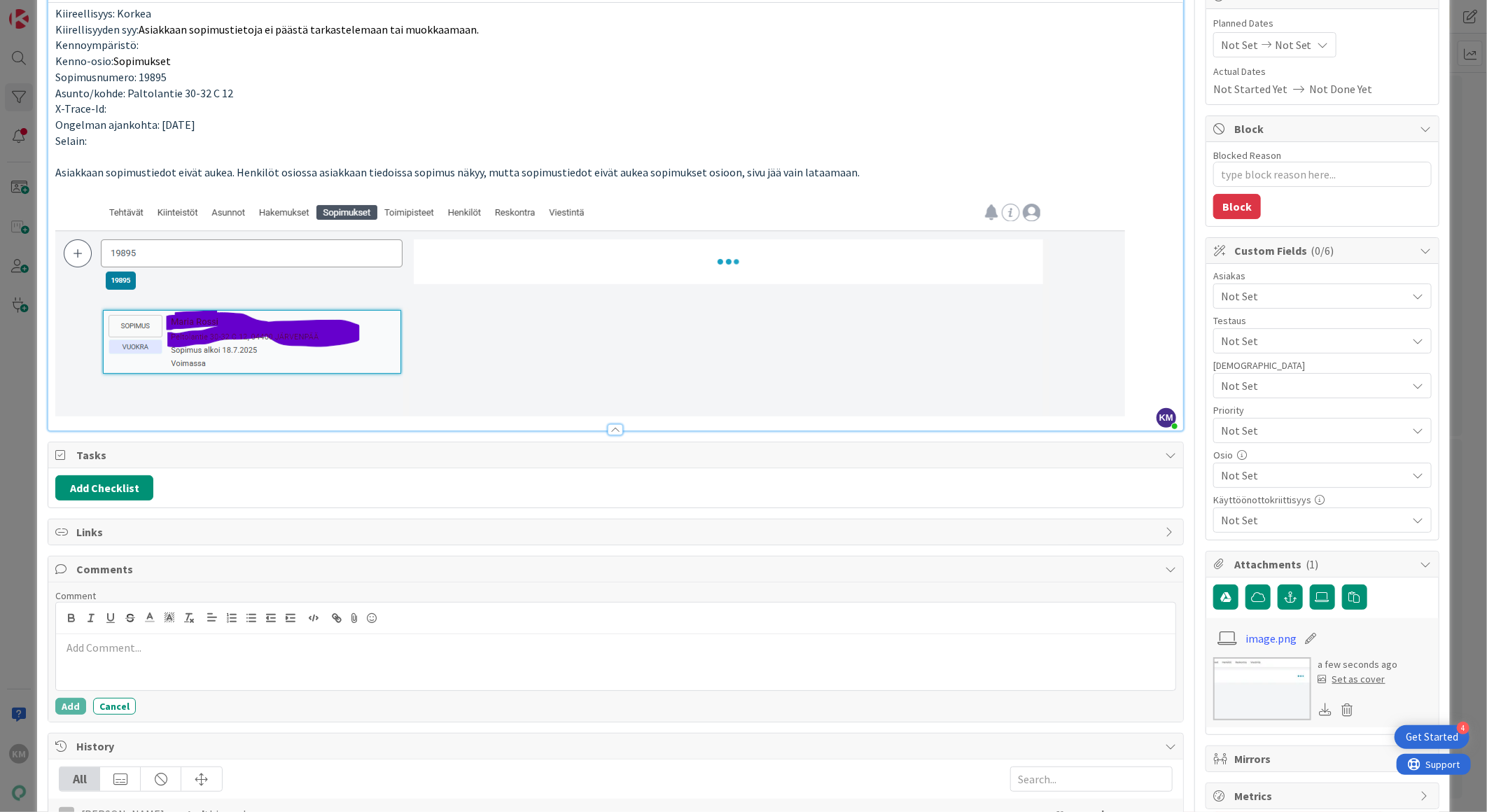
scroll to position [228, 0]
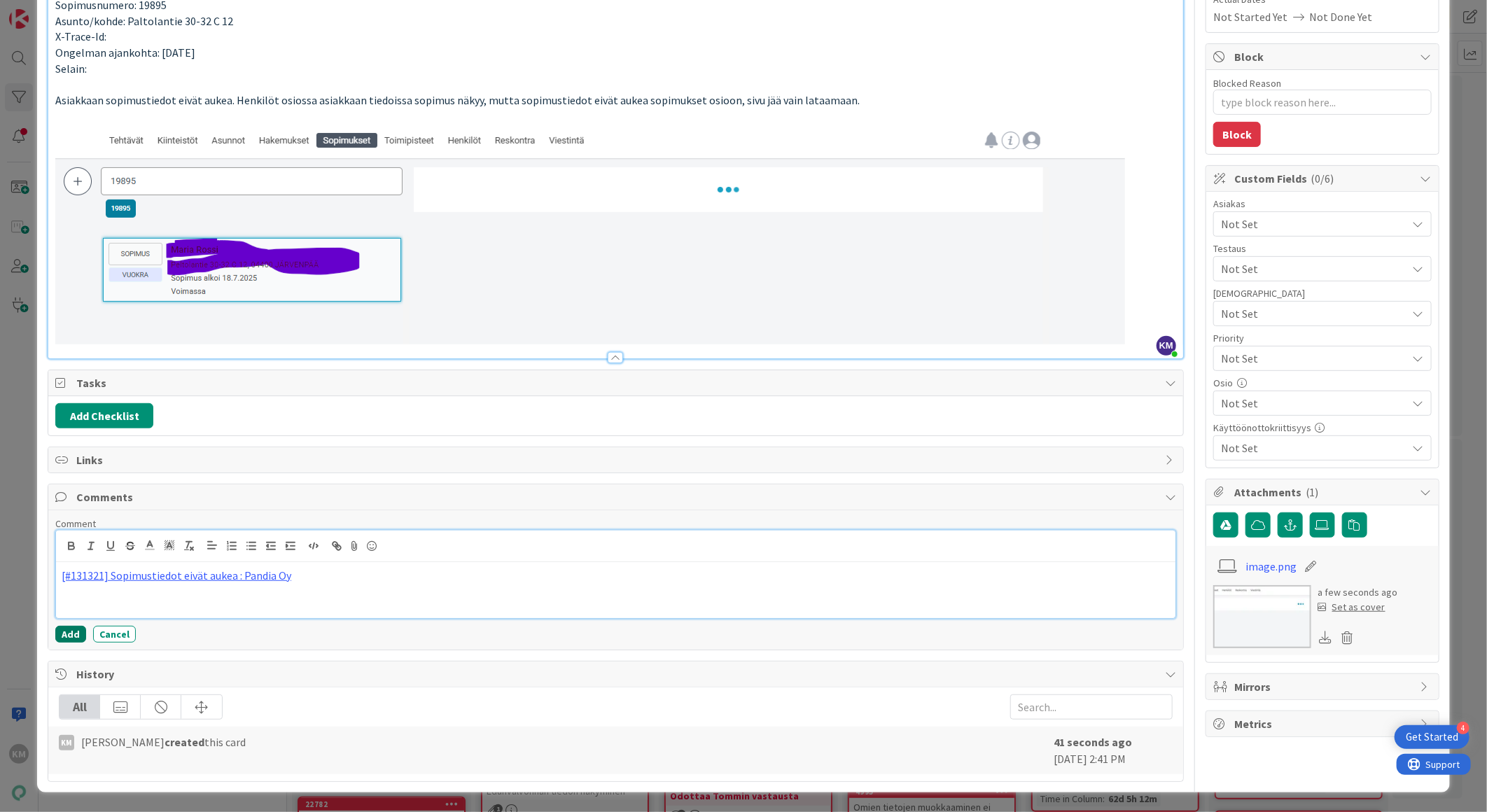
click at [78, 639] on button "Add" at bounding box center [71, 634] width 31 height 17
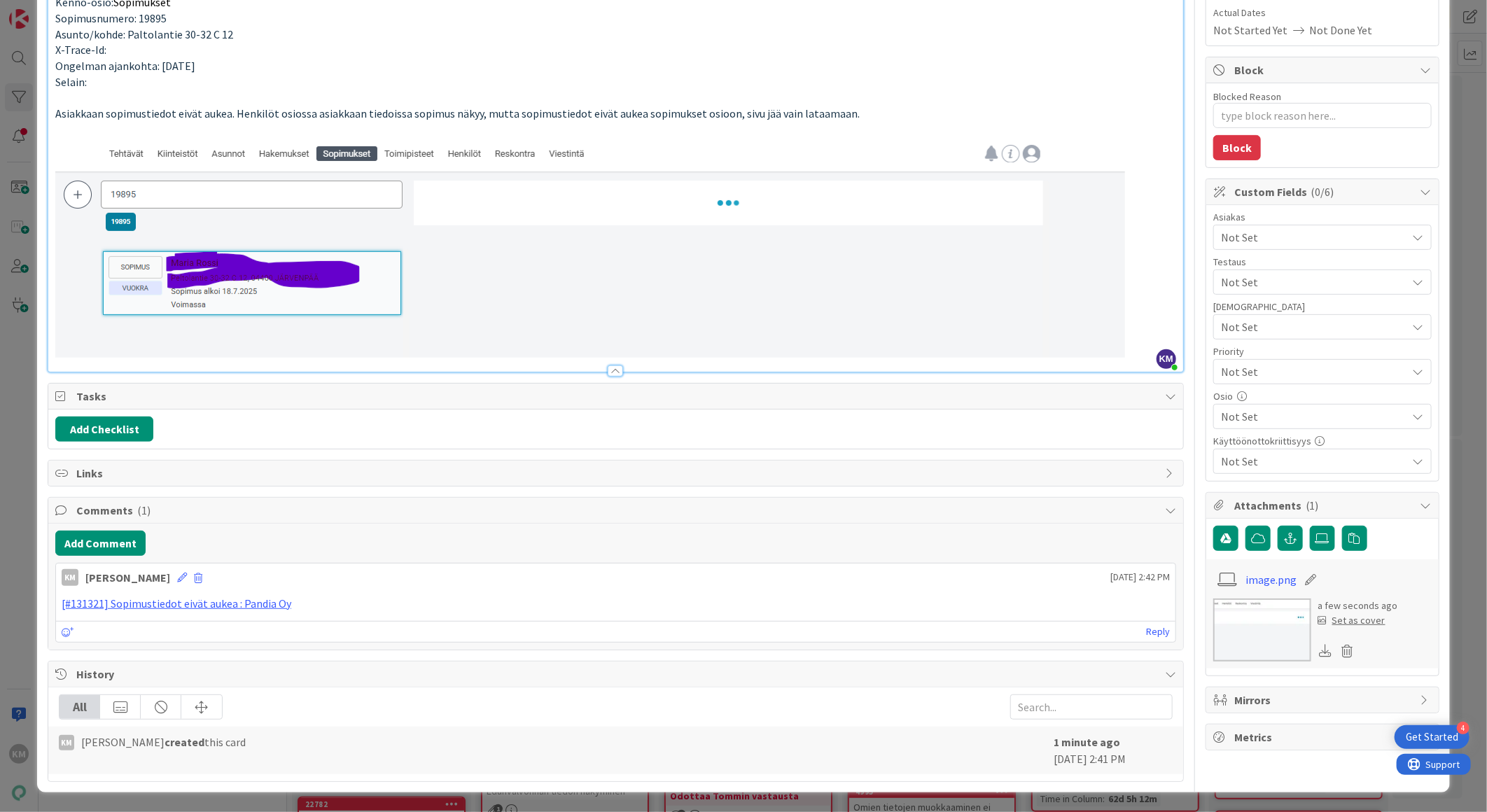
scroll to position [0, 0]
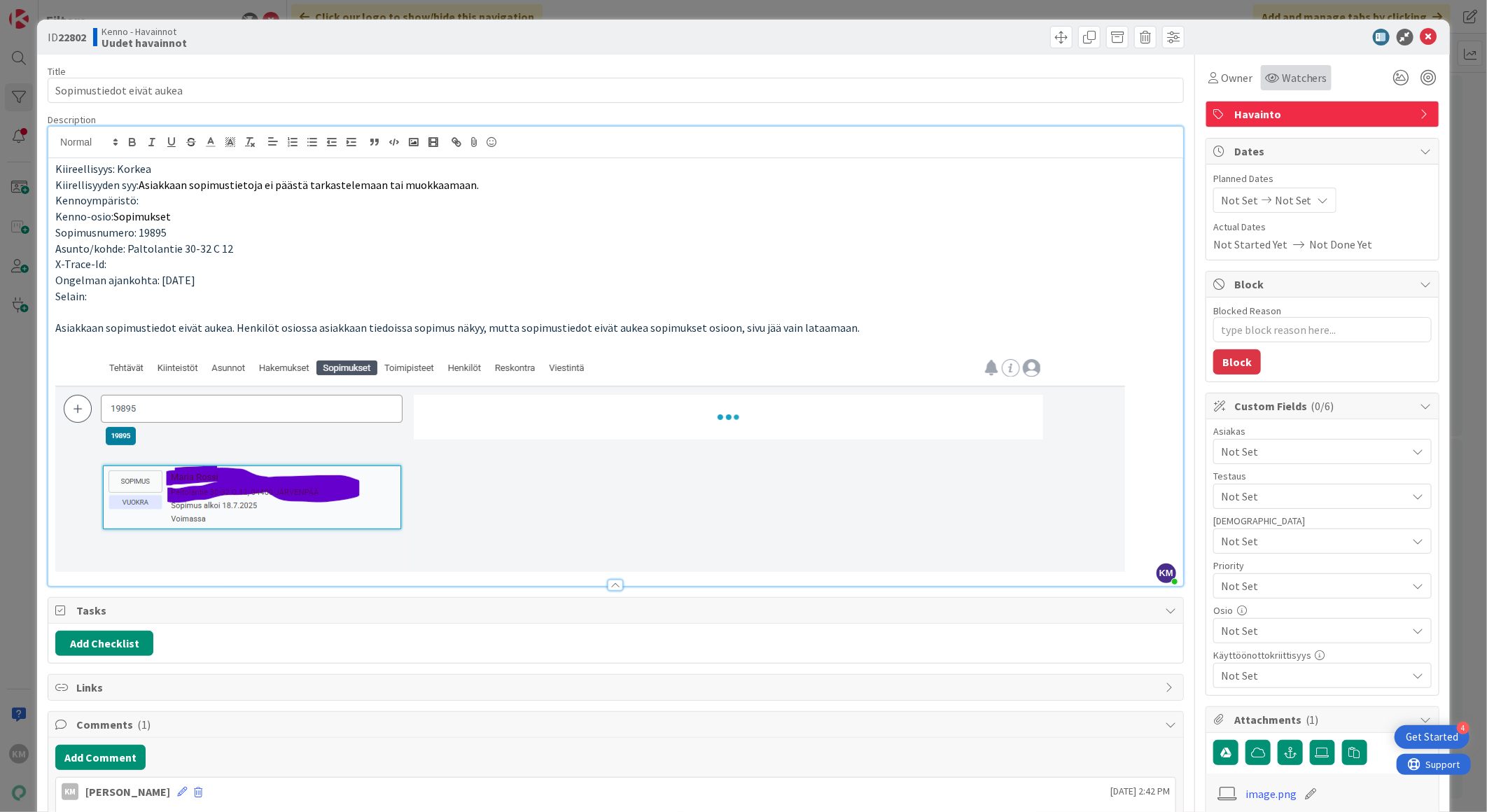
click at [1284, 86] on div "Watchers" at bounding box center [1296, 78] width 71 height 25
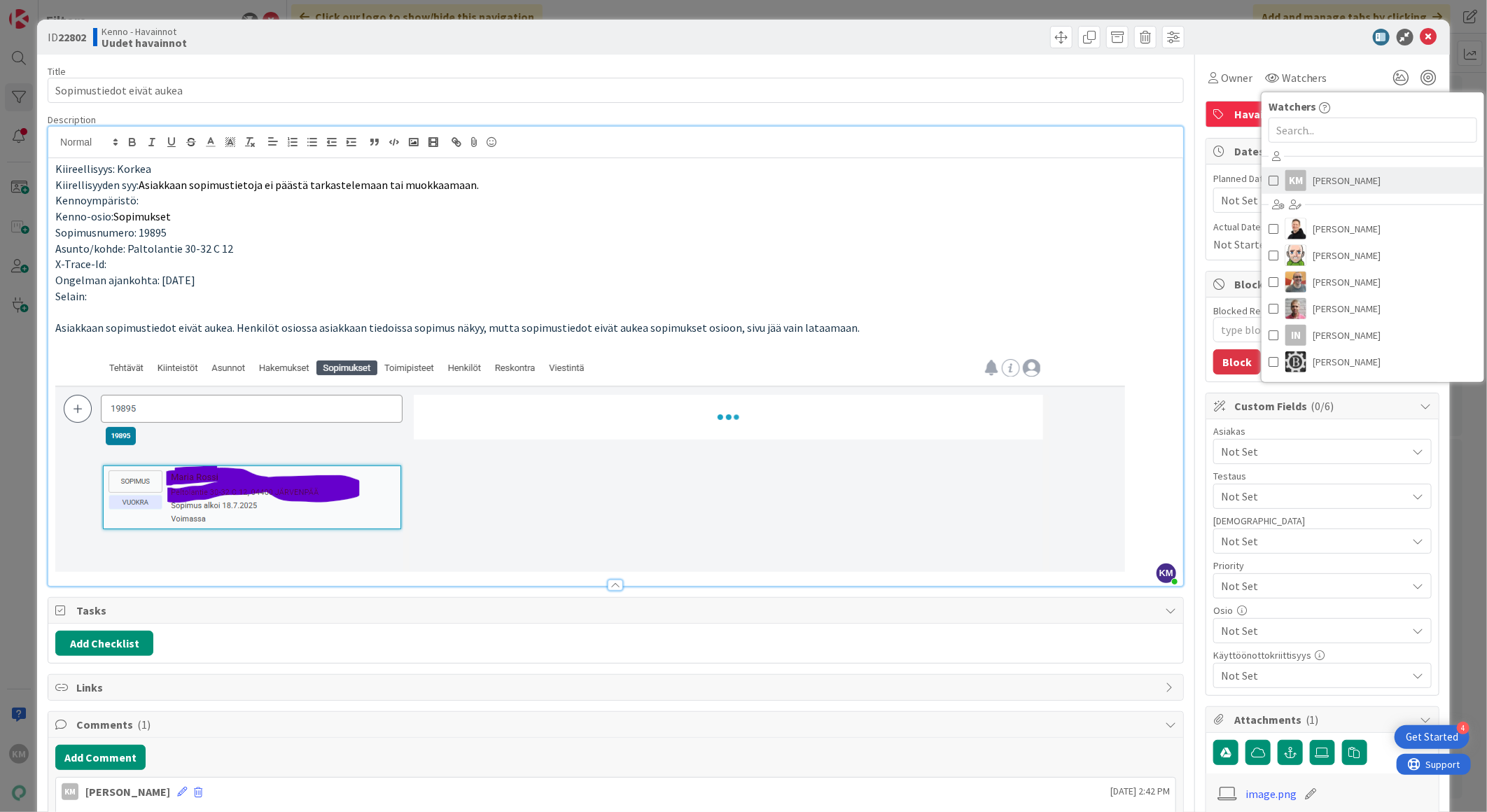
click at [1268, 180] on span at bounding box center [1273, 180] width 10 height 21
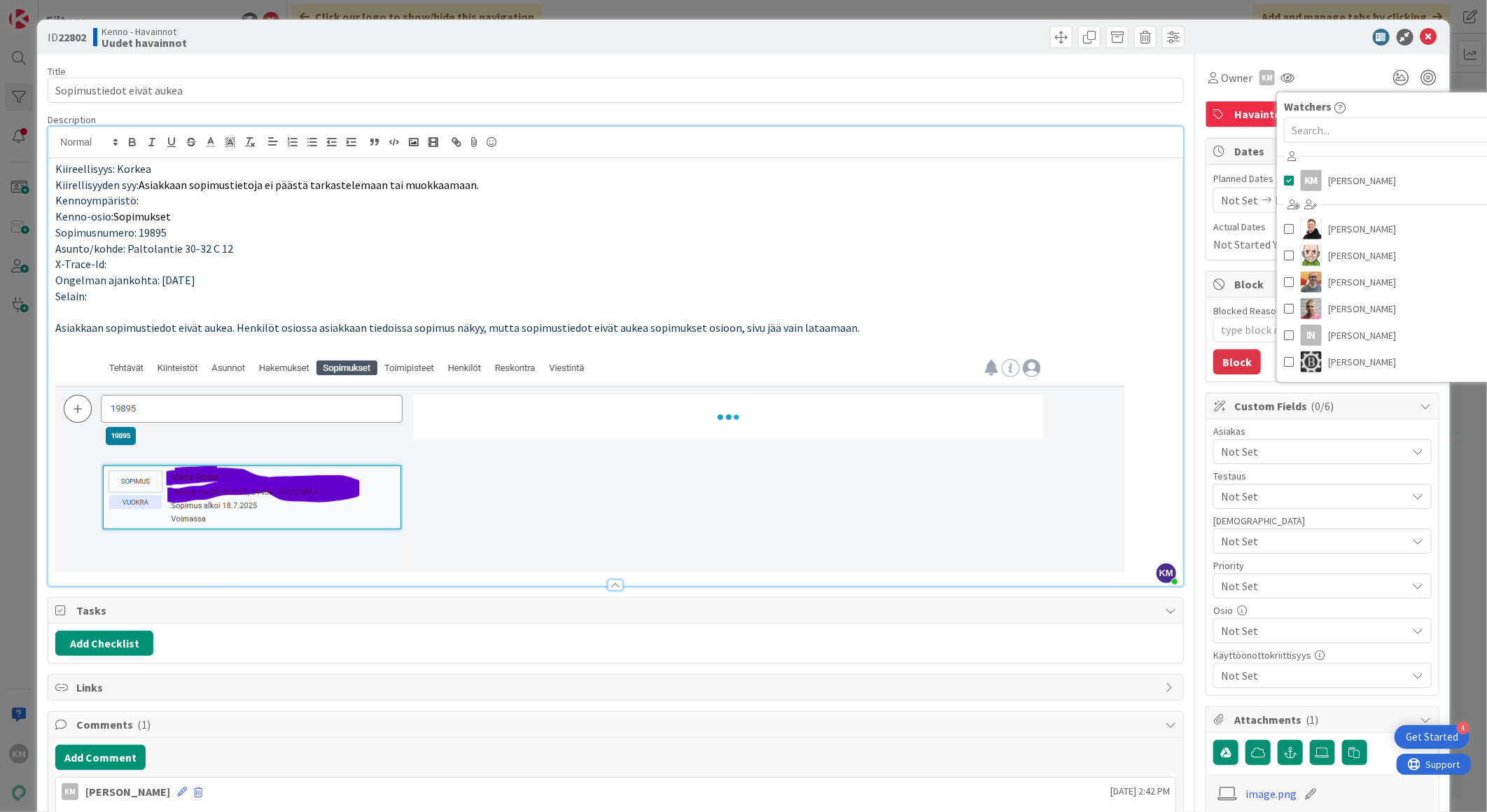
click at [1316, 45] on div at bounding box center [1315, 37] width 247 height 17
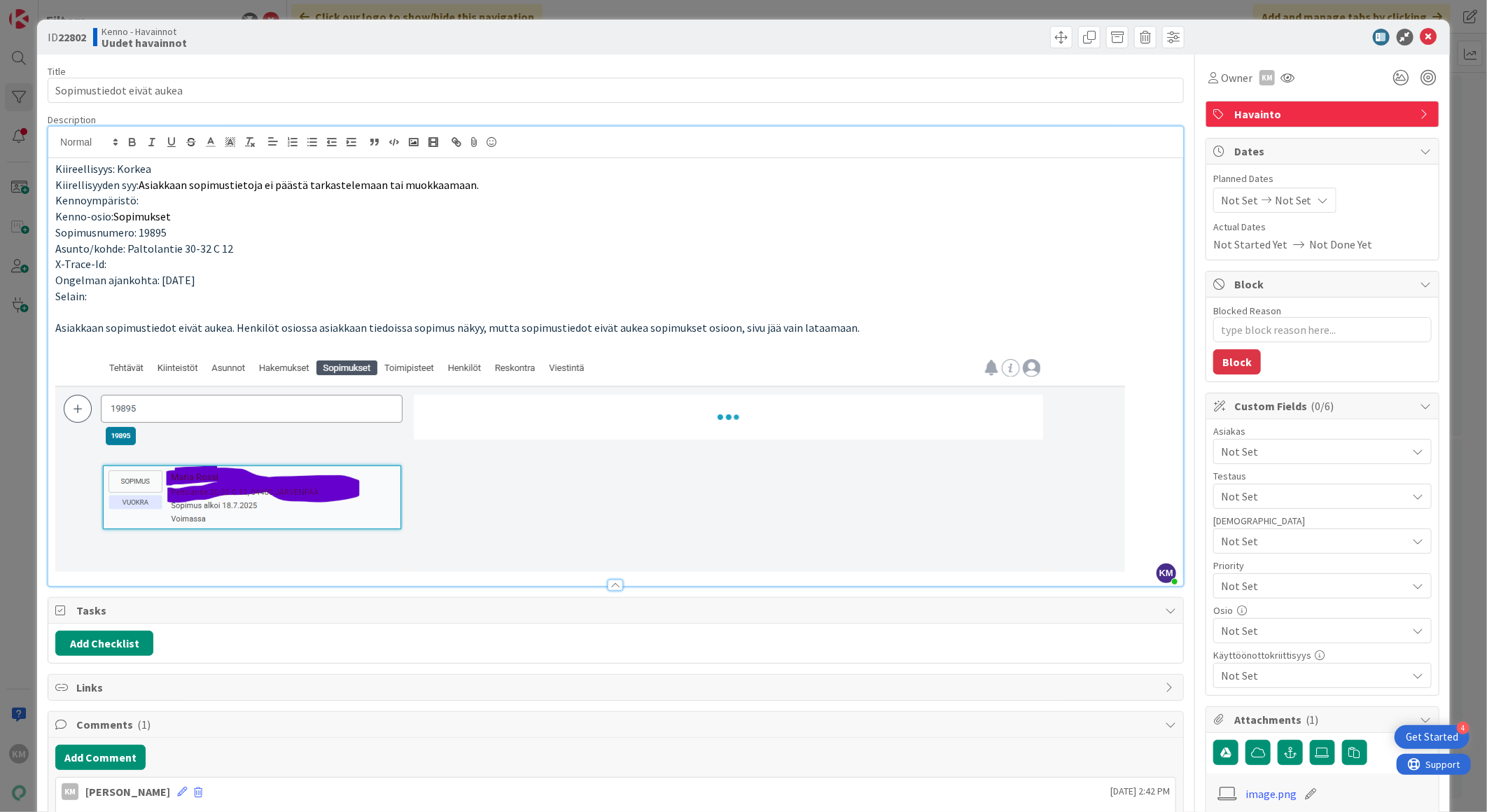
click at [1272, 453] on span "Not Set" at bounding box center [1314, 452] width 186 height 17
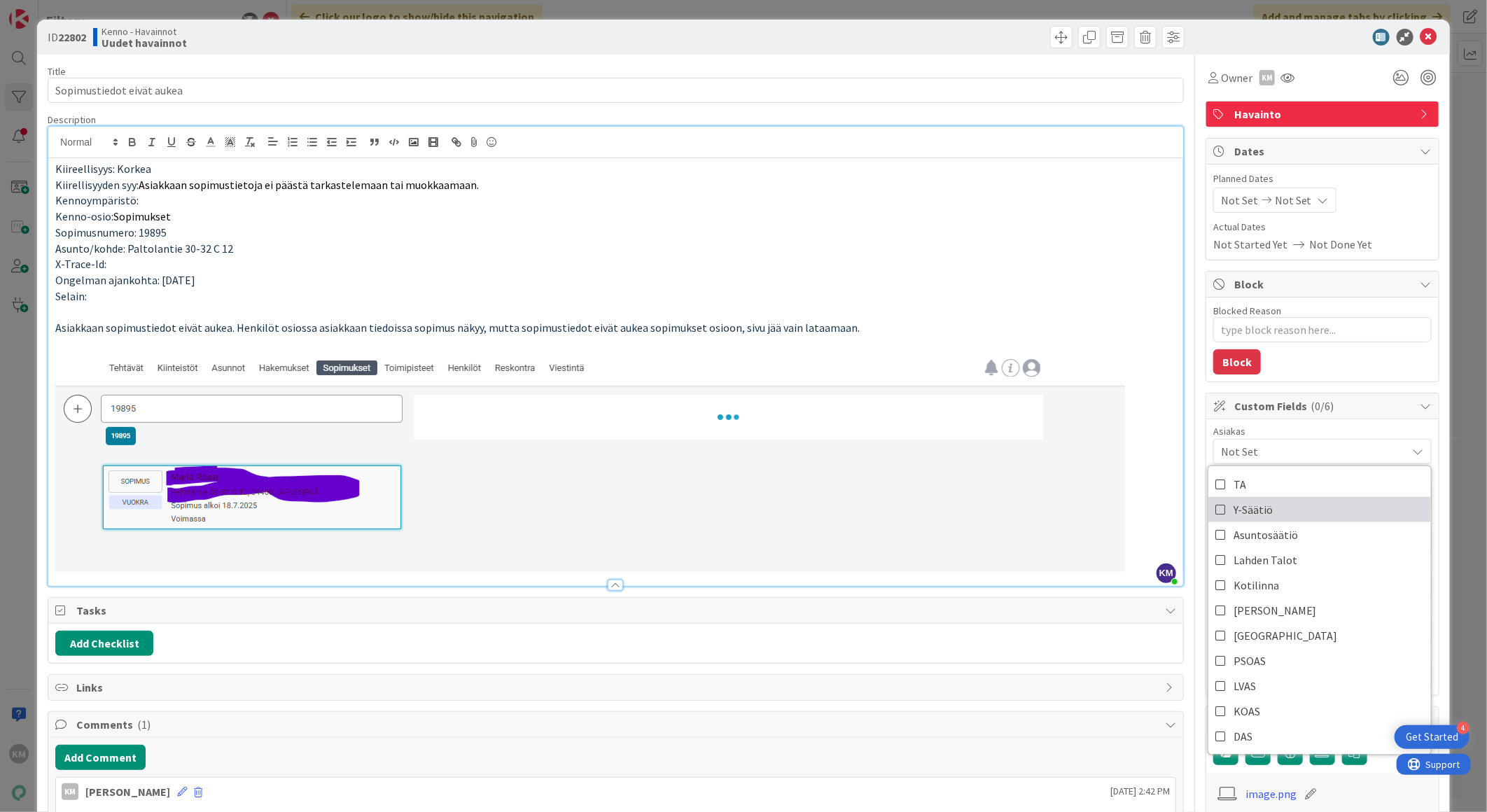
click at [1273, 505] on link "Y-Säätiö" at bounding box center [1320, 510] width 223 height 25
click at [1075, 600] on div "Tasks" at bounding box center [616, 610] width 1134 height 26
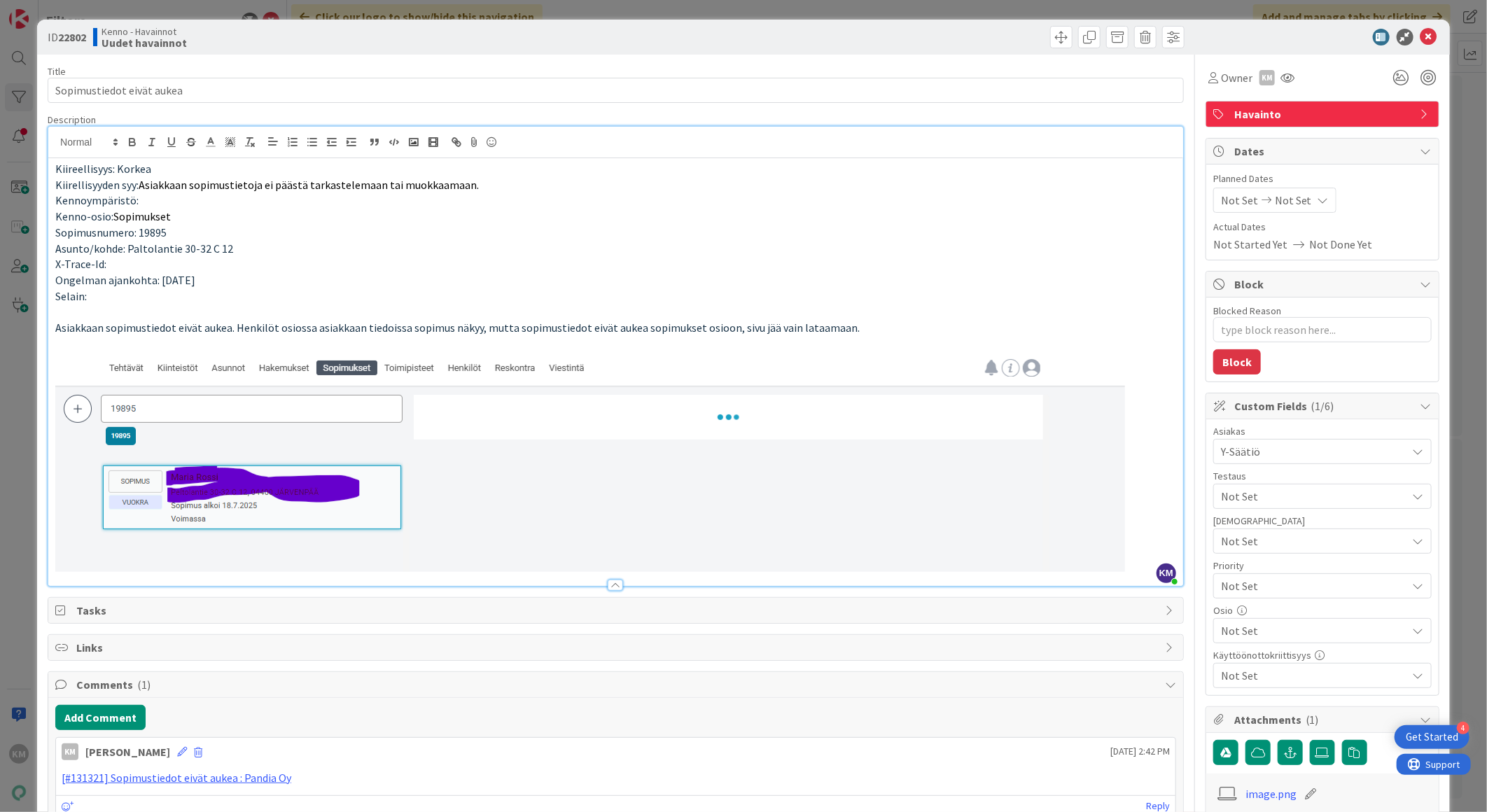
click at [1321, 582] on span "Not Set" at bounding box center [1311, 586] width 179 height 20
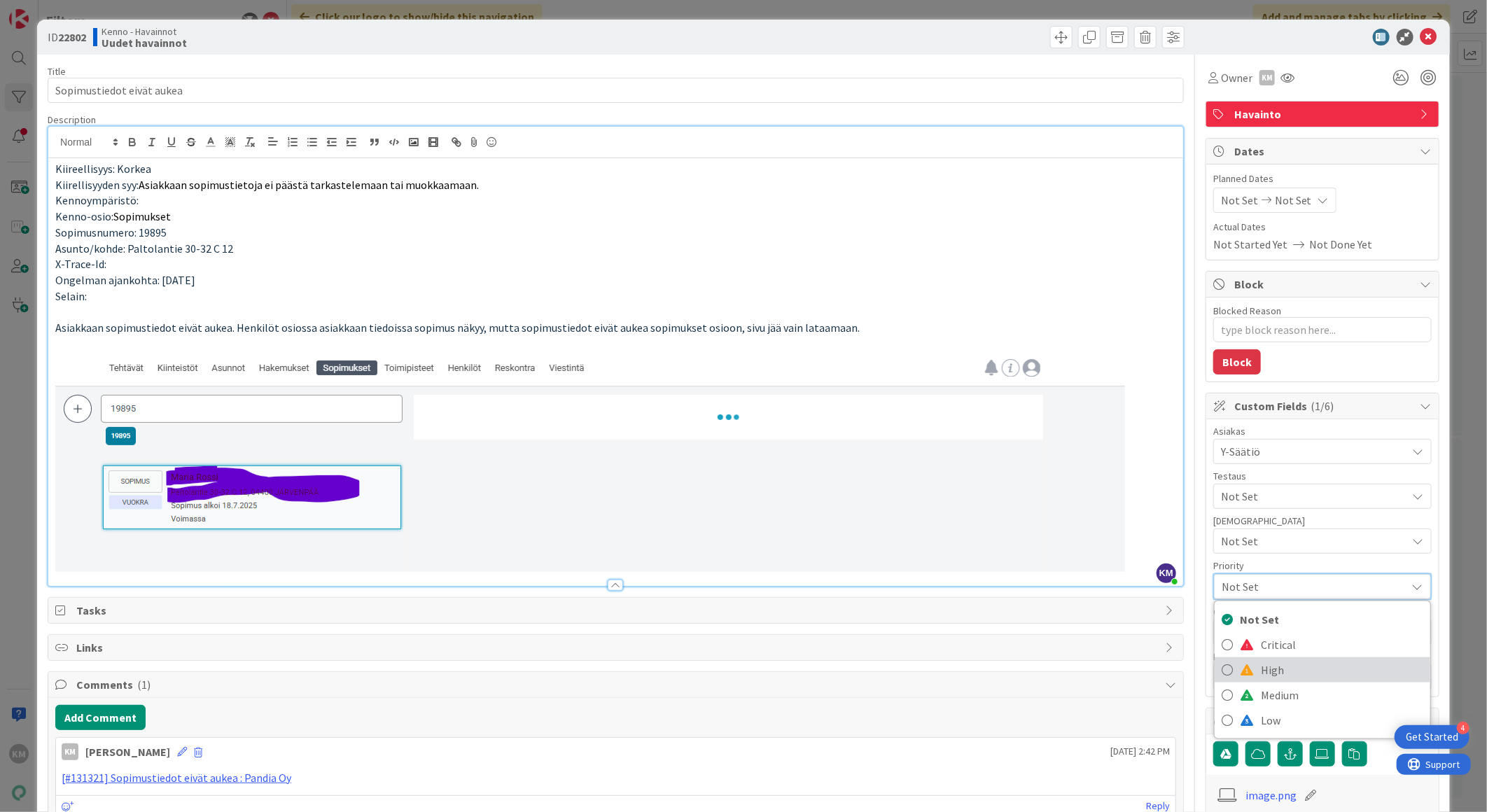
click at [1271, 679] on span "High" at bounding box center [1342, 670] width 162 height 21
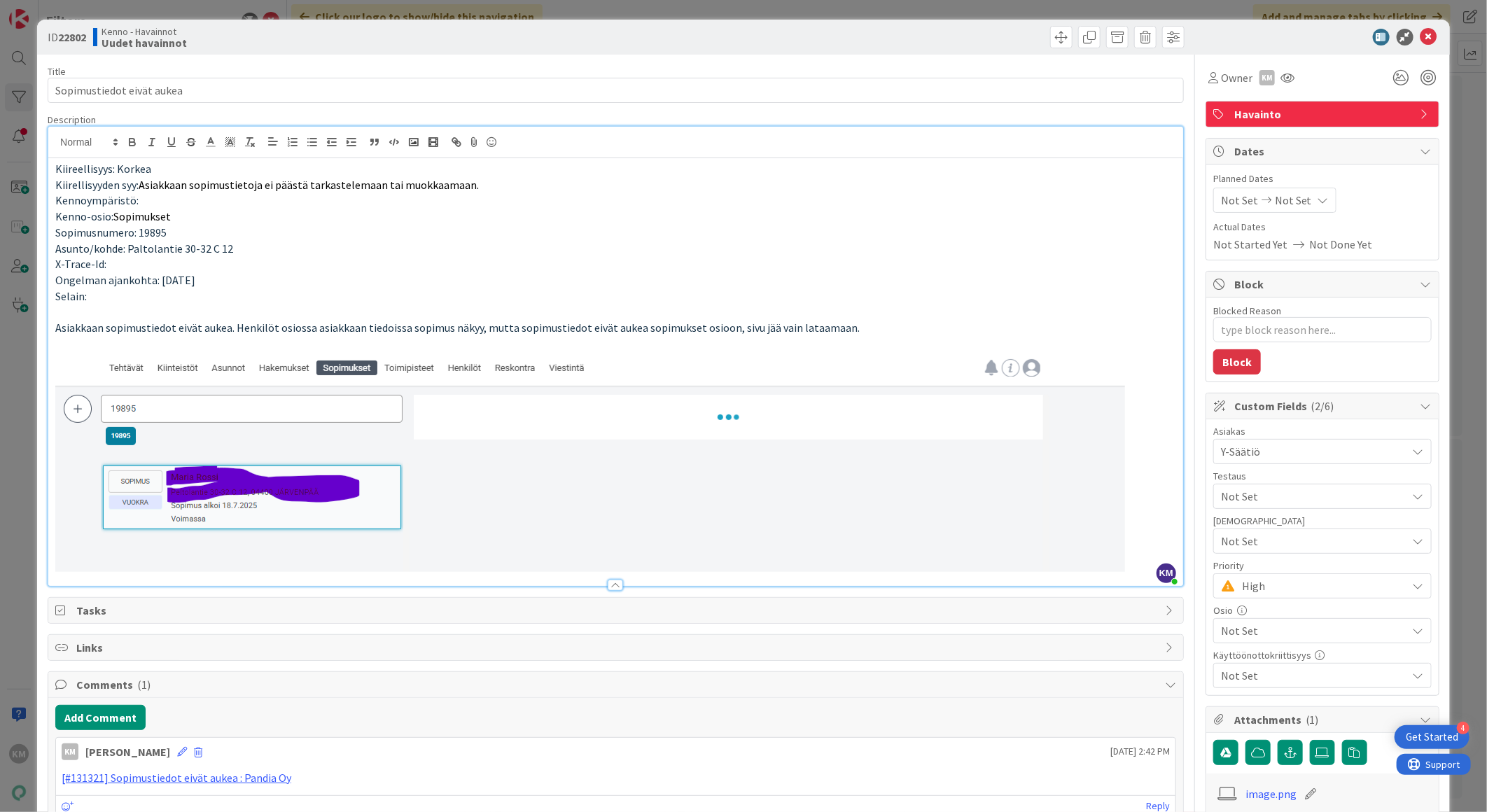
type textarea "x"
click at [1093, 668] on div "Title 25 / 128 Sopimustiedot eivät aukea Description KM Kaisa Moilanen just joi…" at bounding box center [616, 509] width 1136 height 910
click at [70, 37] on b "22802" at bounding box center [72, 37] width 28 height 14
copy b "22802"
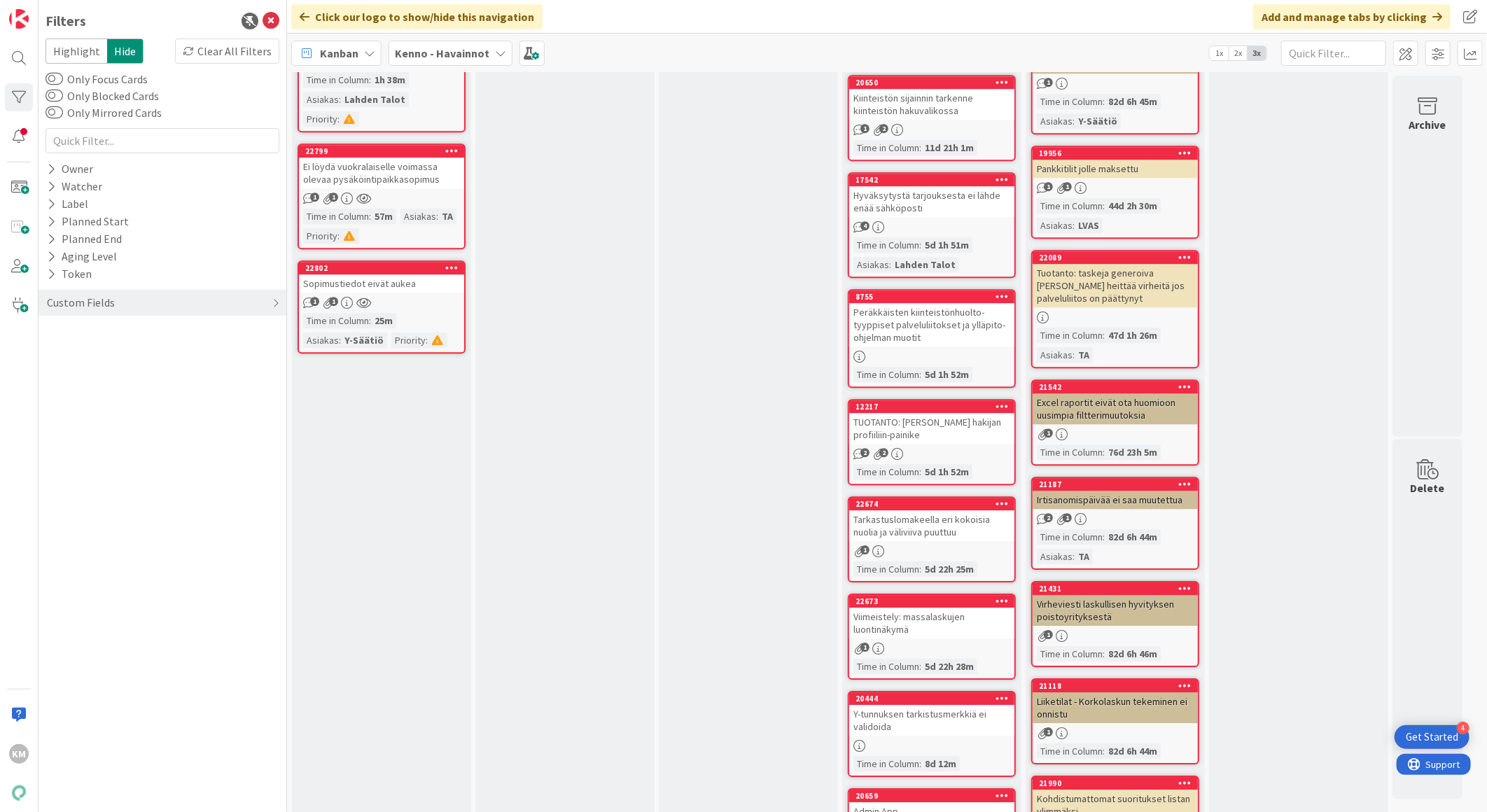
scroll to position [2488, 0]
